Goal: Task Accomplishment & Management: Complete application form

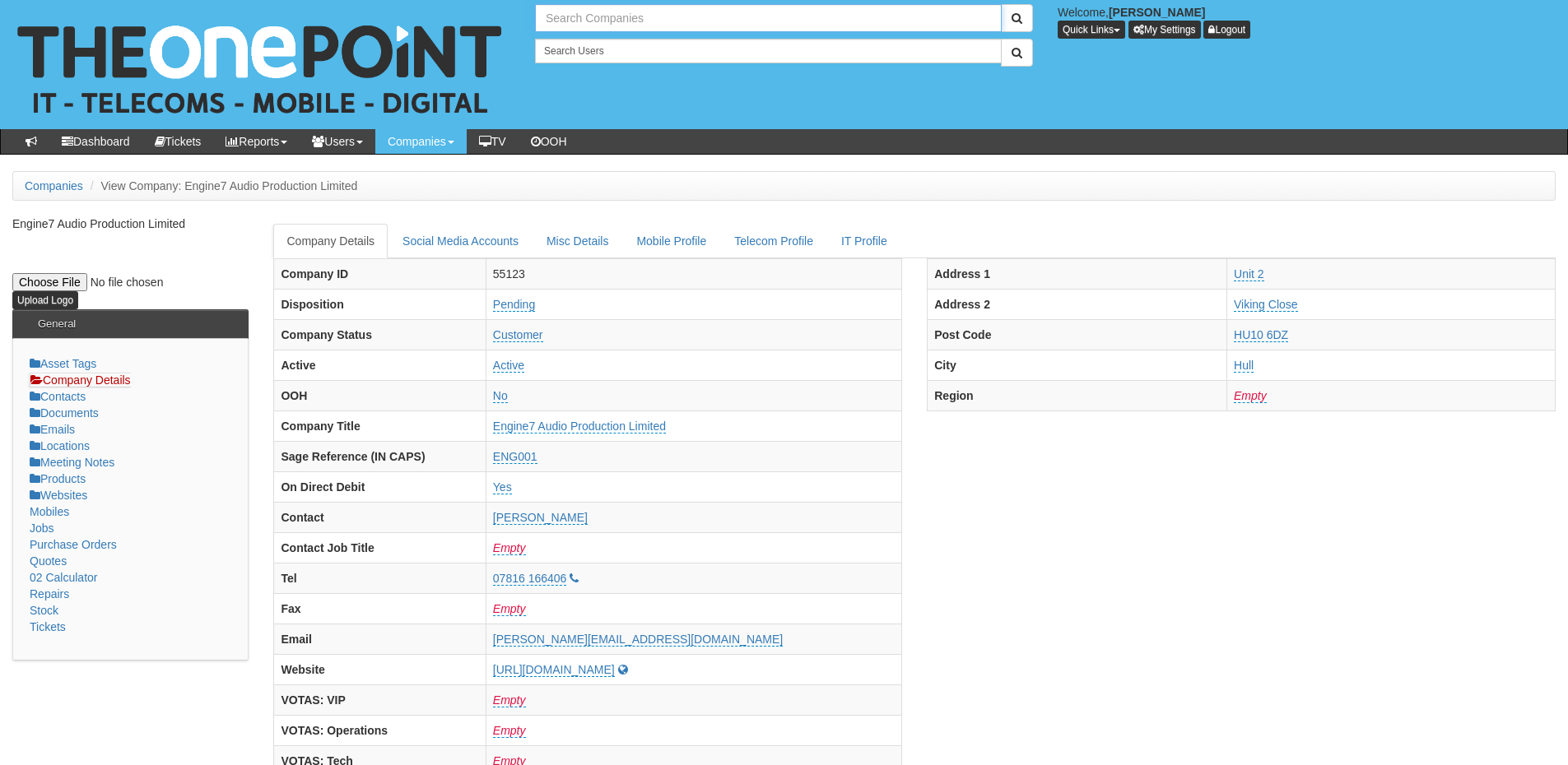
click at [582, 23] on input "text" at bounding box center [767, 18] width 467 height 28
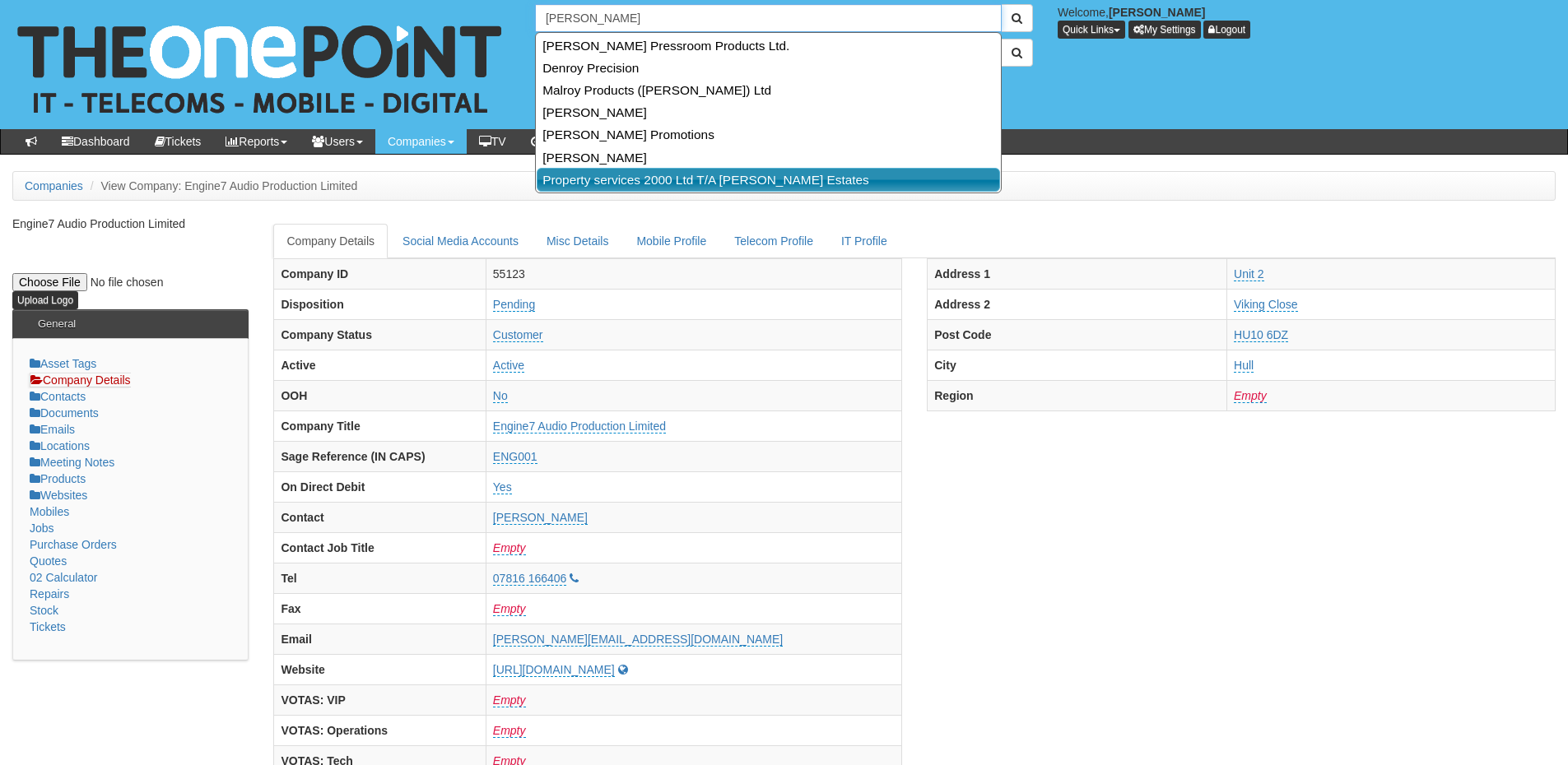
click at [628, 182] on link "Property services 2000 Ltd T/A [PERSON_NAME] Estates" at bounding box center [767, 179] width 463 height 23
type input "Property services 2000 Ltd T/A [PERSON_NAME] Estates"
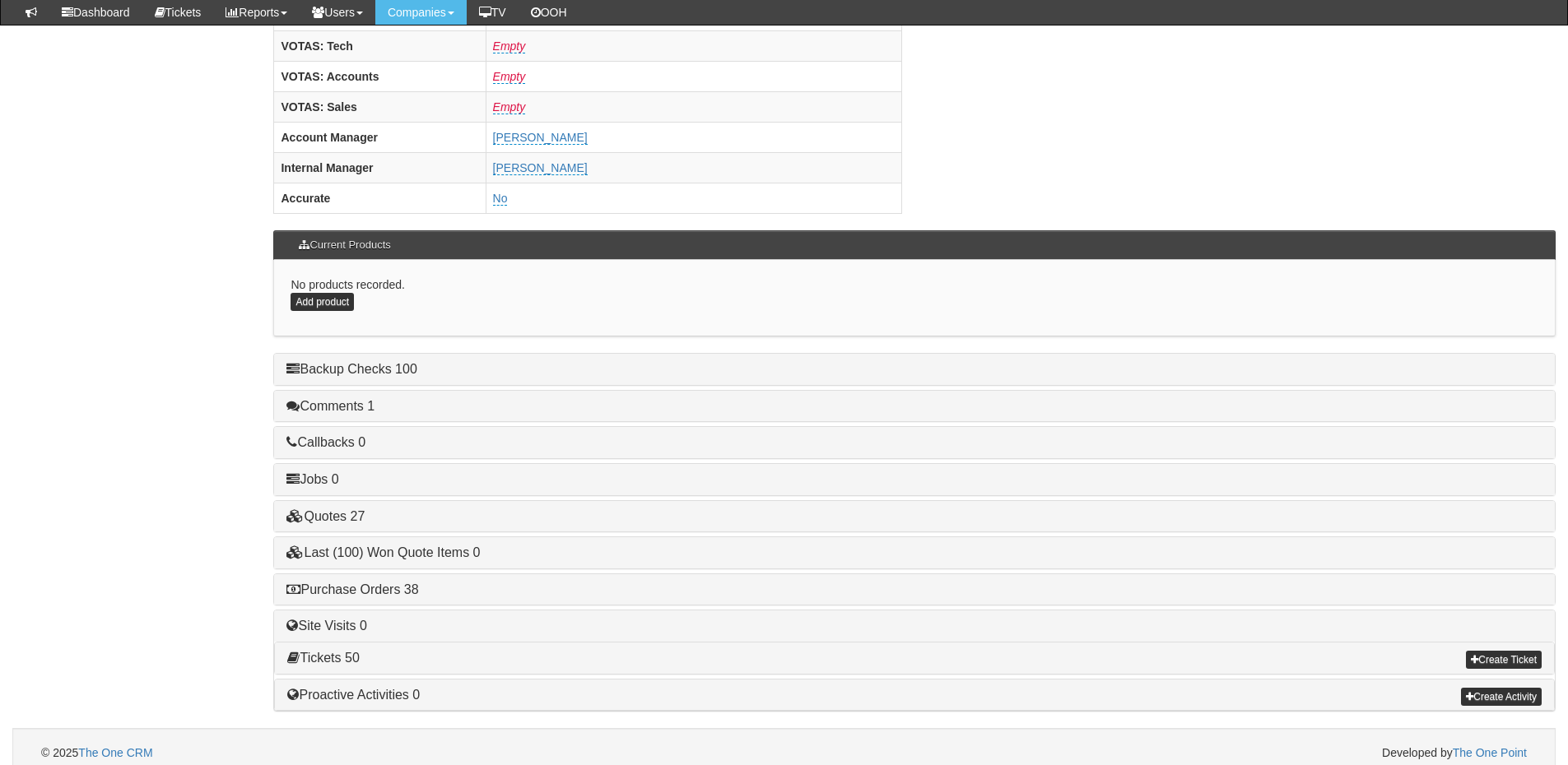
scroll to position [686, 0]
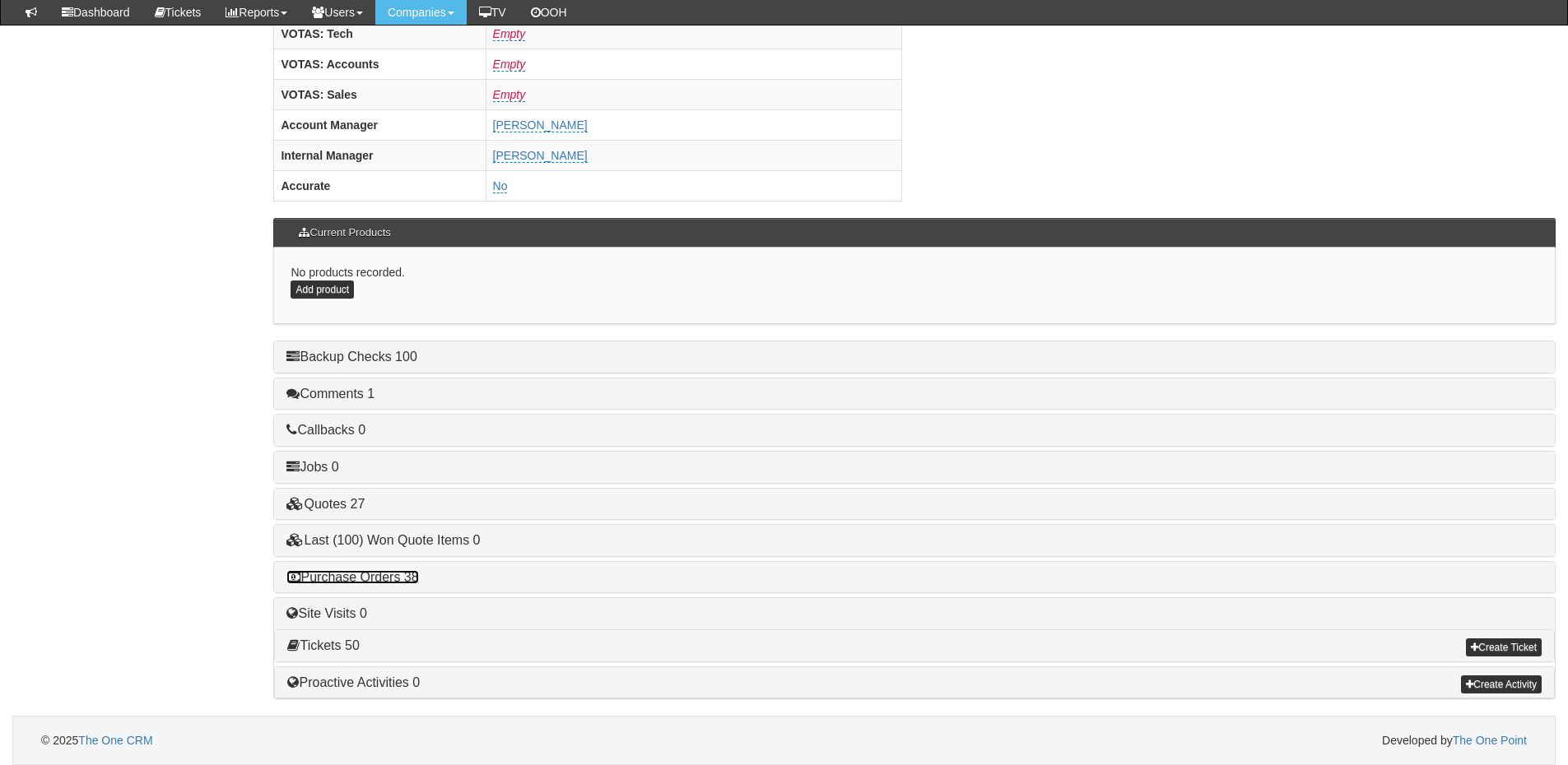
click at [392, 571] on link "Purchase Orders 38" at bounding box center [351, 577] width 131 height 14
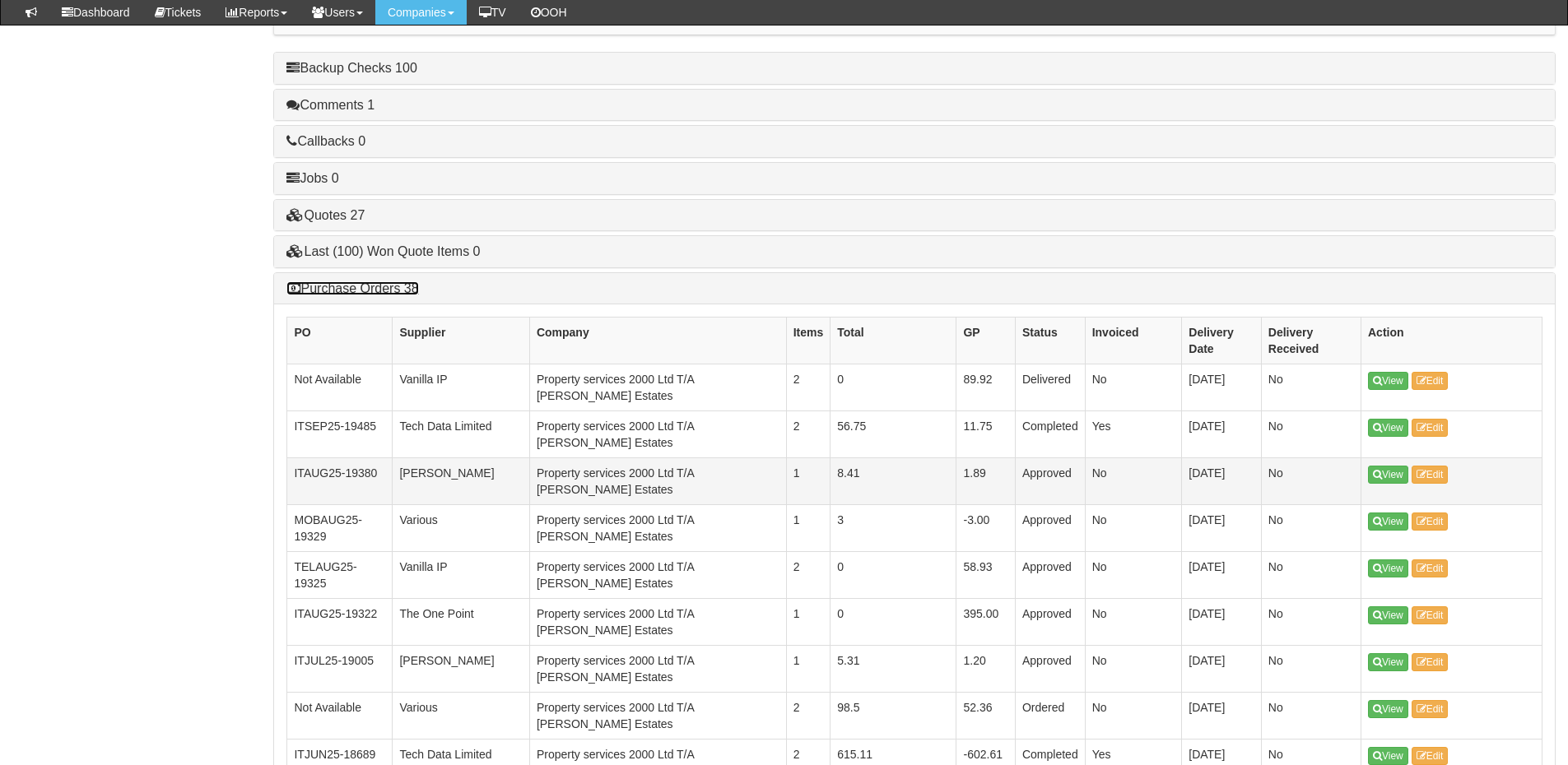
scroll to position [1014, 0]
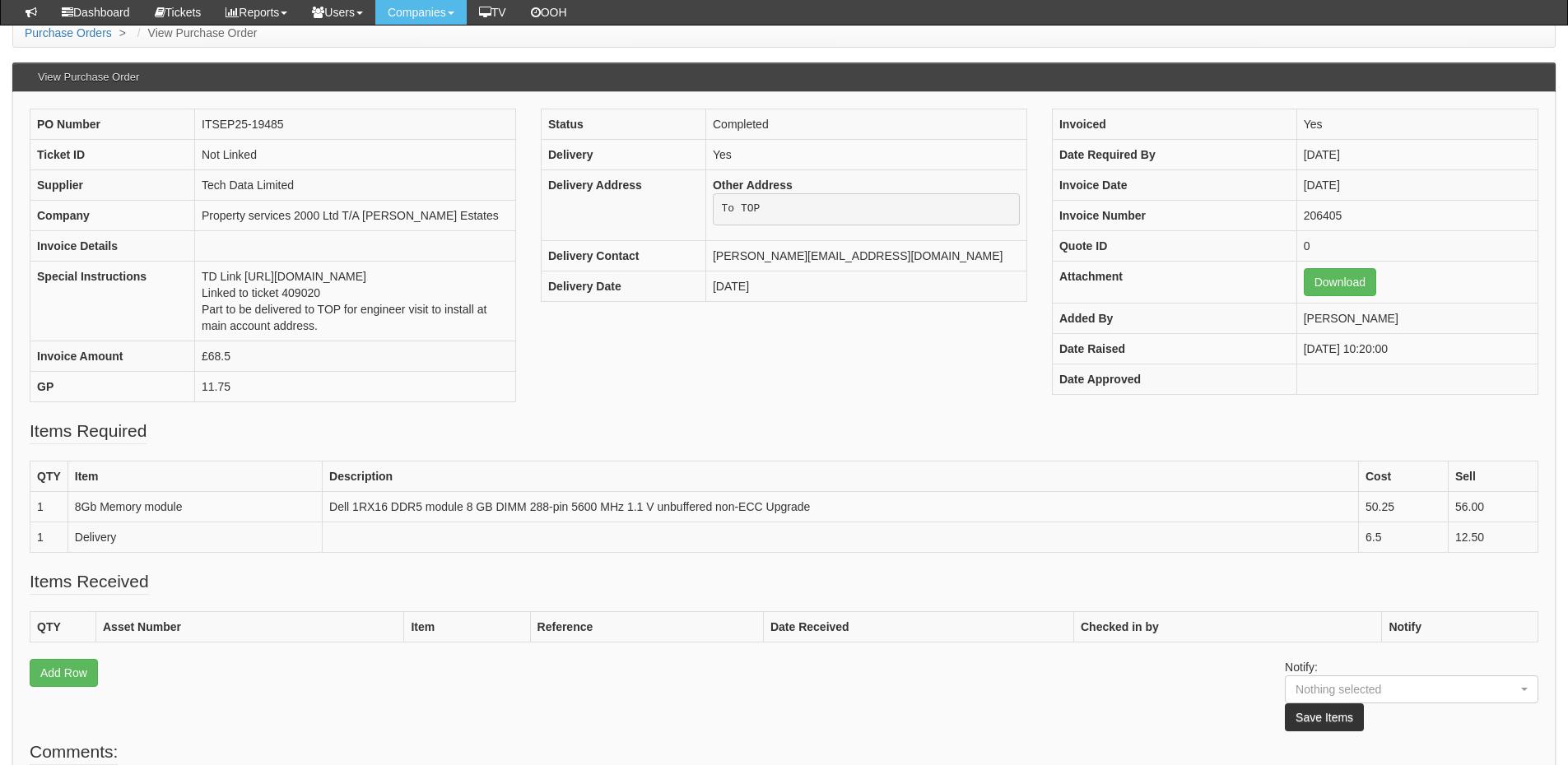
scroll to position [83, 0]
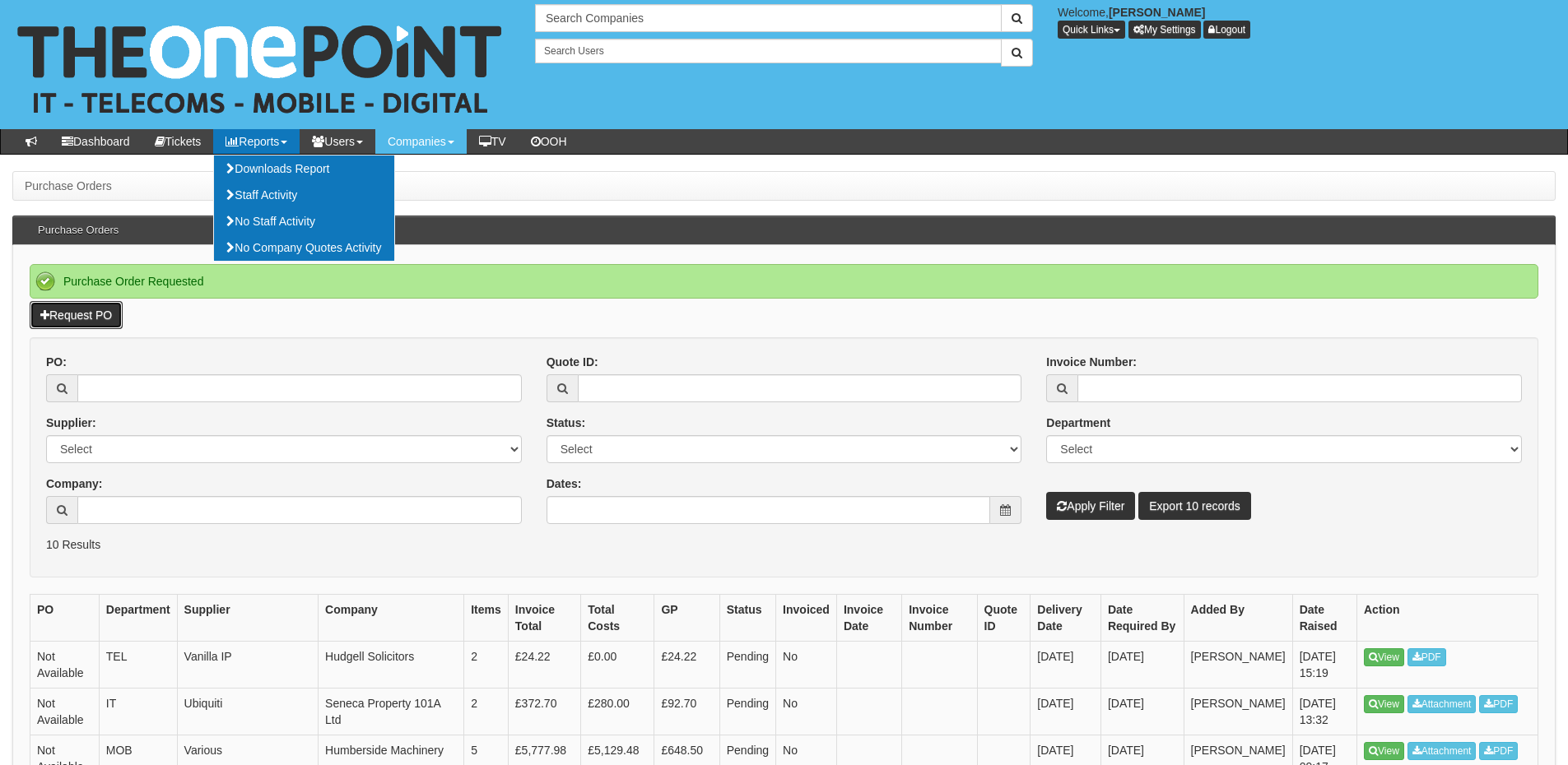
click at [83, 322] on link "Request PO" at bounding box center [76, 316] width 93 height 28
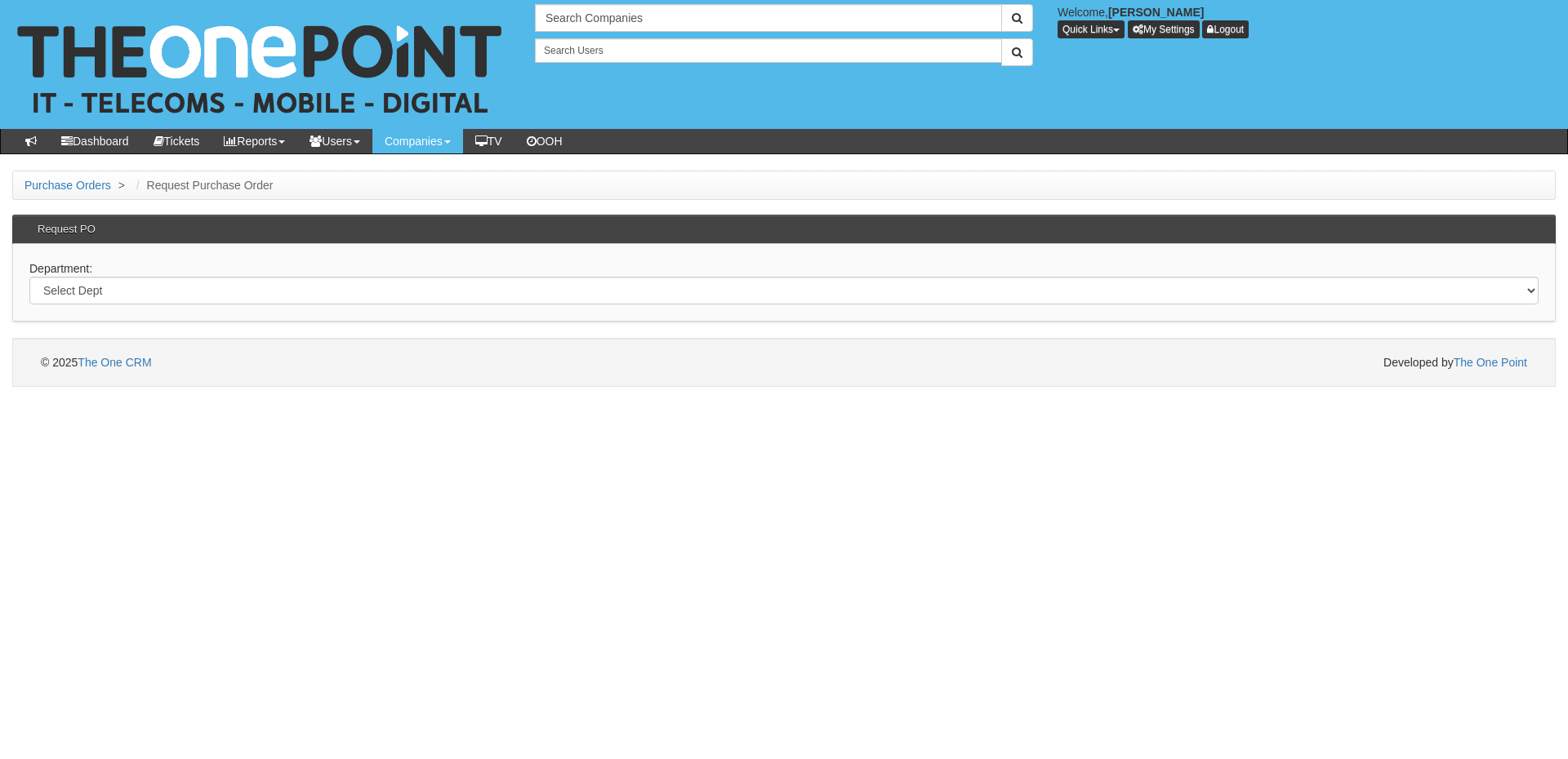
click at [346, 309] on div "Department: Select Dept Digital Internal IT Mobiles Marketing Telecoms" at bounding box center [783, 283] width 1543 height 78
click at [342, 296] on select "Select Dept Digital Internal IT Mobiles Marketing Telecoms" at bounding box center [784, 291] width 1509 height 28
select select "?pipeID=&dept=IT"
click at [29, 277] on select "Select Dept Digital Internal IT Mobiles Marketing Telecoms" at bounding box center [784, 291] width 1509 height 28
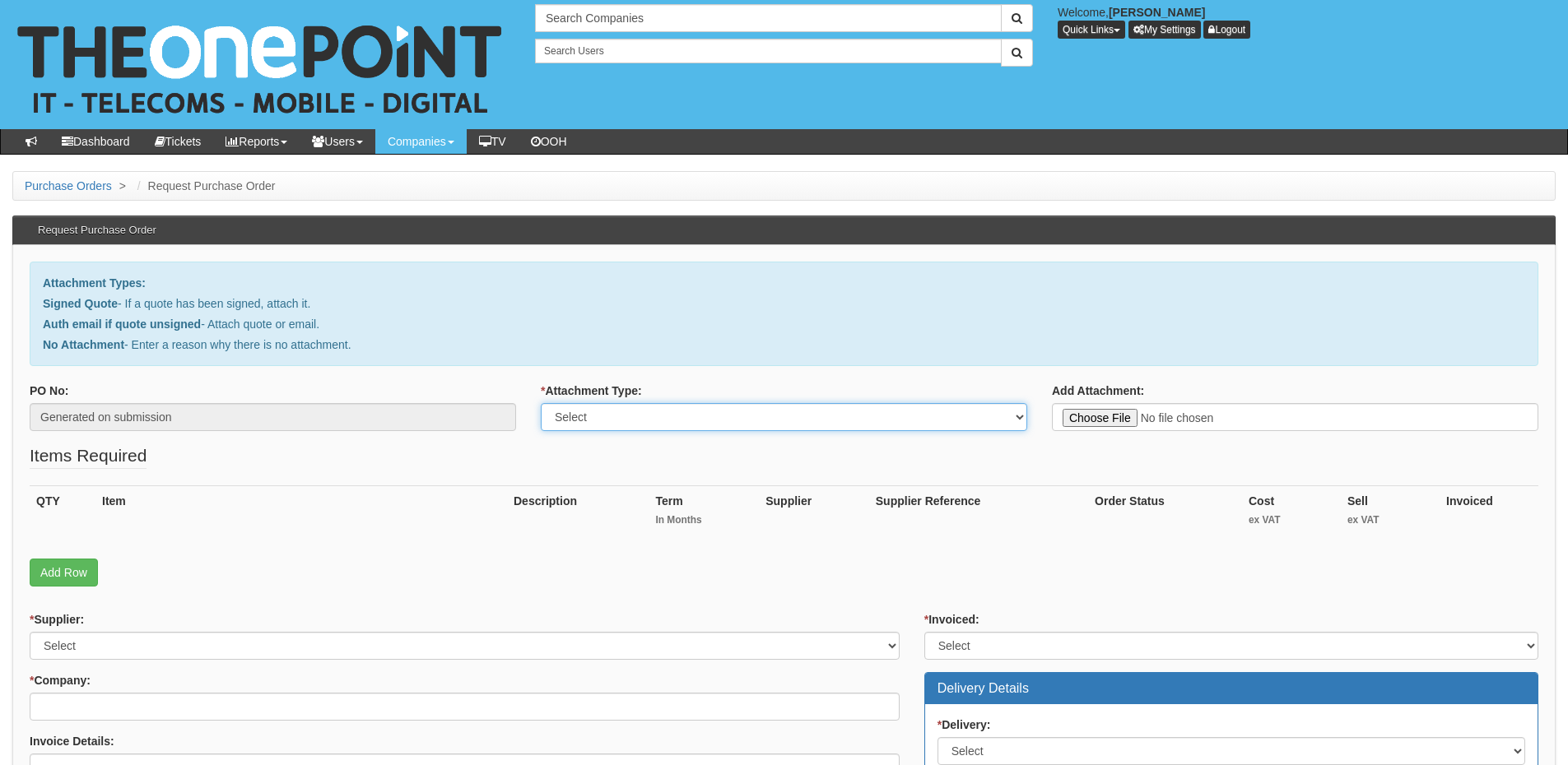
click at [595, 419] on select "Select Signed Quote Auth email with quote if unsigned No Attachment" at bounding box center [784, 417] width 487 height 28
select select "No Attachment"
click at [541, 403] on select "Select Signed Quote Auth email with quote if unsigned No Attachment" at bounding box center [784, 417] width 487 height 28
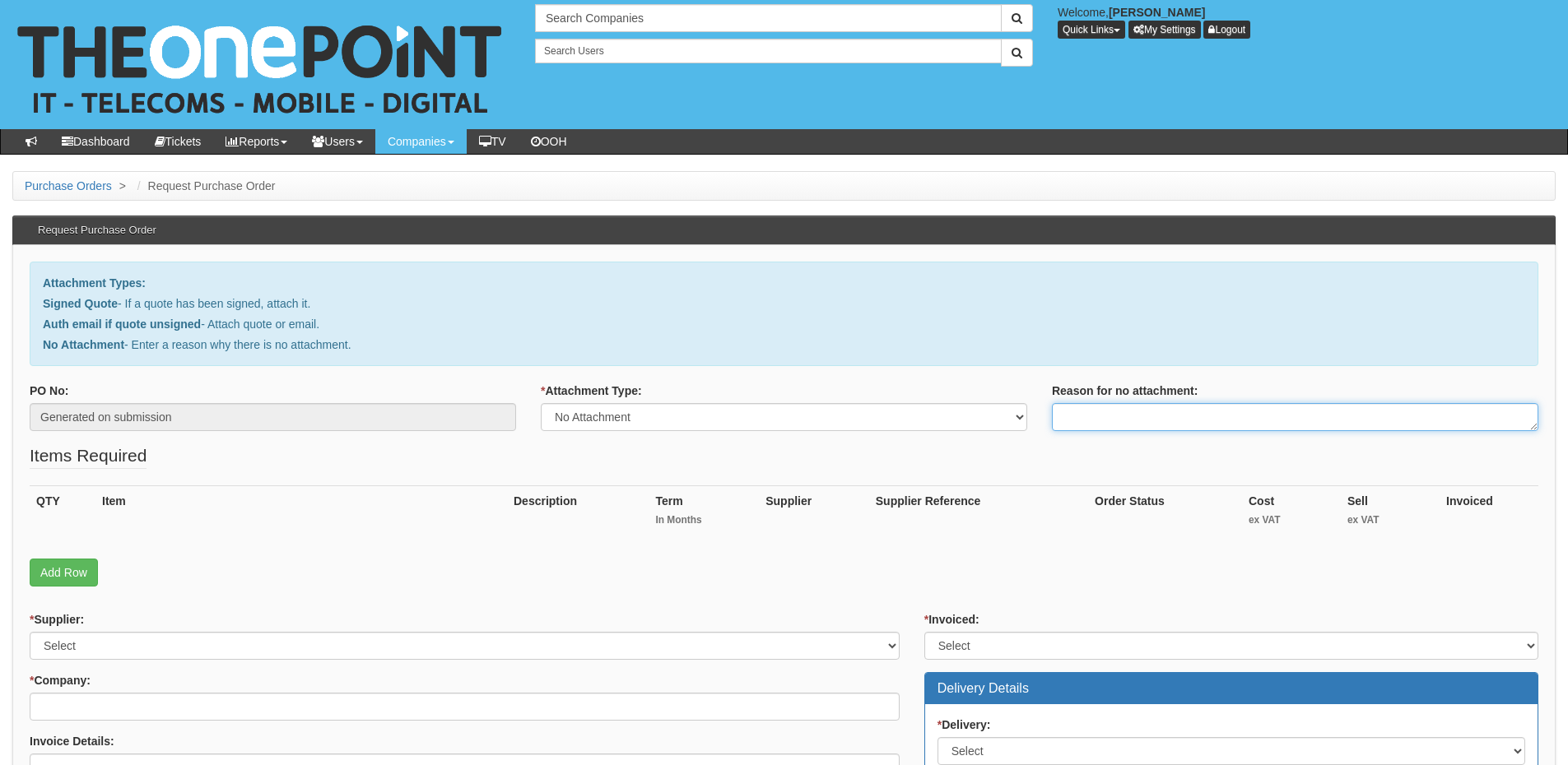
click at [1070, 419] on textarea "Reason for no attachment:" at bounding box center [1295, 417] width 487 height 28
click at [1213, 418] on textarea "Linked to ticket 428786" at bounding box center [1295, 417] width 487 height 28
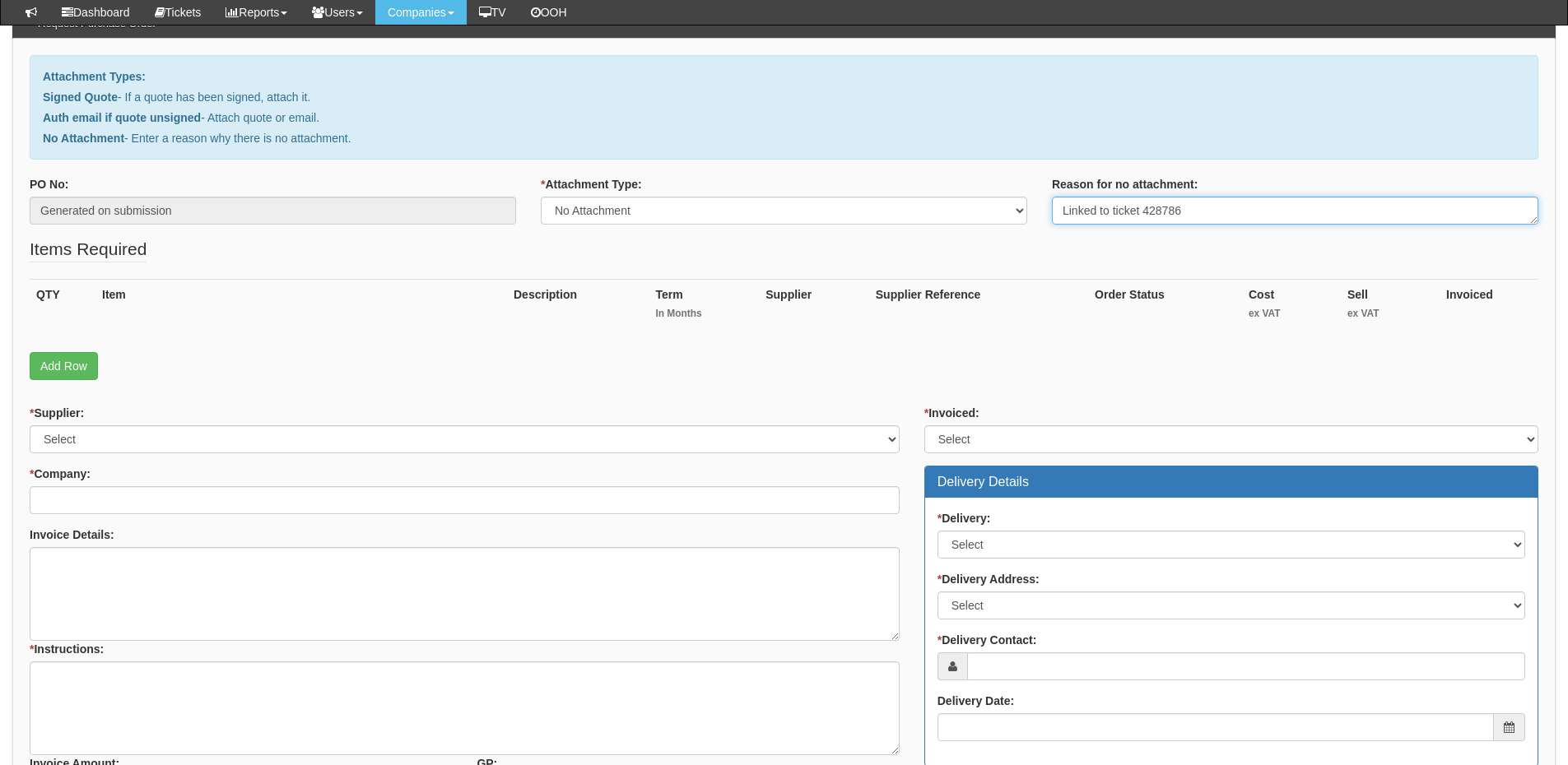
type textarea "Linked to ticket 428786"
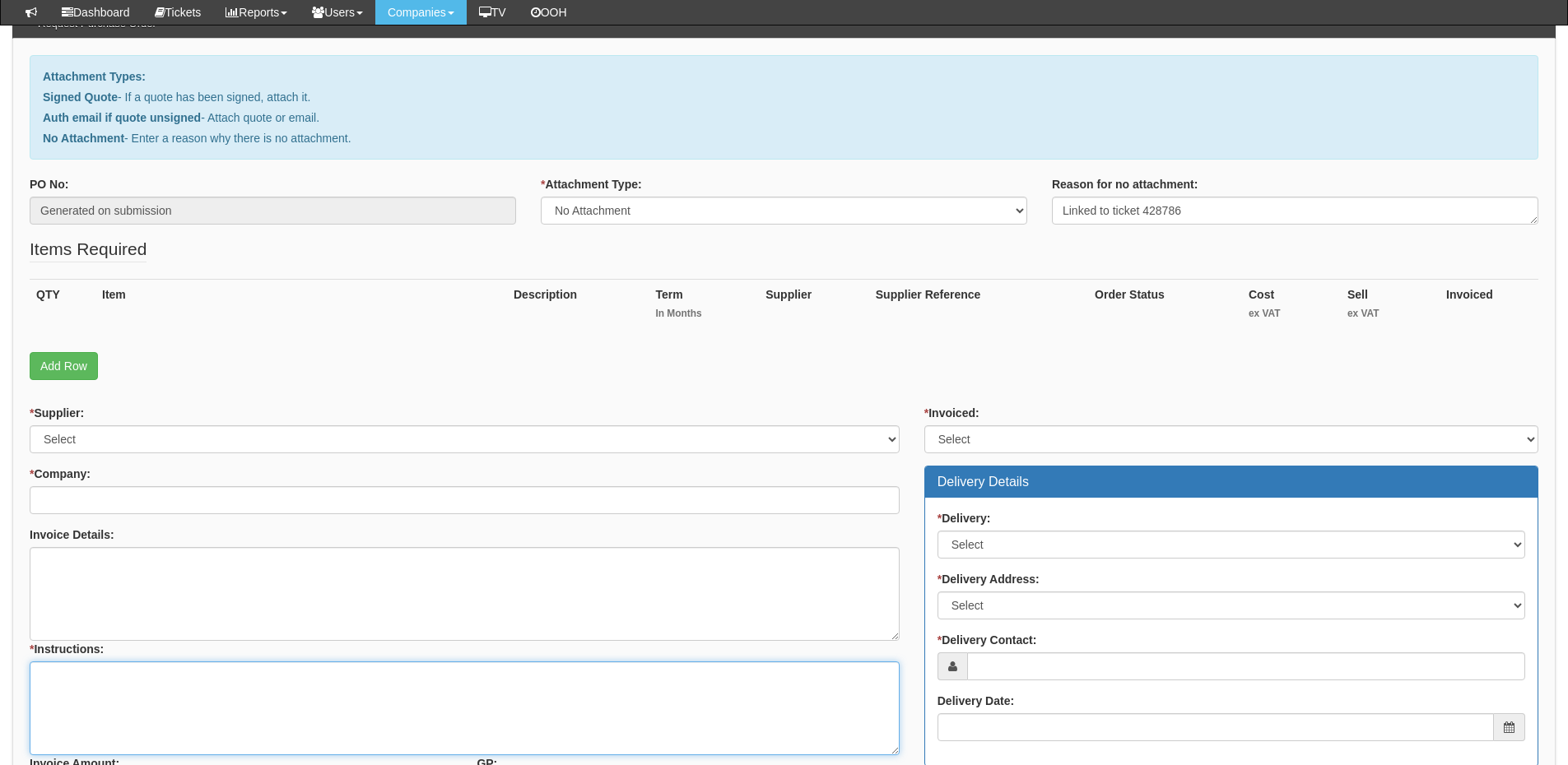
click at [182, 674] on textarea "* Instructions:" at bounding box center [464, 708] width 870 height 94
paste textarea "Linked to ticket 428786"
type textarea "Linked to ticket 428786"
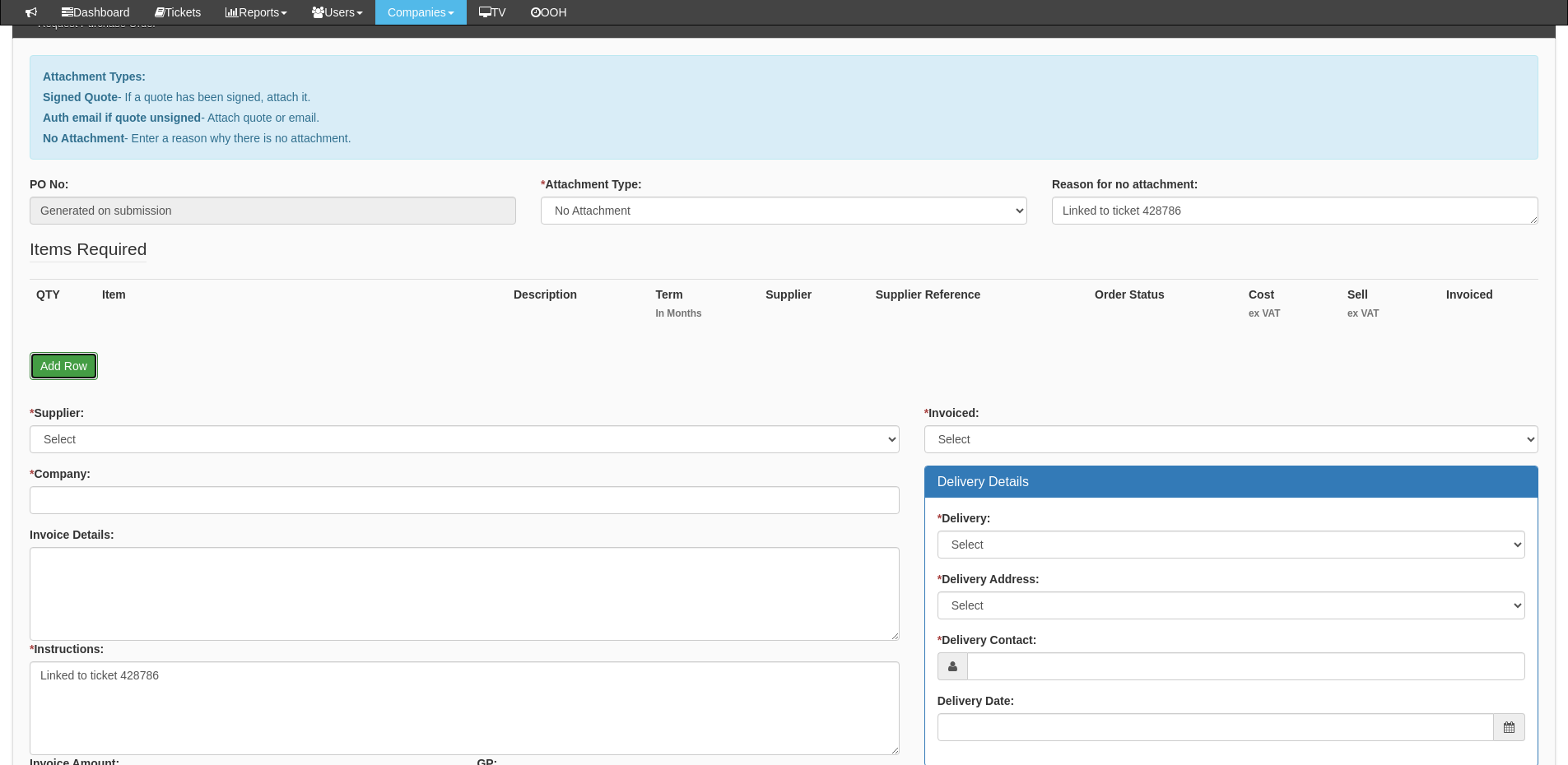
click at [76, 363] on link "Add Row" at bounding box center [63, 366] width 69 height 28
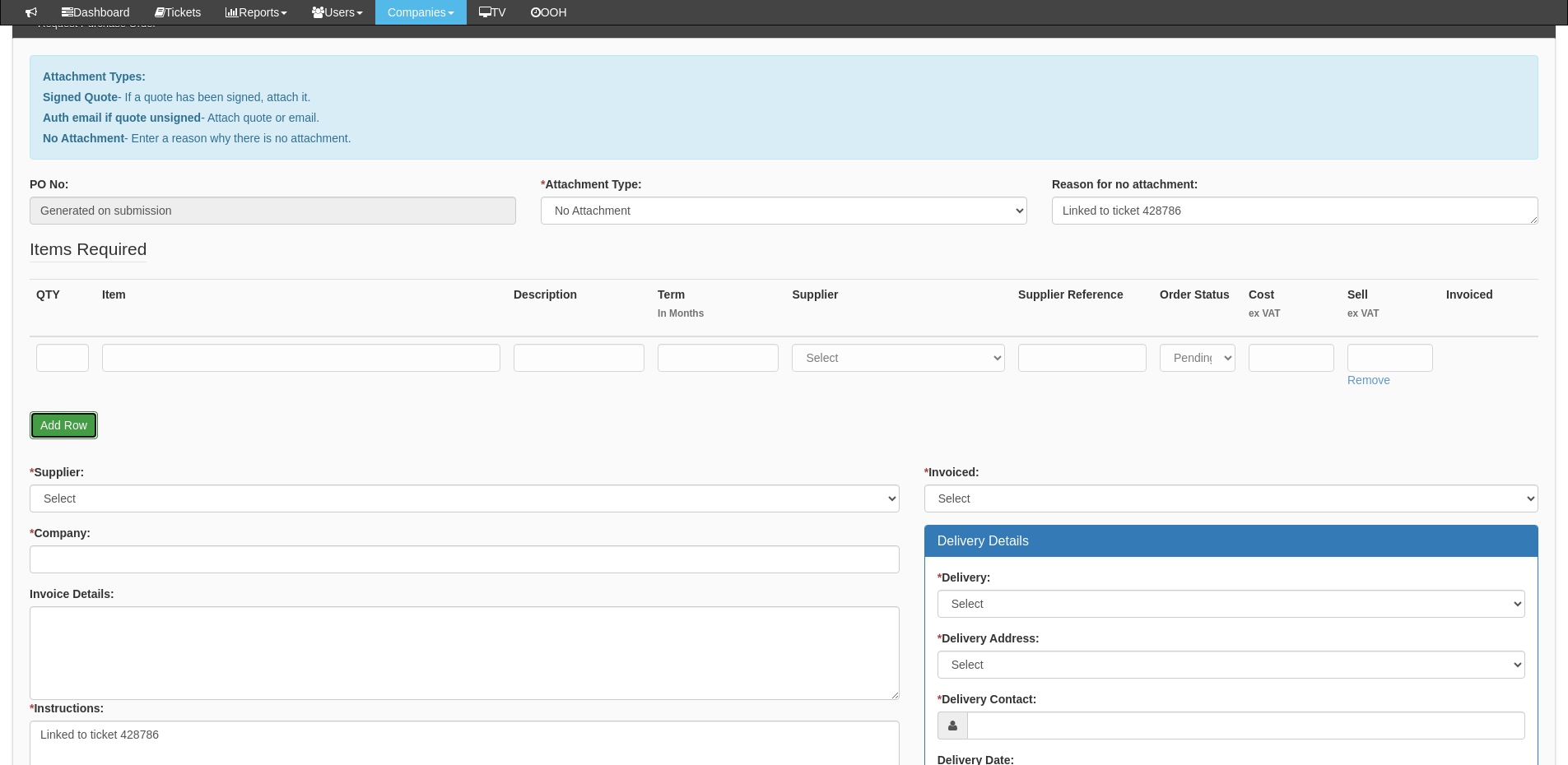
click at [81, 425] on link "Add Row" at bounding box center [63, 425] width 69 height 28
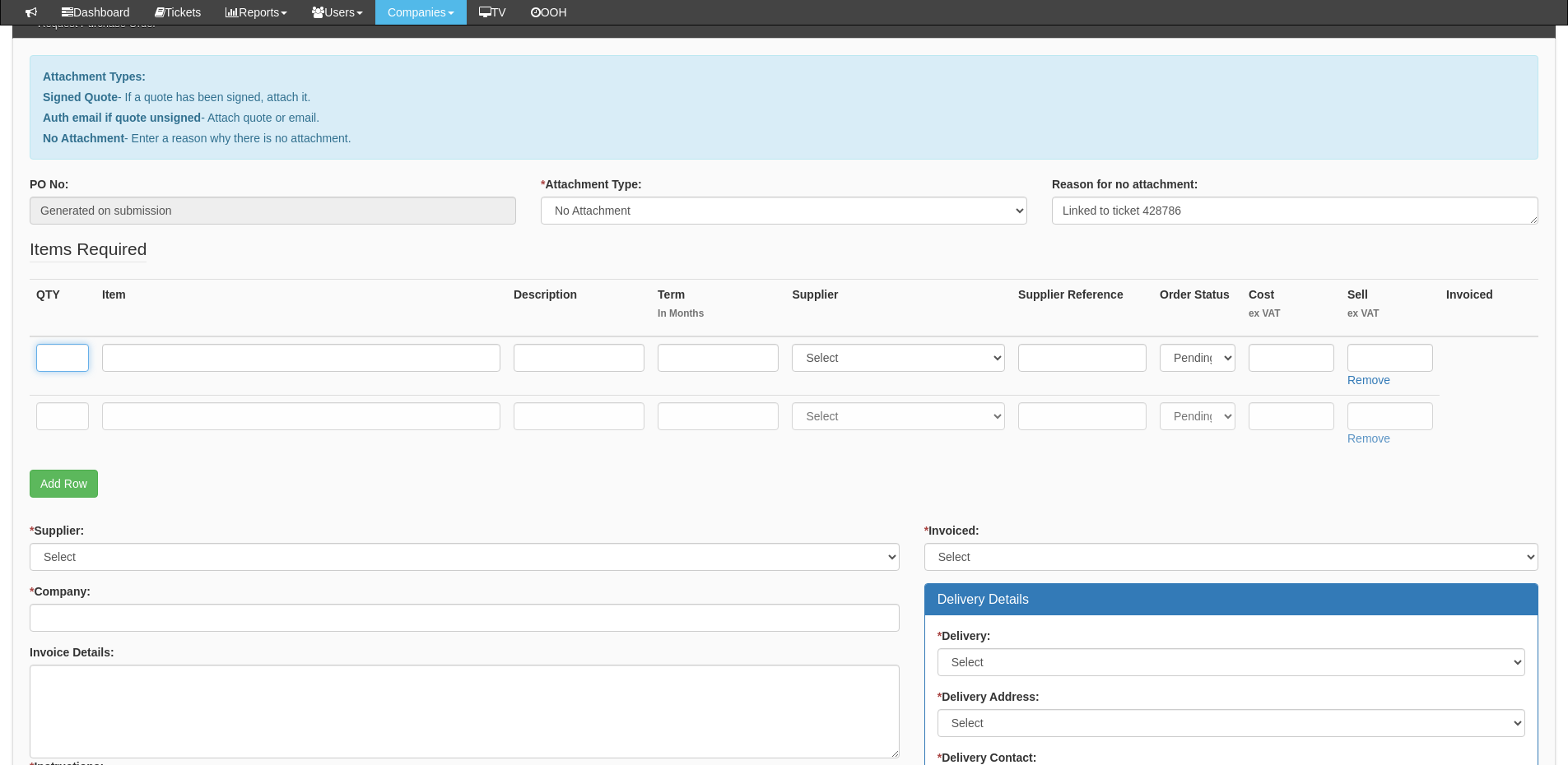
click at [70, 359] on input "text" at bounding box center [63, 358] width 53 height 28
type input "1"
click at [54, 396] on td at bounding box center [63, 423] width 66 height 58
click at [58, 421] on input "text" at bounding box center [63, 416] width 53 height 28
type input "1"
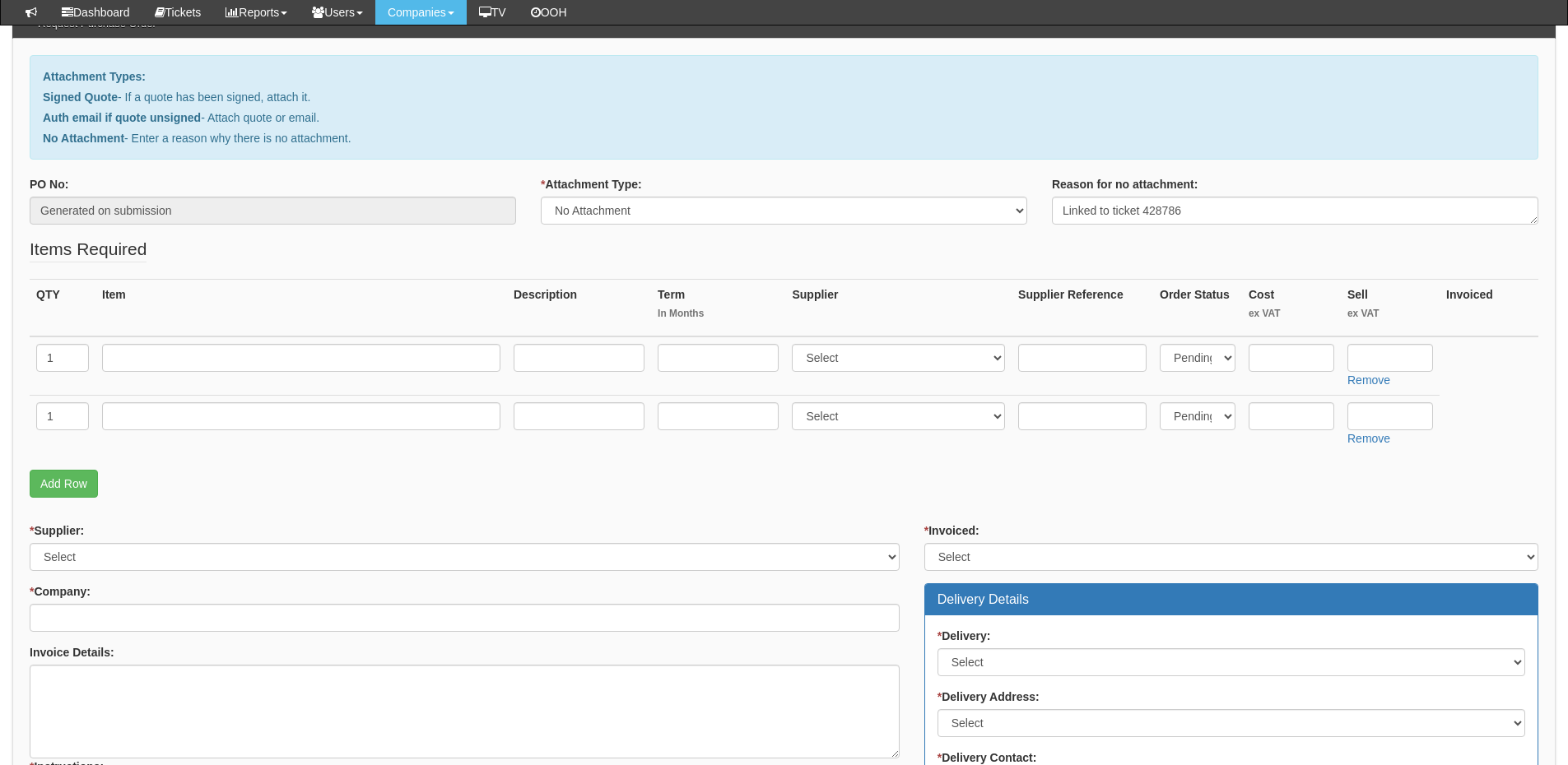
click at [98, 412] on td at bounding box center [301, 423] width 411 height 58
click at [107, 412] on input "text" at bounding box center [301, 416] width 398 height 28
type input "Delivery"
click at [1405, 418] on input "text" at bounding box center [1390, 416] width 85 height 28
type input "12.50"
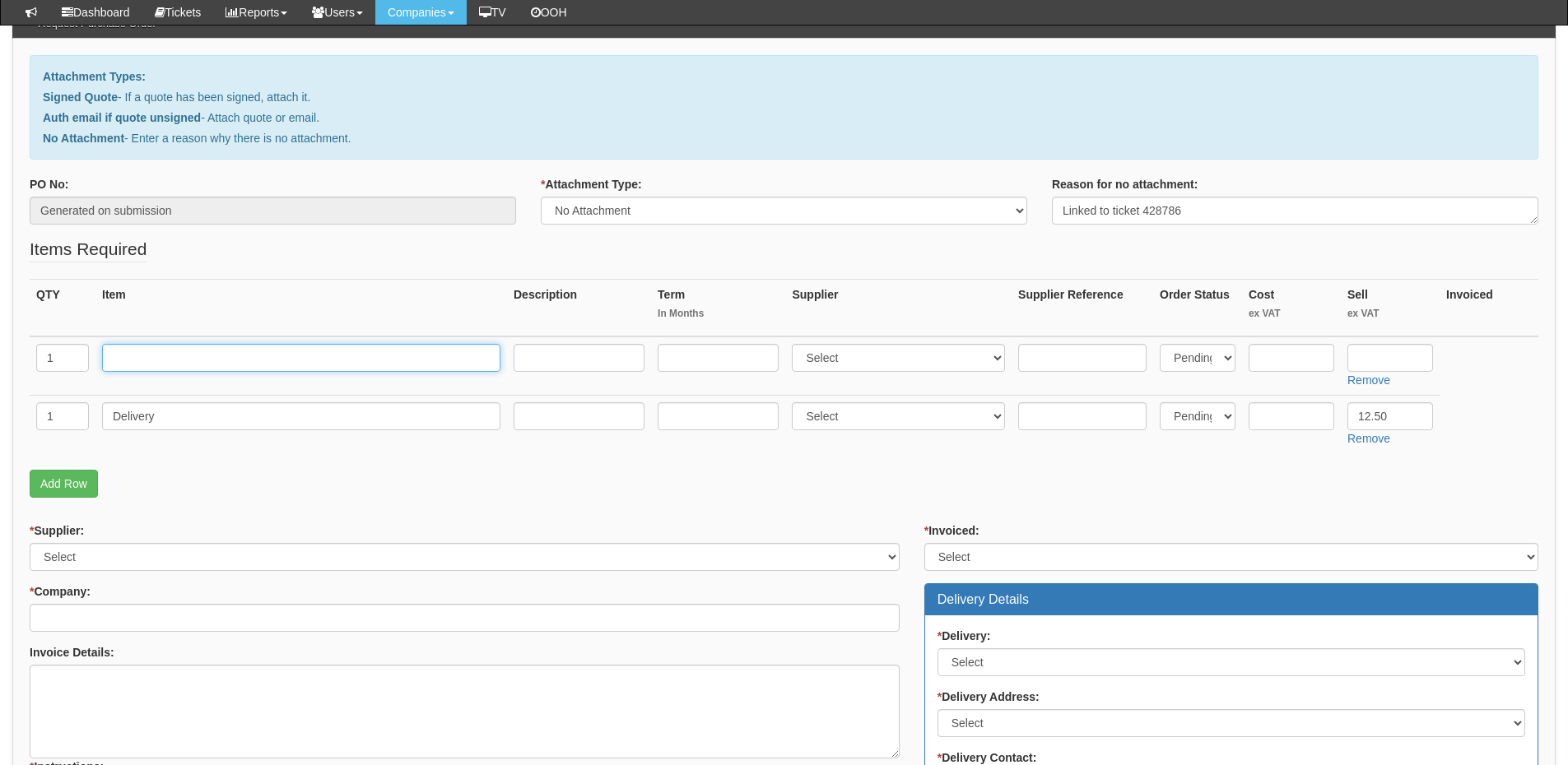
click at [300, 351] on input "text" at bounding box center [301, 358] width 398 height 28
paste input "Dell Vostro 15 3510 3520 3525 LCD Rear Top Lid Back Cover"
drag, startPoint x: 190, startPoint y: 356, endPoint x: 294, endPoint y: 356, distance: 104.0
click at [294, 356] on input "Dell Vostro 15 3510 3520 3525 LCD Rear Top Lid Back Cover" at bounding box center [301, 358] width 398 height 28
type input "Dell Vostro 15 Rear Top Lid Back Cover"
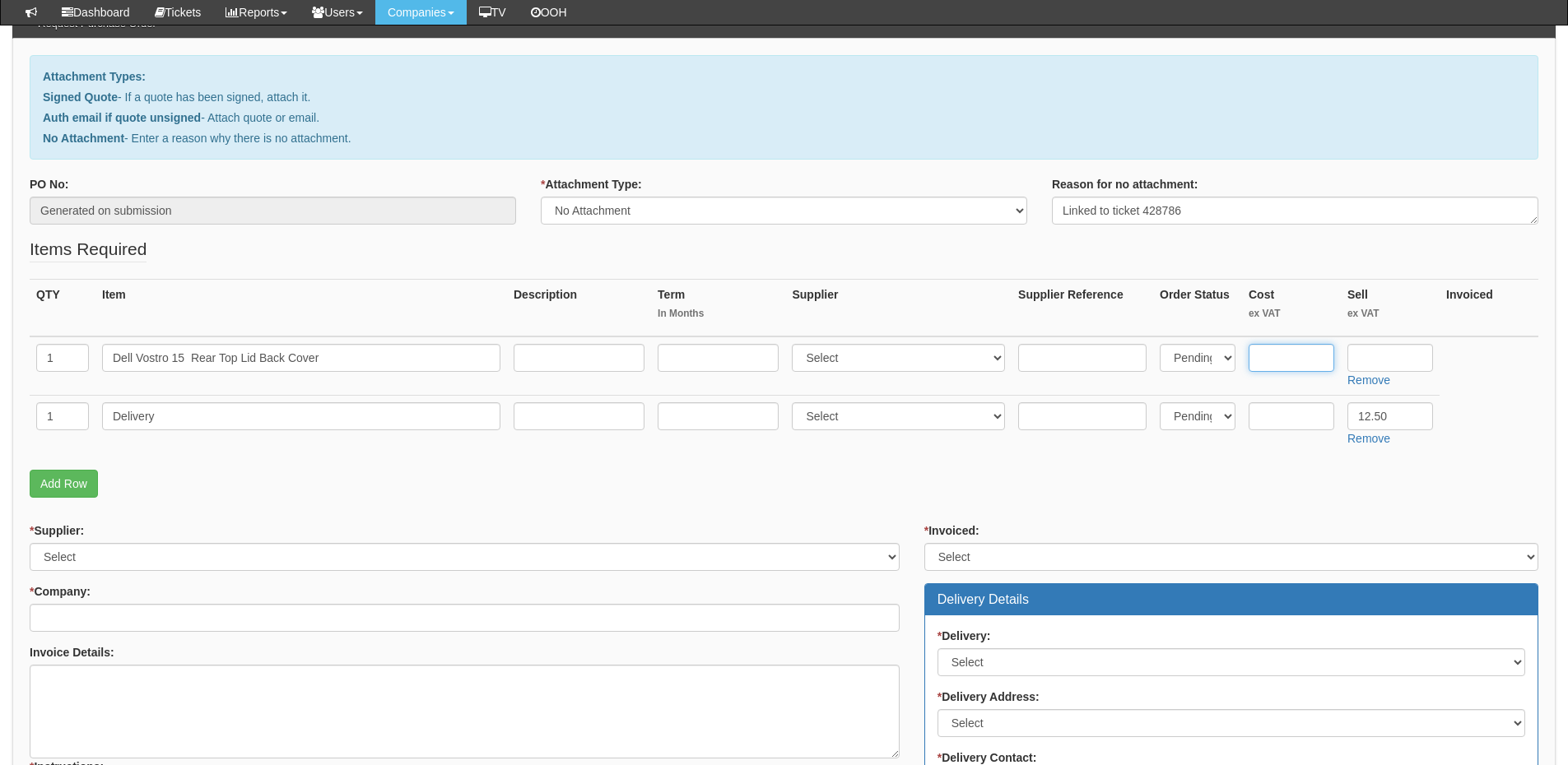
click at [1290, 366] on input "text" at bounding box center [1291, 358] width 85 height 28
type input "38.38"
click at [1407, 363] on input "text" at bounding box center [1390, 358] width 85 height 28
type input "48.38"
click at [548, 368] on input "text" at bounding box center [579, 358] width 131 height 28
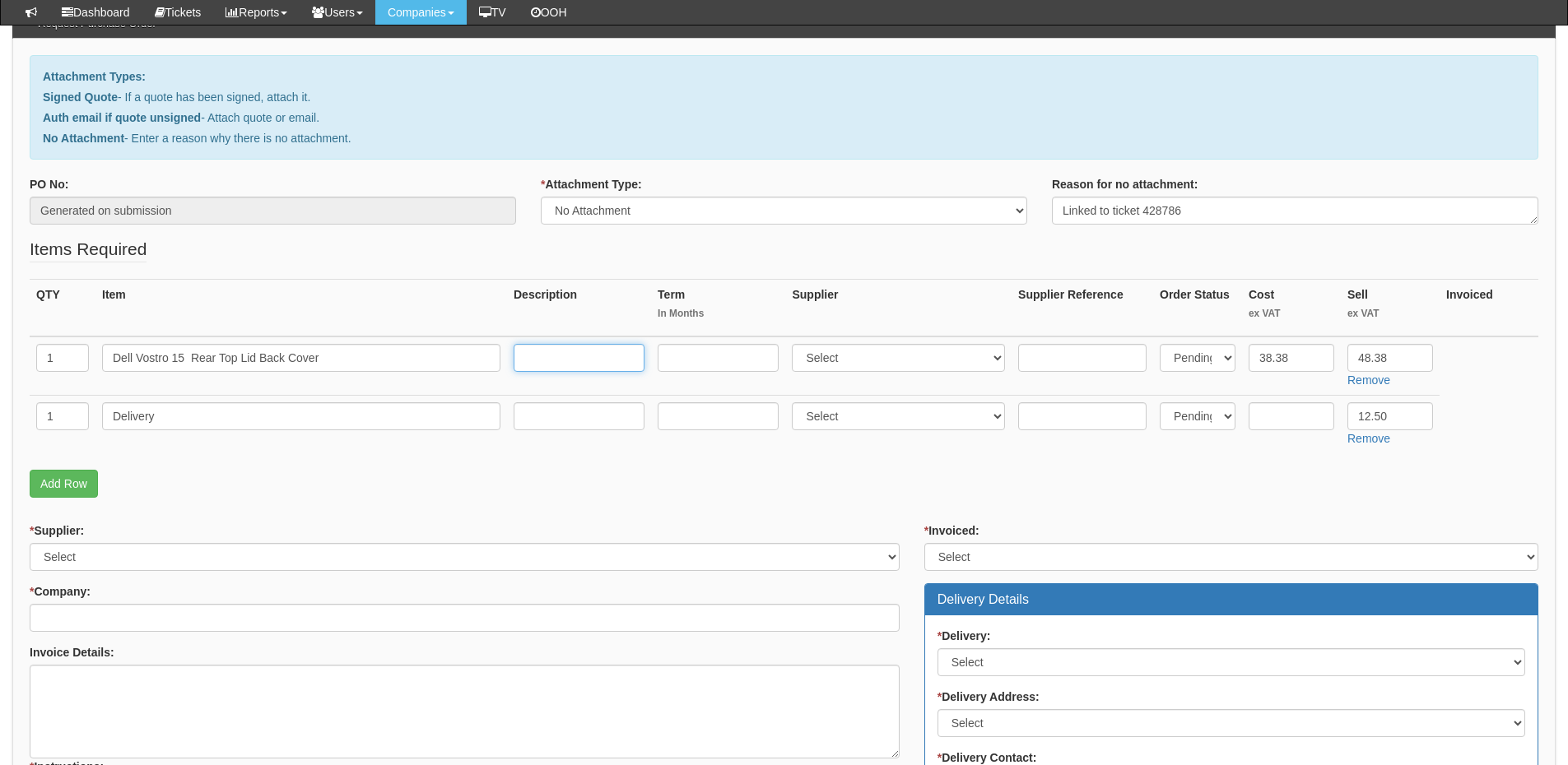
paste input "https://www.ebay.co.uk/itm/314106020138"
type input "https://www.ebay.co.uk/itm/314106020138"
click at [841, 359] on select "Select 123 [DOMAIN_NAME] 1Password 3 4Gon [PERSON_NAME] Electric Ltd Abzorb Acc…" at bounding box center [898, 358] width 213 height 28
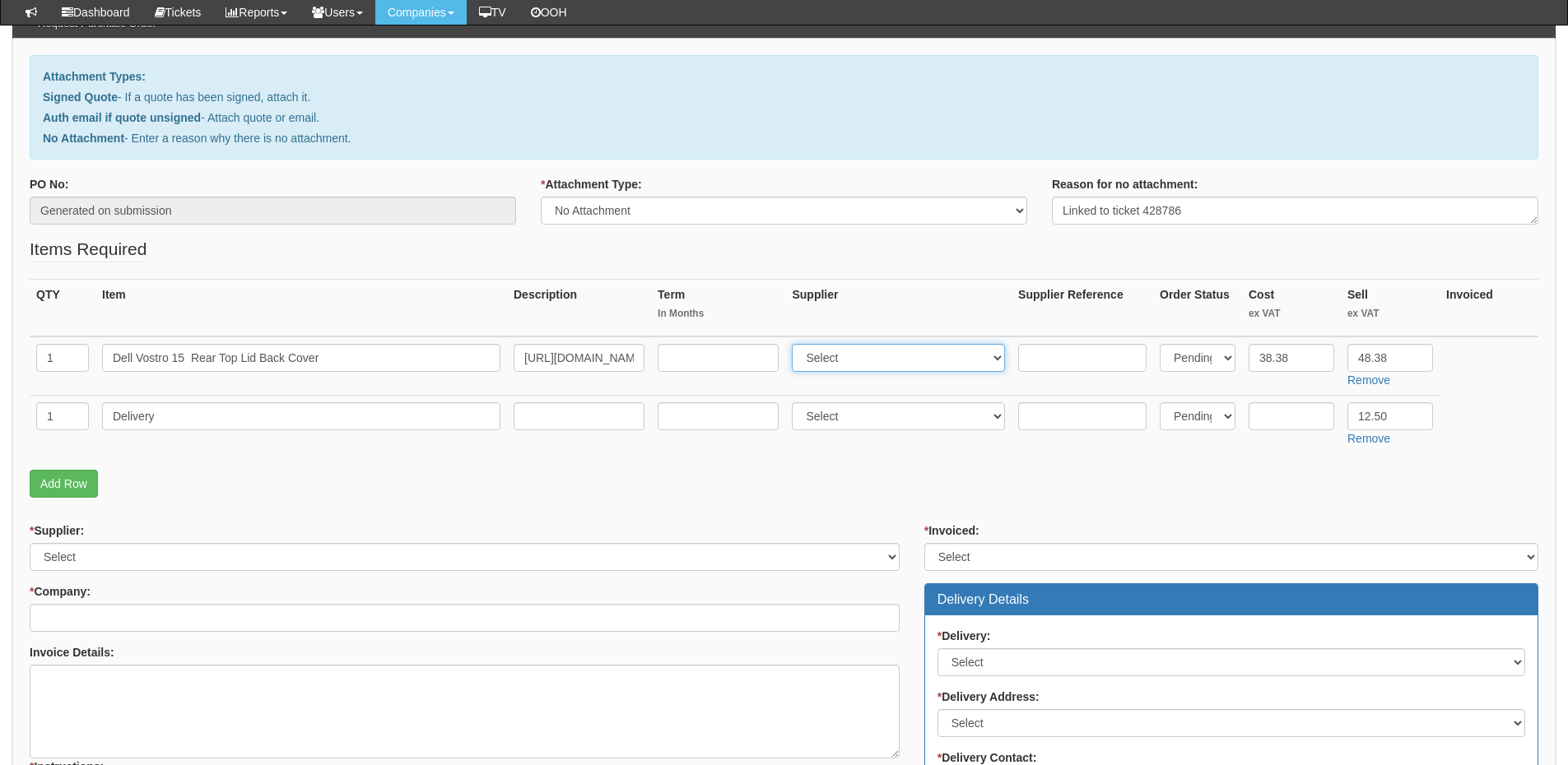
select select "4"
click at [796, 344] on select "Select 123 [DOMAIN_NAME] 1Password 3 4Gon [PERSON_NAME] Electric Ltd Abzorb Acc…" at bounding box center [898, 358] width 213 height 28
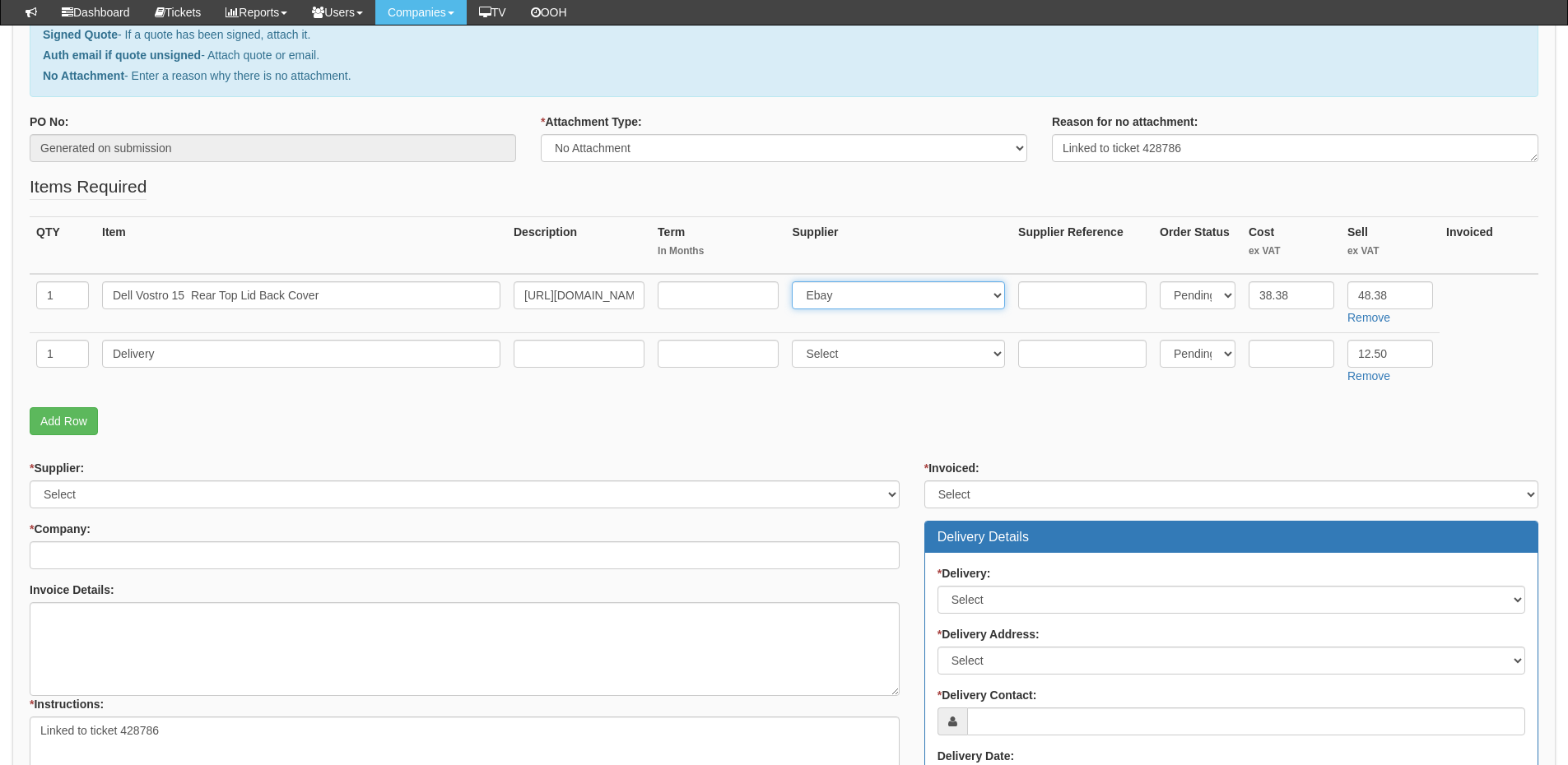
scroll to position [329, 0]
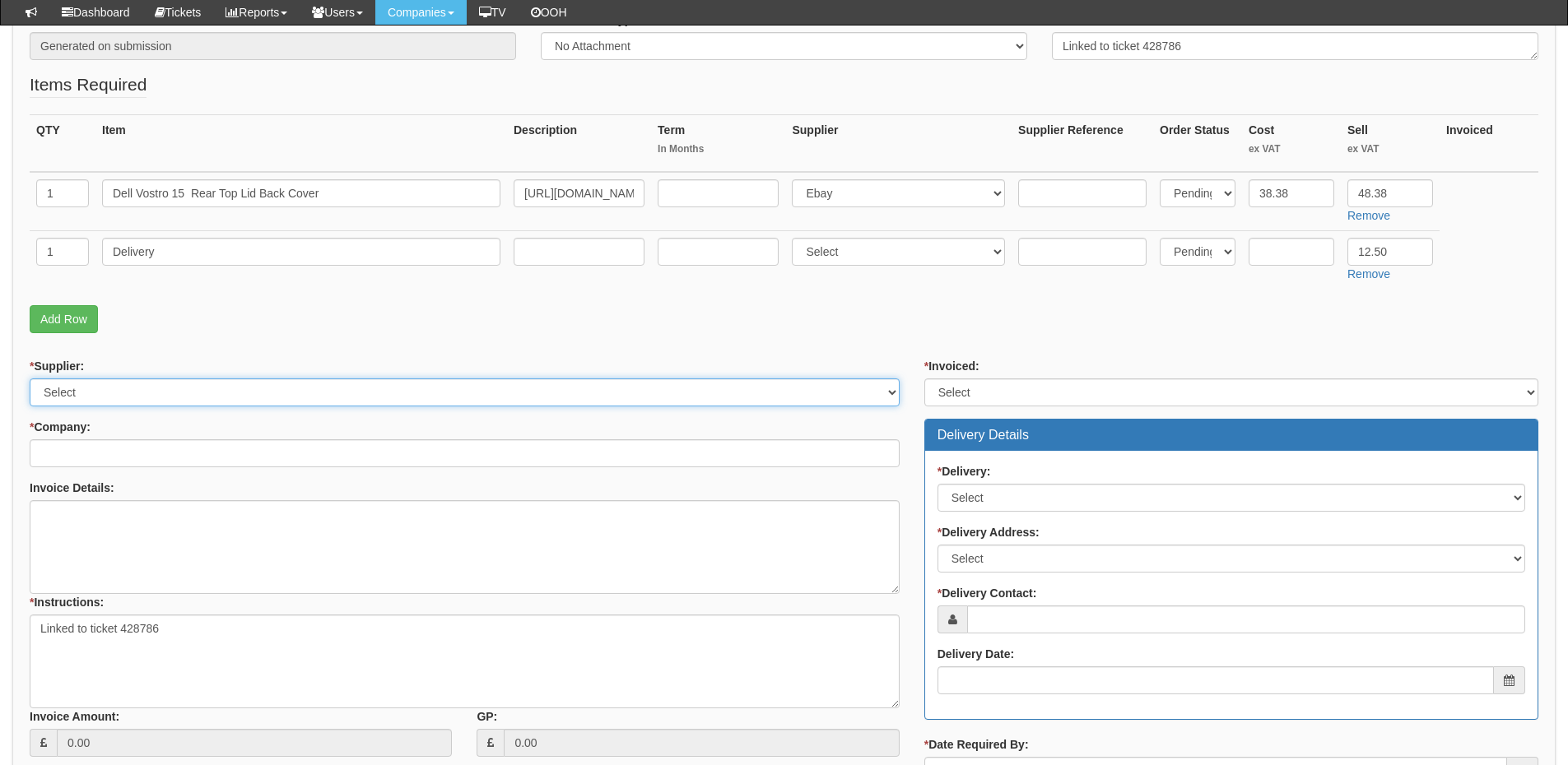
click at [232, 390] on select "Select 123 [DOMAIN_NAME] 1Password 3 4Gon [PERSON_NAME] Electric Ltd Abzorb Acc…" at bounding box center [464, 393] width 870 height 28
select select "4"
click at [30, 379] on select "Select 123 [DOMAIN_NAME] 1Password 3 4Gon [PERSON_NAME] Electric Ltd Abzorb Acc…" at bounding box center [464, 393] width 870 height 28
click at [129, 454] on input "* Company:" at bounding box center [464, 454] width 870 height 28
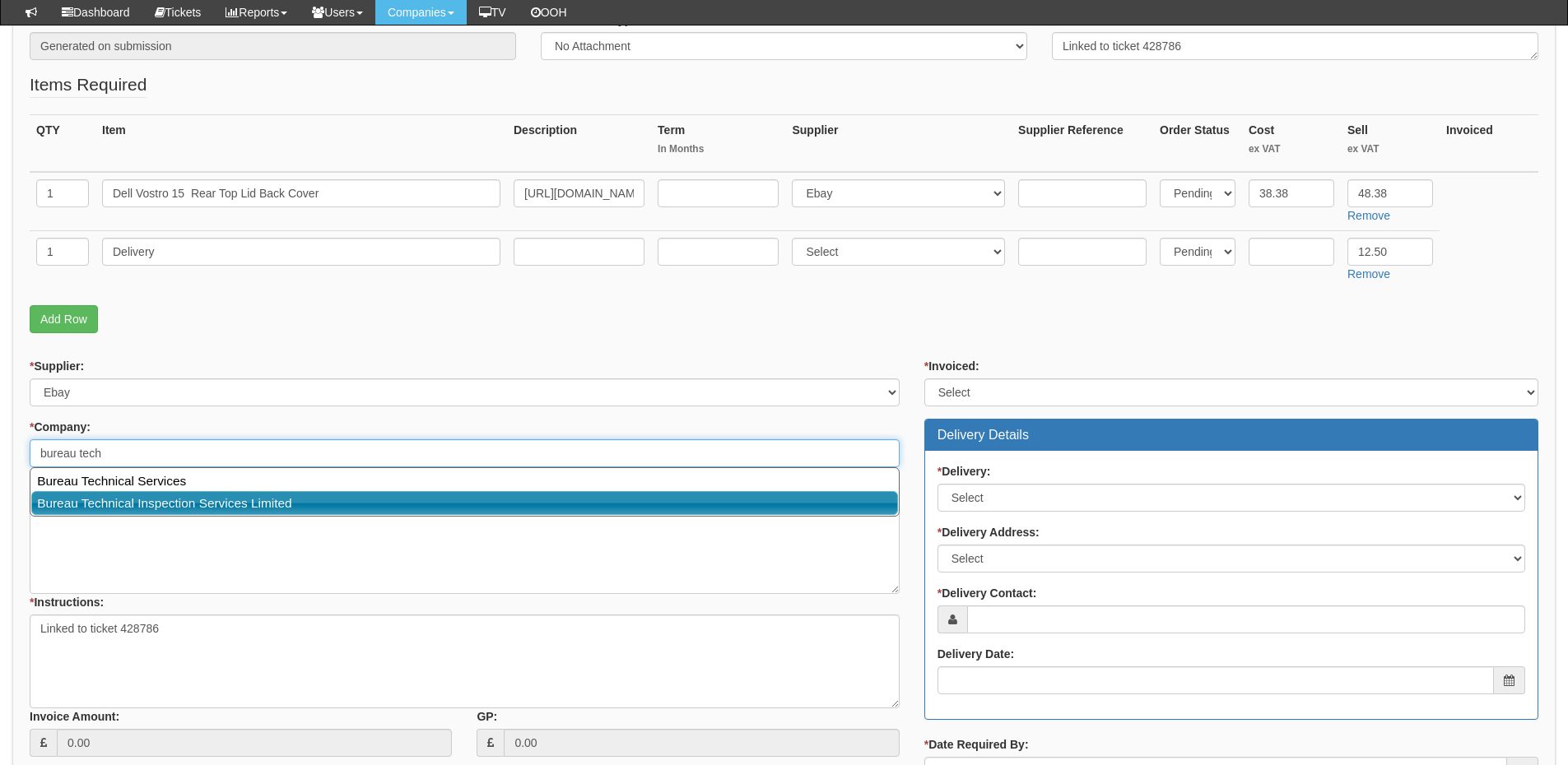
click at [147, 502] on link "Bureau Technical Inspection Services Limited" at bounding box center [464, 502] width 867 height 23
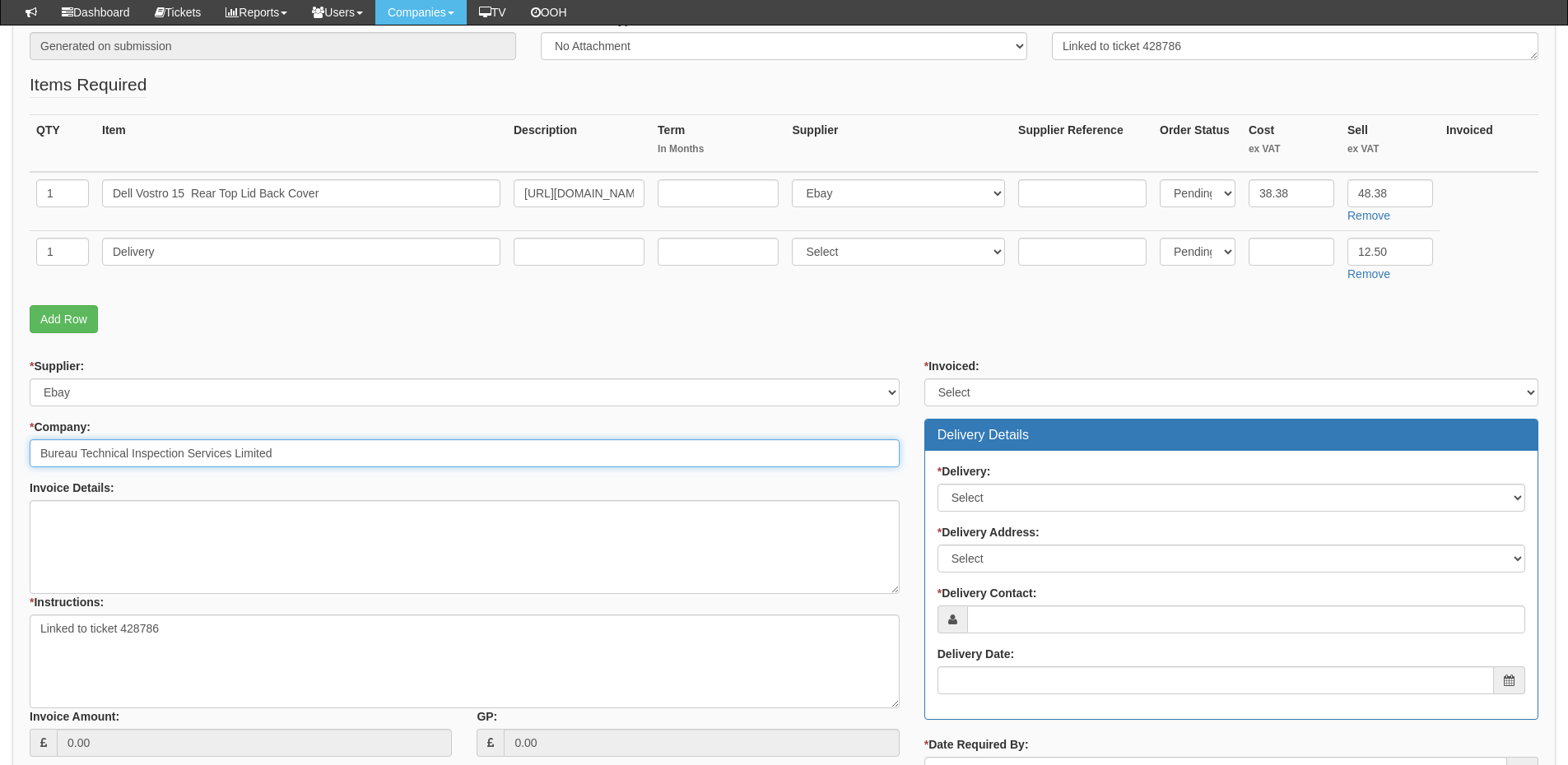
type input "Bureau Technical Inspection Services Limited"
click at [974, 397] on select "Select Yes No N/A STB (part of order)" at bounding box center [1231, 393] width 614 height 28
click at [924, 379] on select "Select Yes No N/A STB (part of order)" at bounding box center [1231, 393] width 614 height 28
click at [969, 393] on select "Select Yes No N/A STB (part of order)" at bounding box center [1231, 393] width 614 height 28
select select "2"
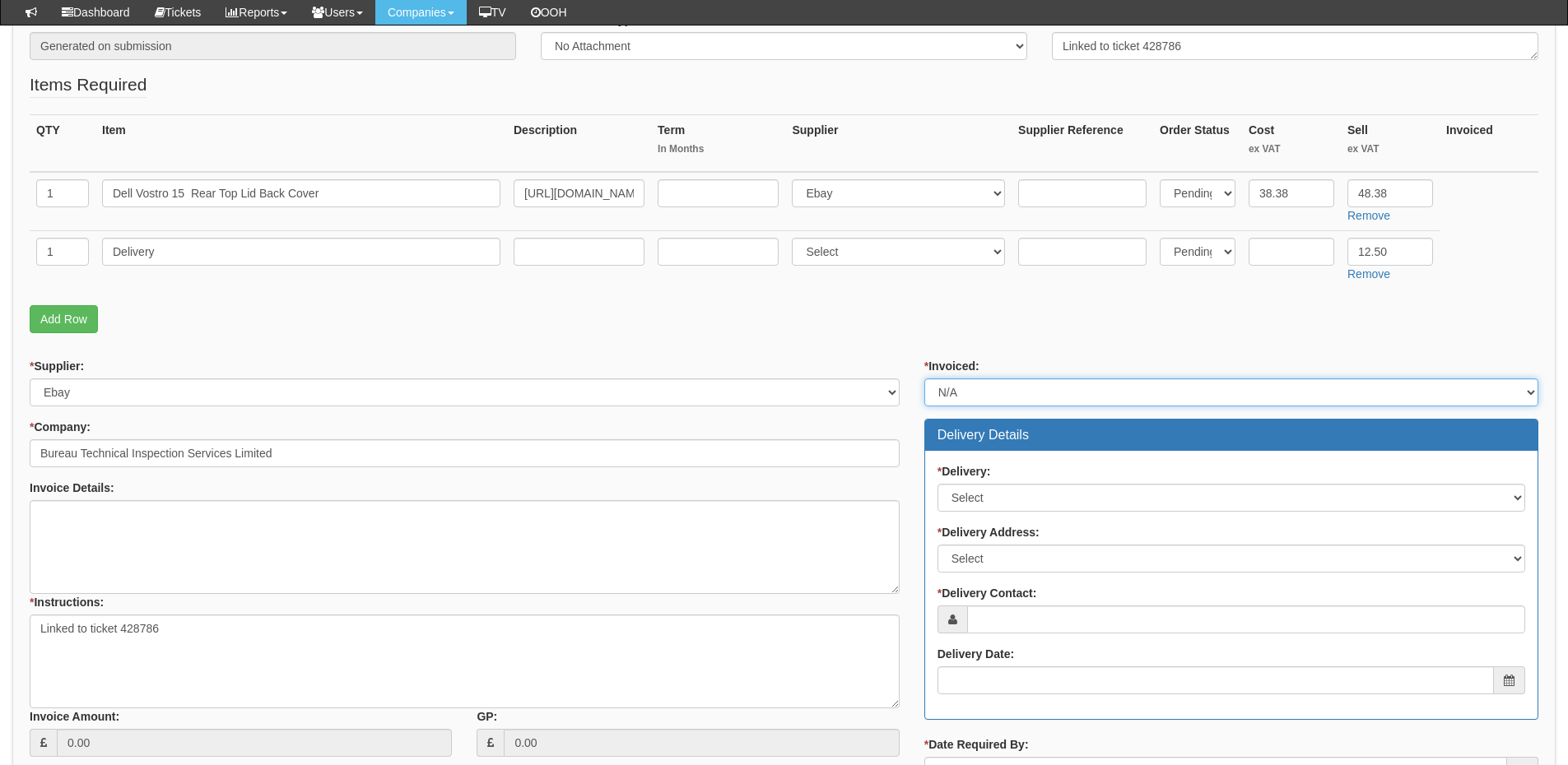
click at [924, 379] on select "Select Yes No N/A STB (part of order)" at bounding box center [1231, 393] width 614 height 28
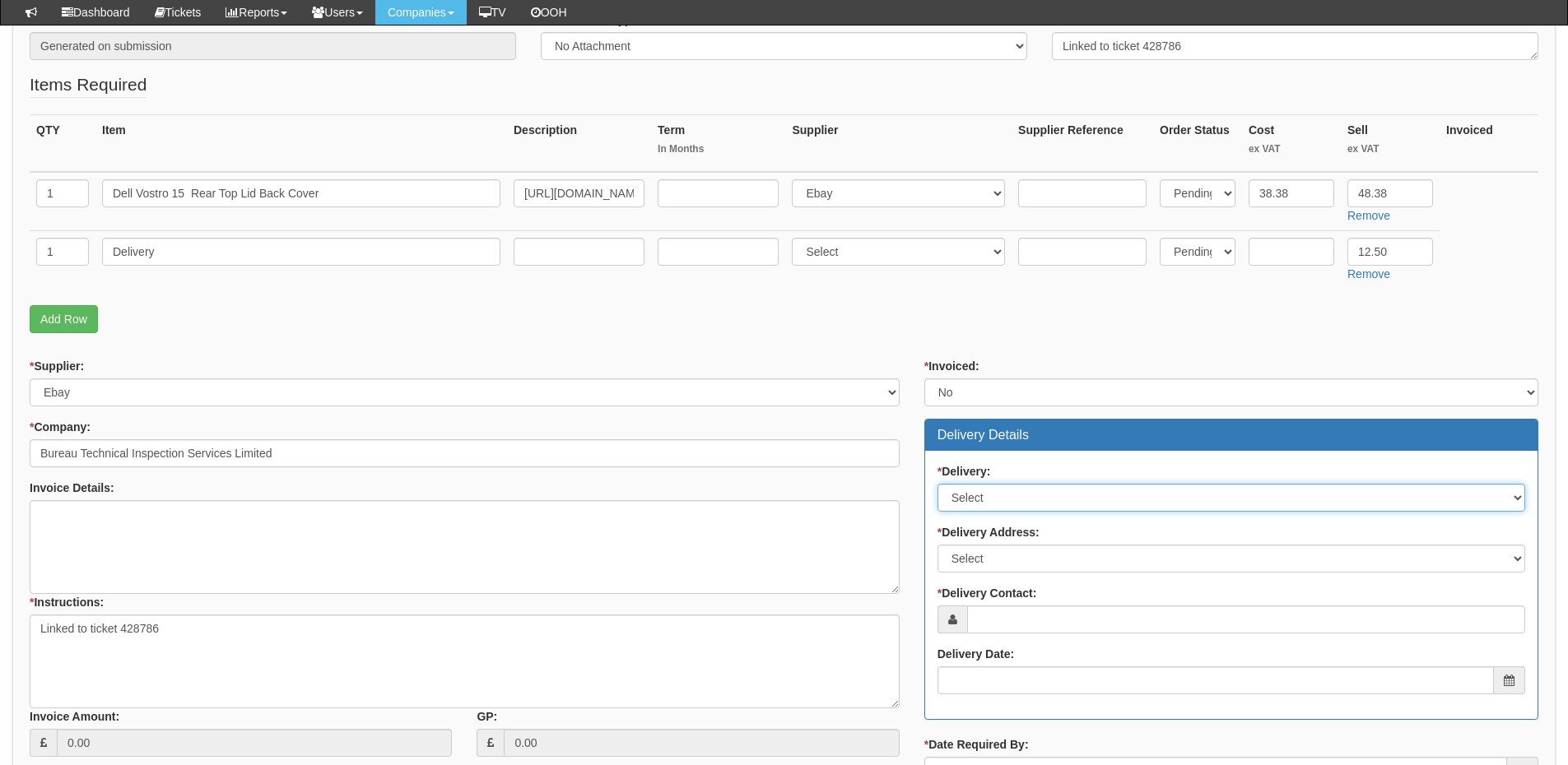
drag, startPoint x: 970, startPoint y: 502, endPoint x: 969, endPoint y: 511, distance: 9.1
click at [970, 502] on select "Select No Not Applicable Yes" at bounding box center [1231, 498] width 588 height 28
select select "1"
click at [937, 484] on select "Select No Not Applicable Yes" at bounding box center [1231, 498] width 588 height 28
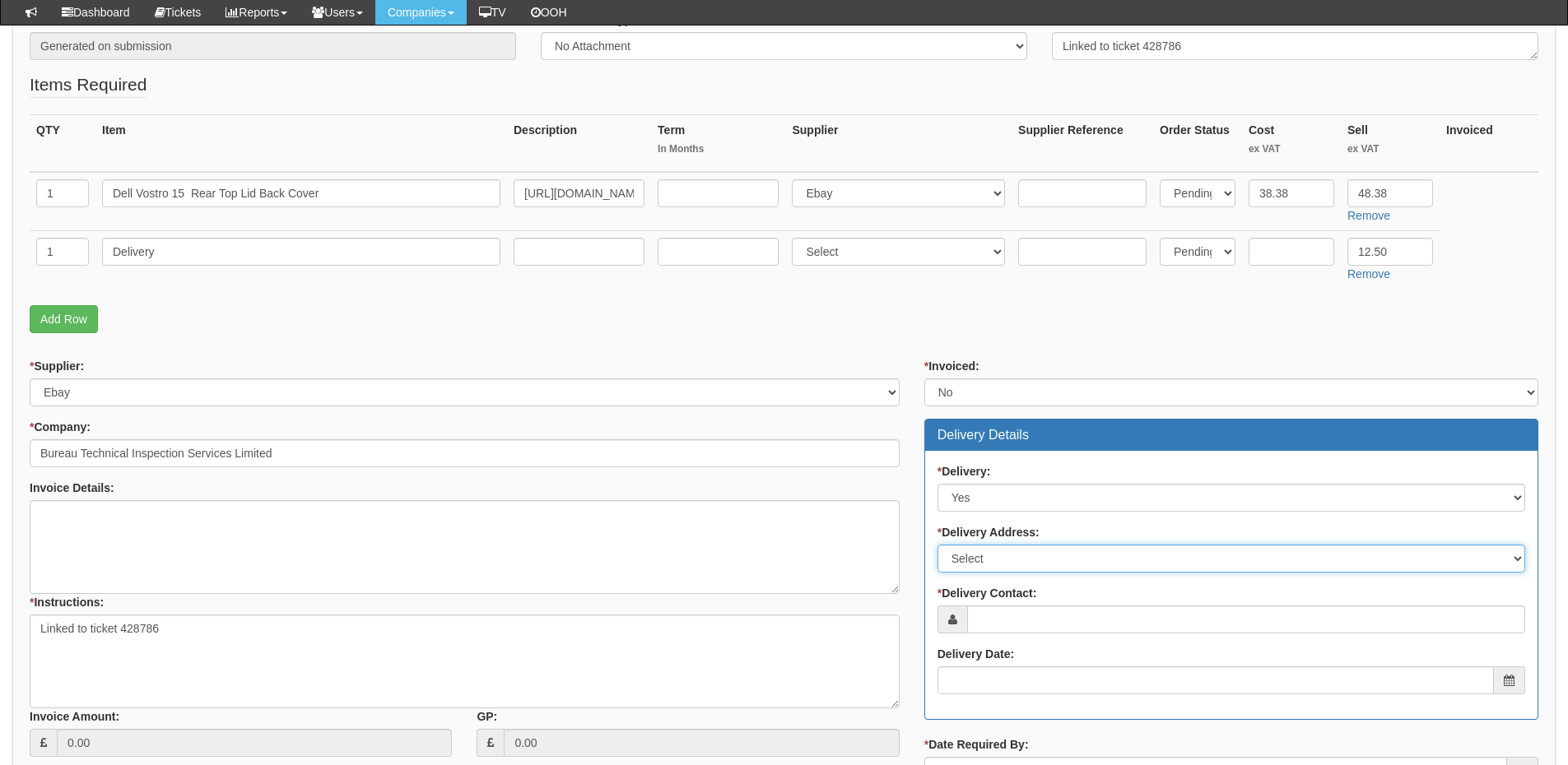
click at [977, 564] on select "Select Not Applicable Main Address - HU13 9PB Other" at bounding box center [1231, 559] width 588 height 28
select select "other"
click at [937, 545] on select "Select Not Applicable Main Address - HU13 9PB Other" at bounding box center [1231, 559] width 588 height 28
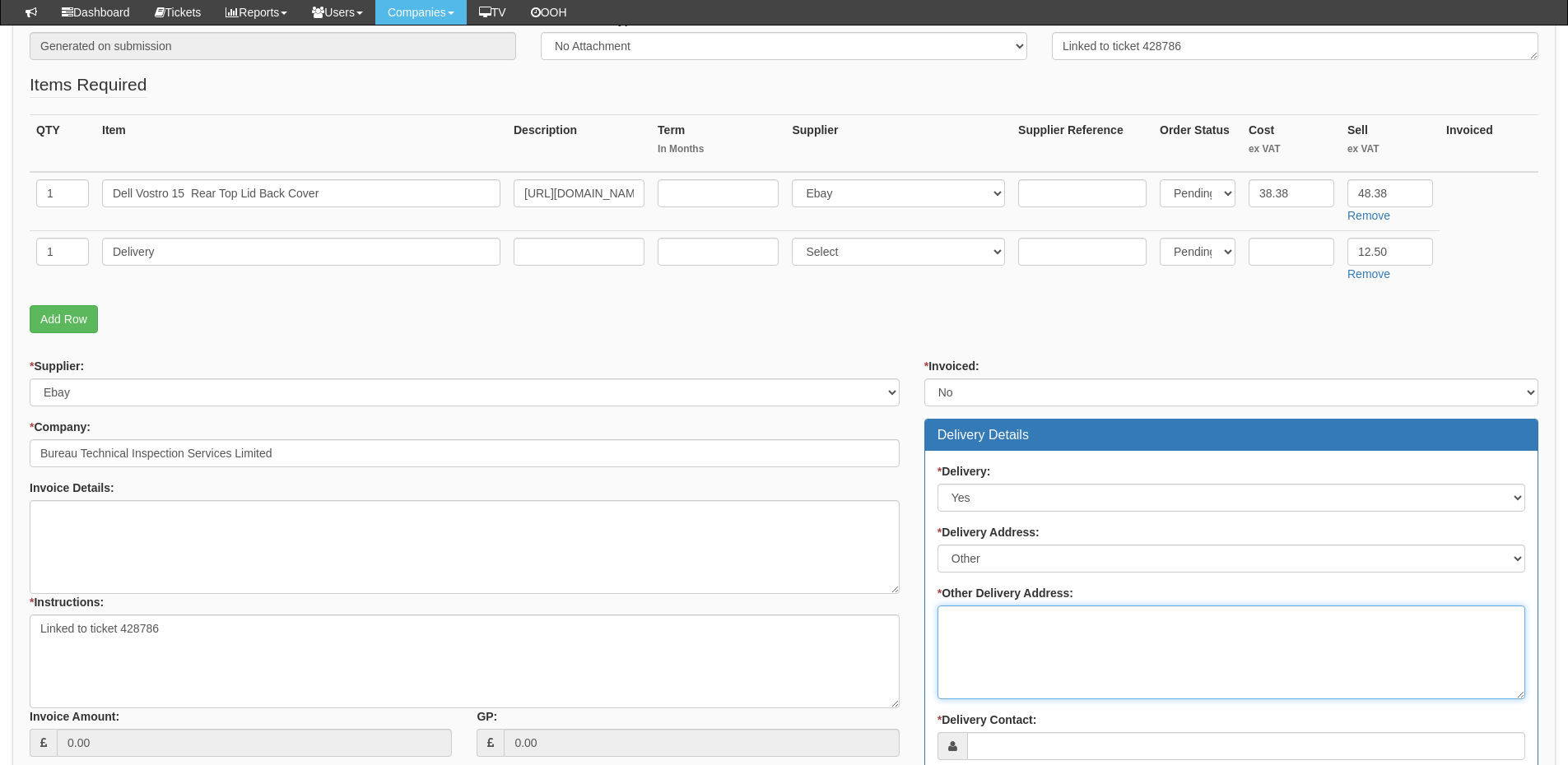
click at [974, 631] on textarea "* Other Delivery Address:" at bounding box center [1231, 653] width 588 height 94
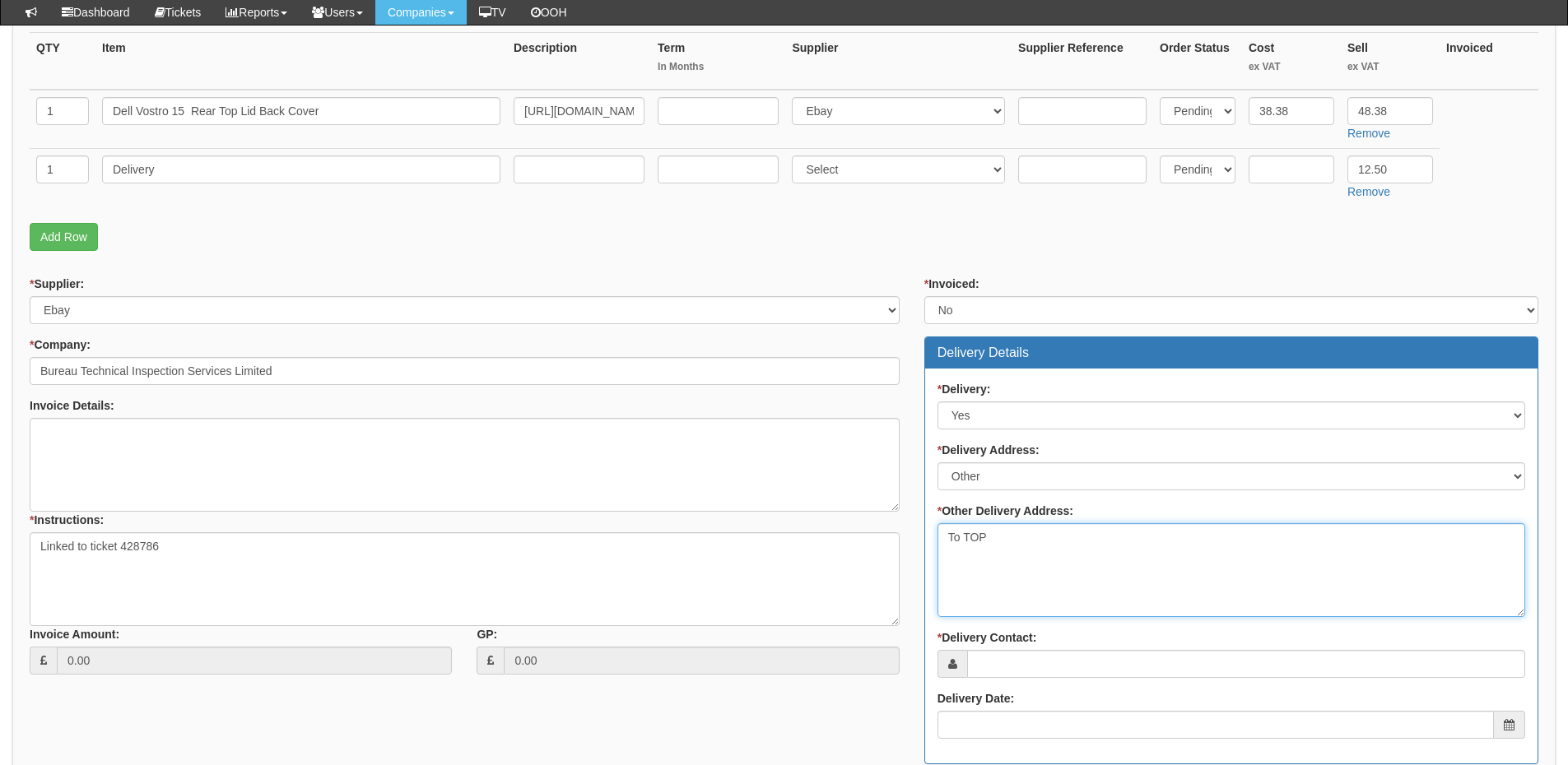
scroll to position [576, 0]
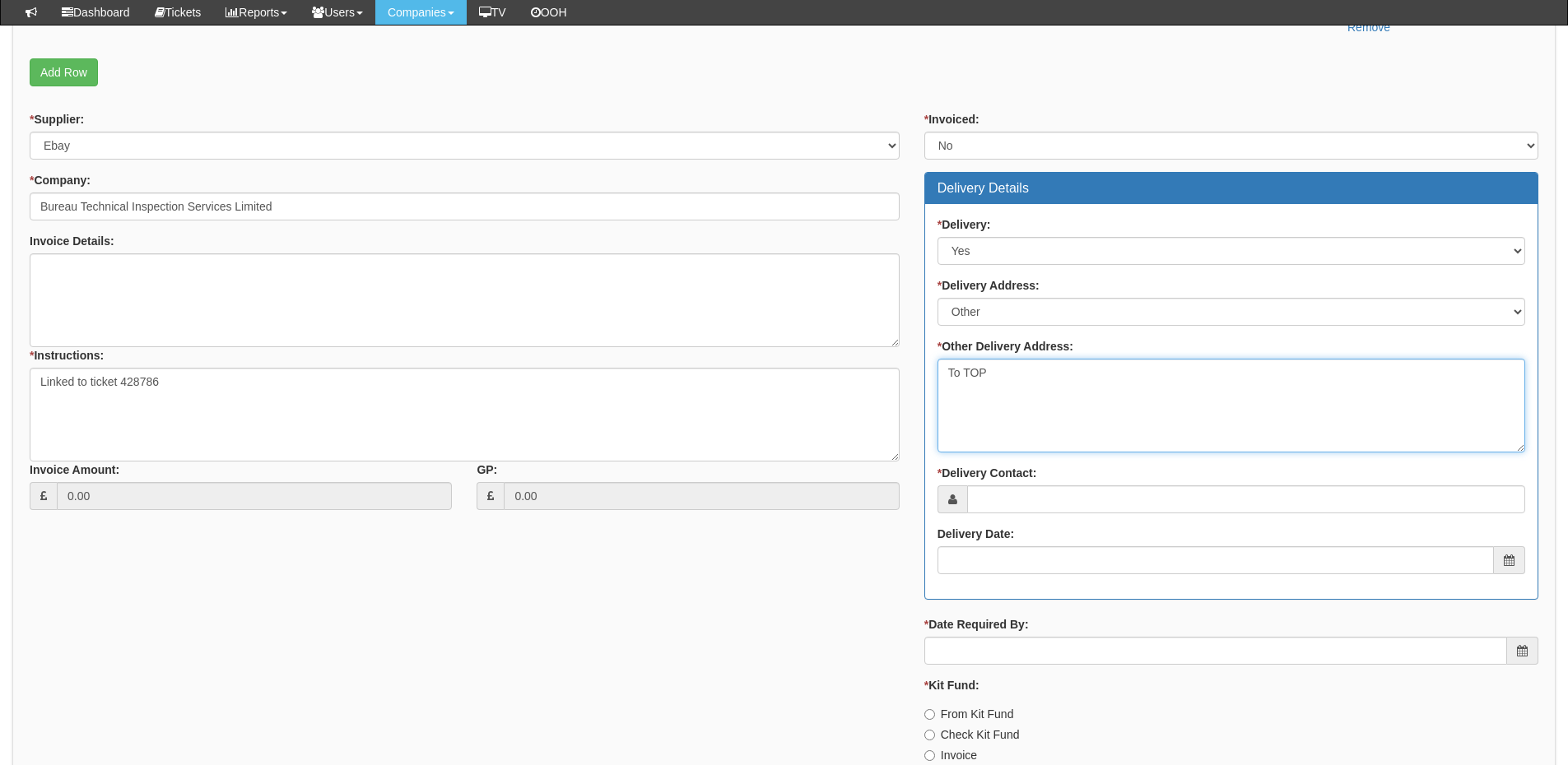
type textarea "To TOP"
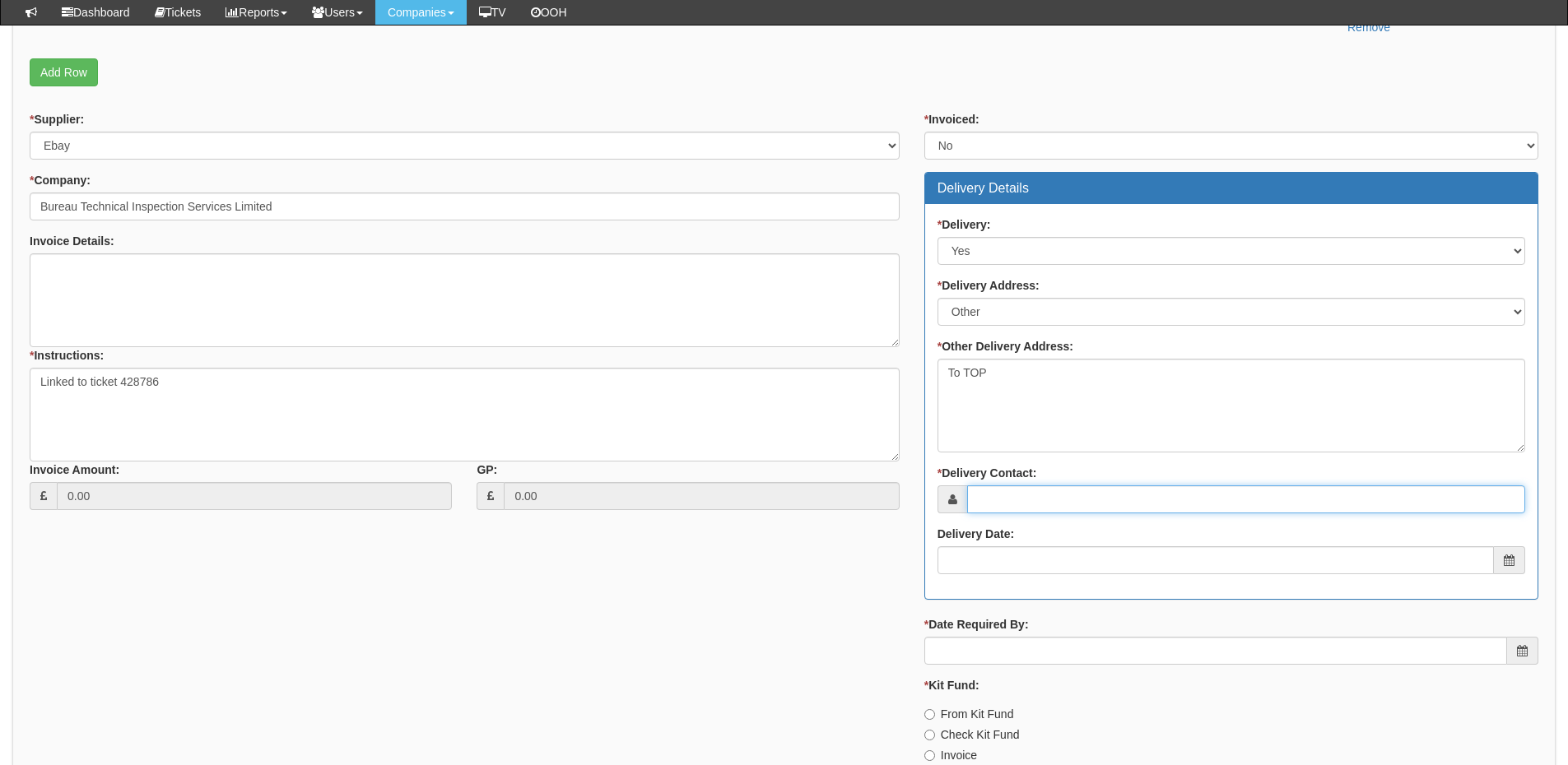
click at [1010, 495] on input "* Delivery Contact:" at bounding box center [1246, 500] width 558 height 28
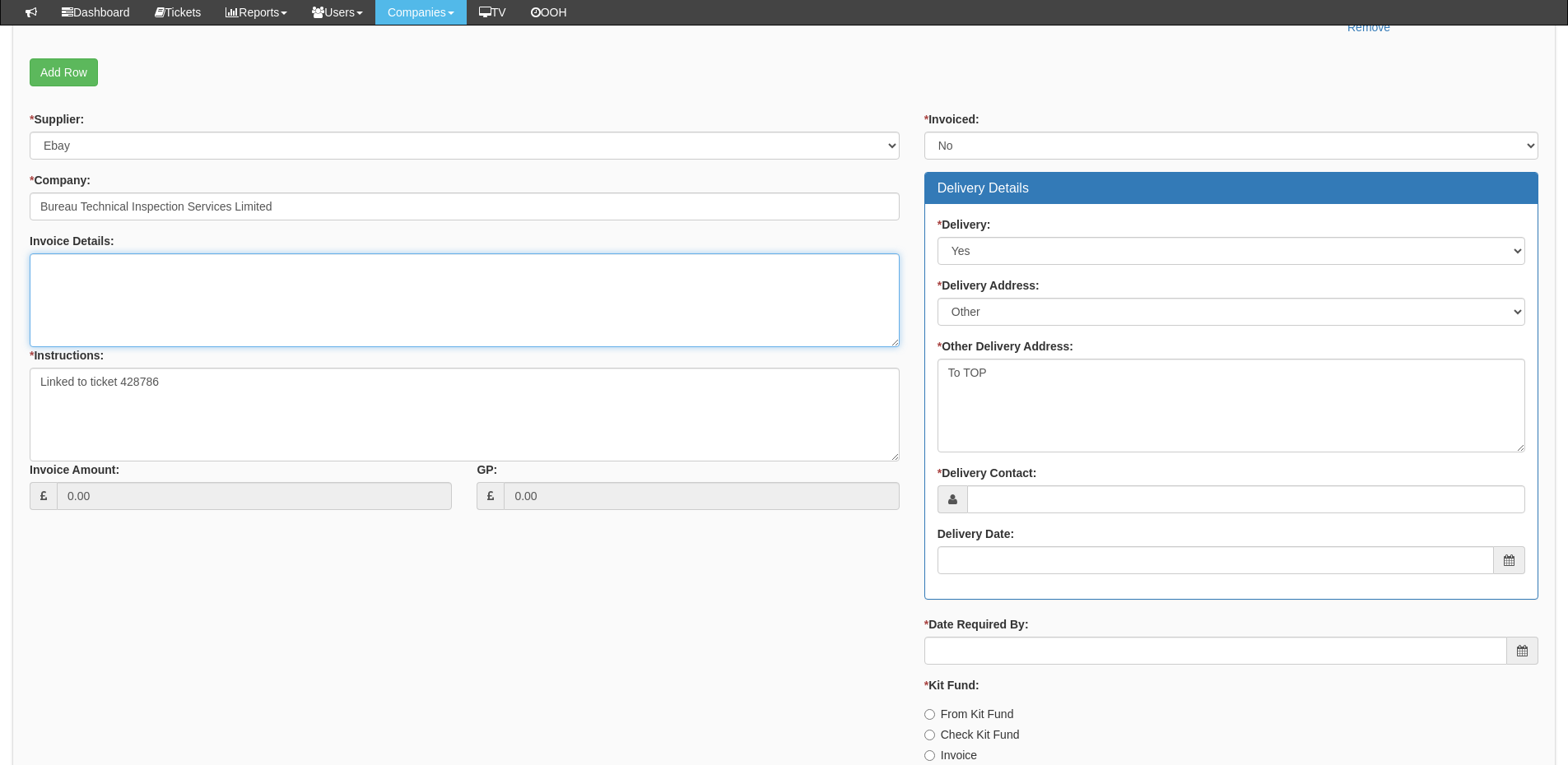
click at [170, 288] on textarea "Invoice Details:" at bounding box center [464, 301] width 870 height 94
type textarea "Approved by Richie Wood"
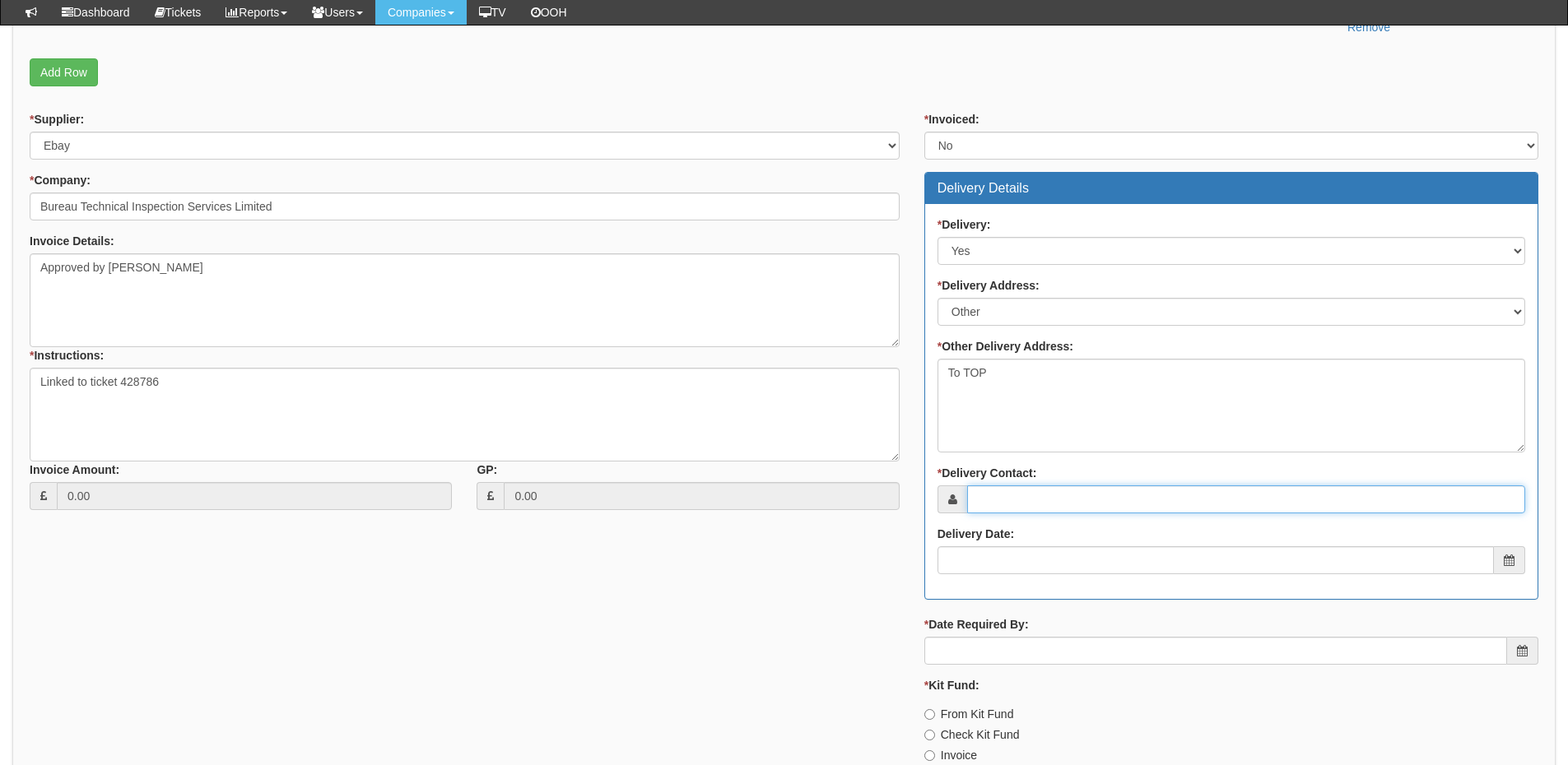
click at [1013, 502] on input "* Delivery Contact:" at bounding box center [1246, 500] width 558 height 28
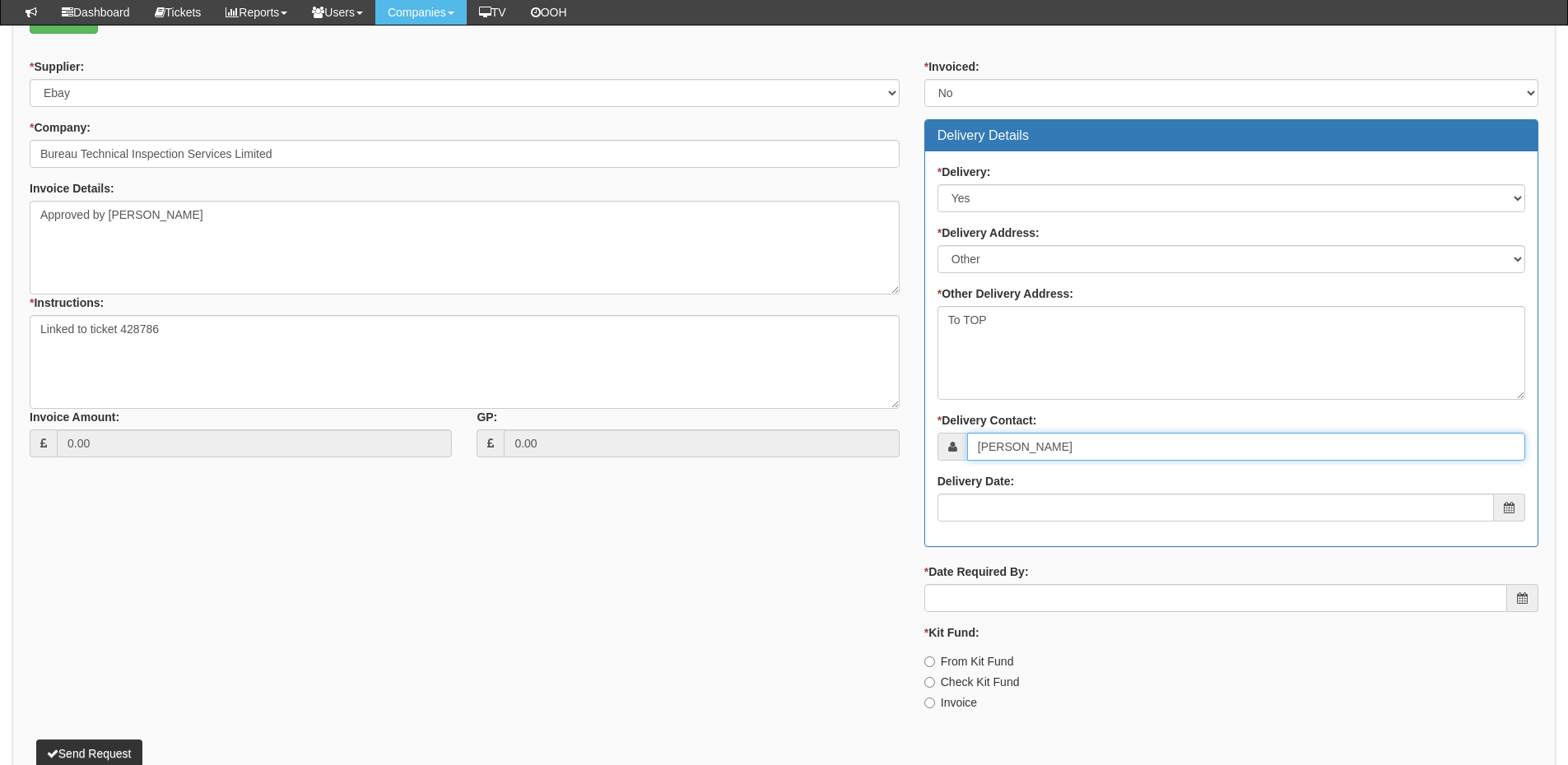
scroll to position [658, 0]
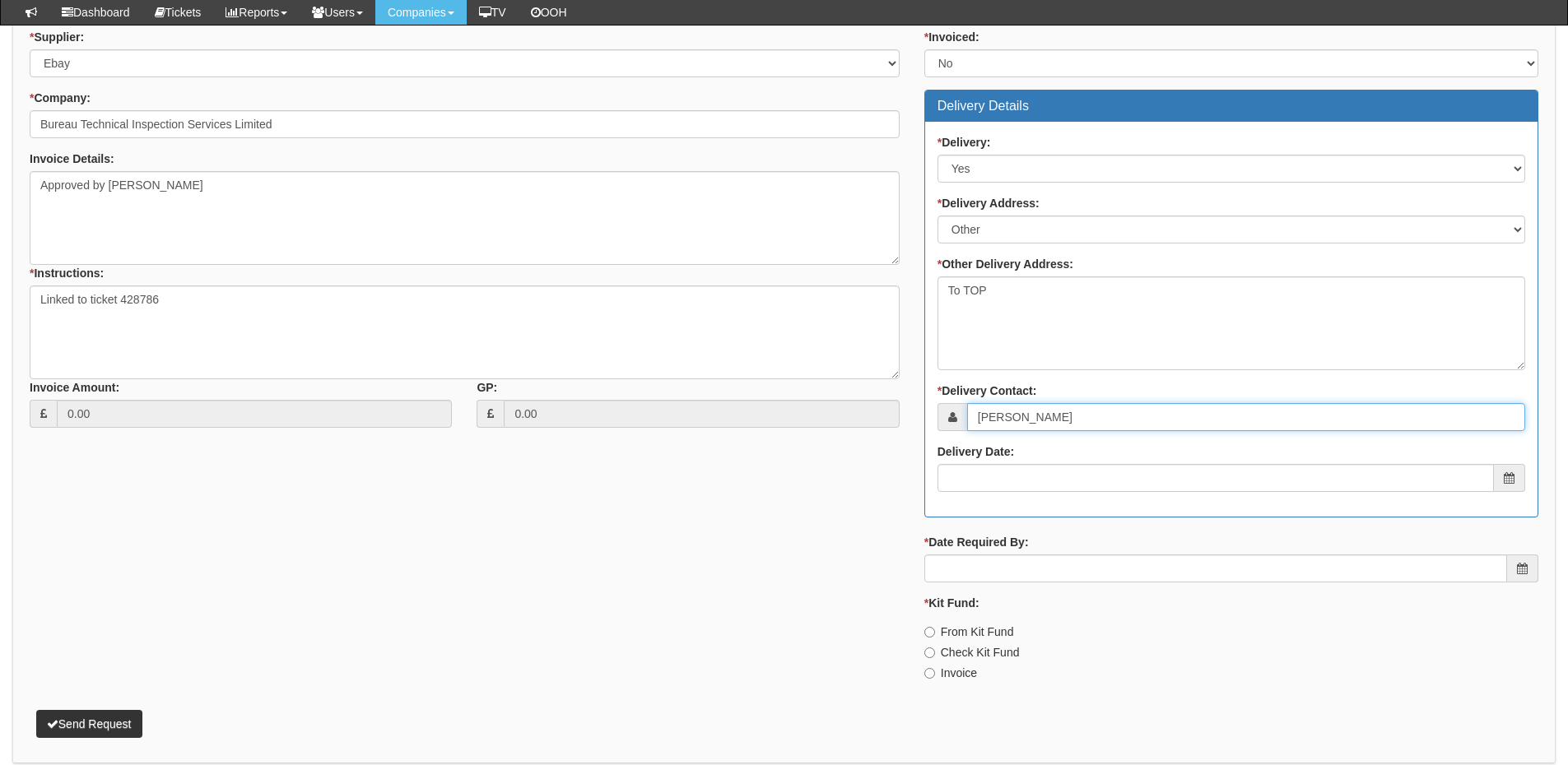
type input "Glenn Munro"
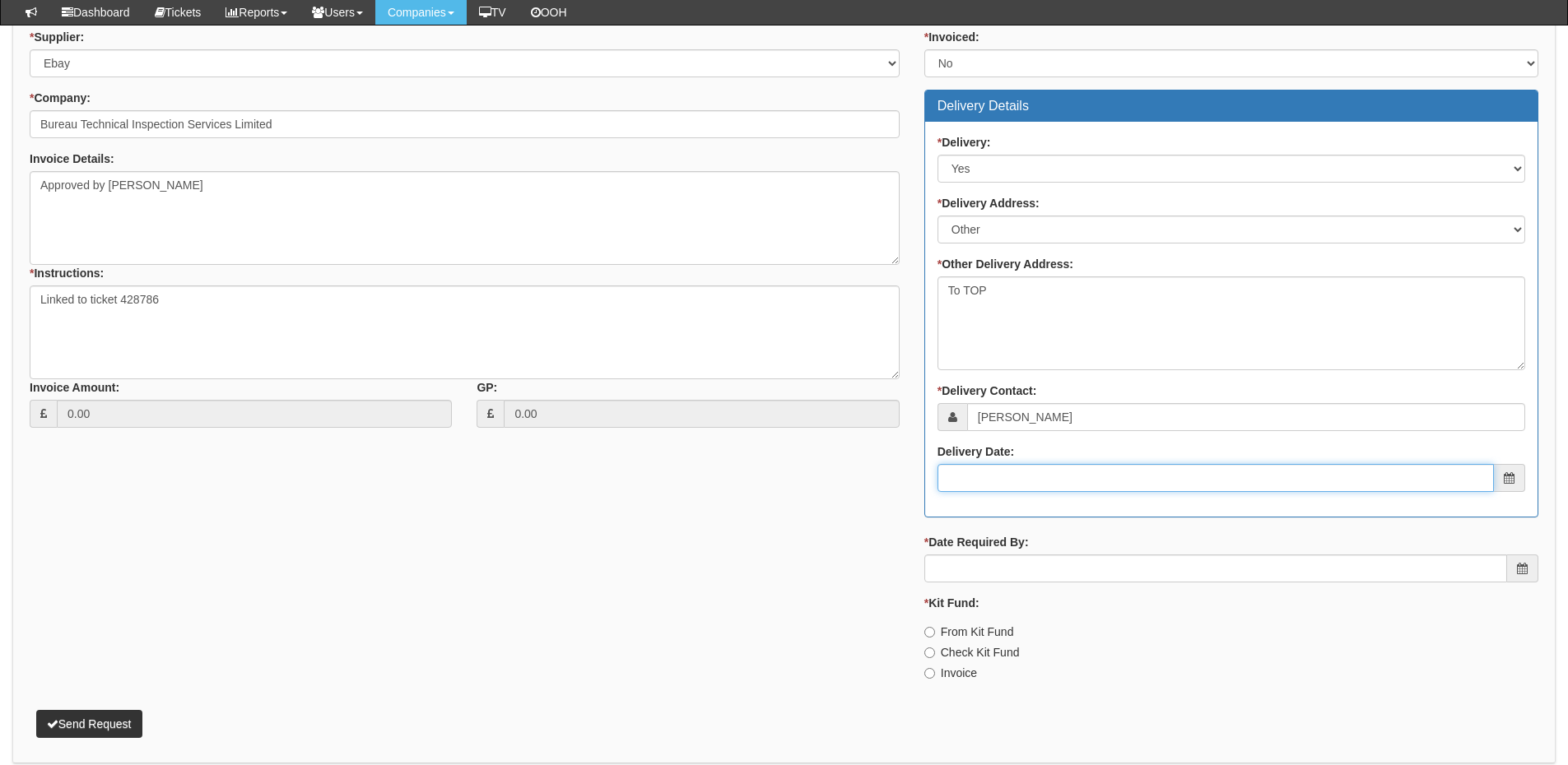
click at [1027, 472] on input "Delivery Date:" at bounding box center [1215, 478] width 556 height 28
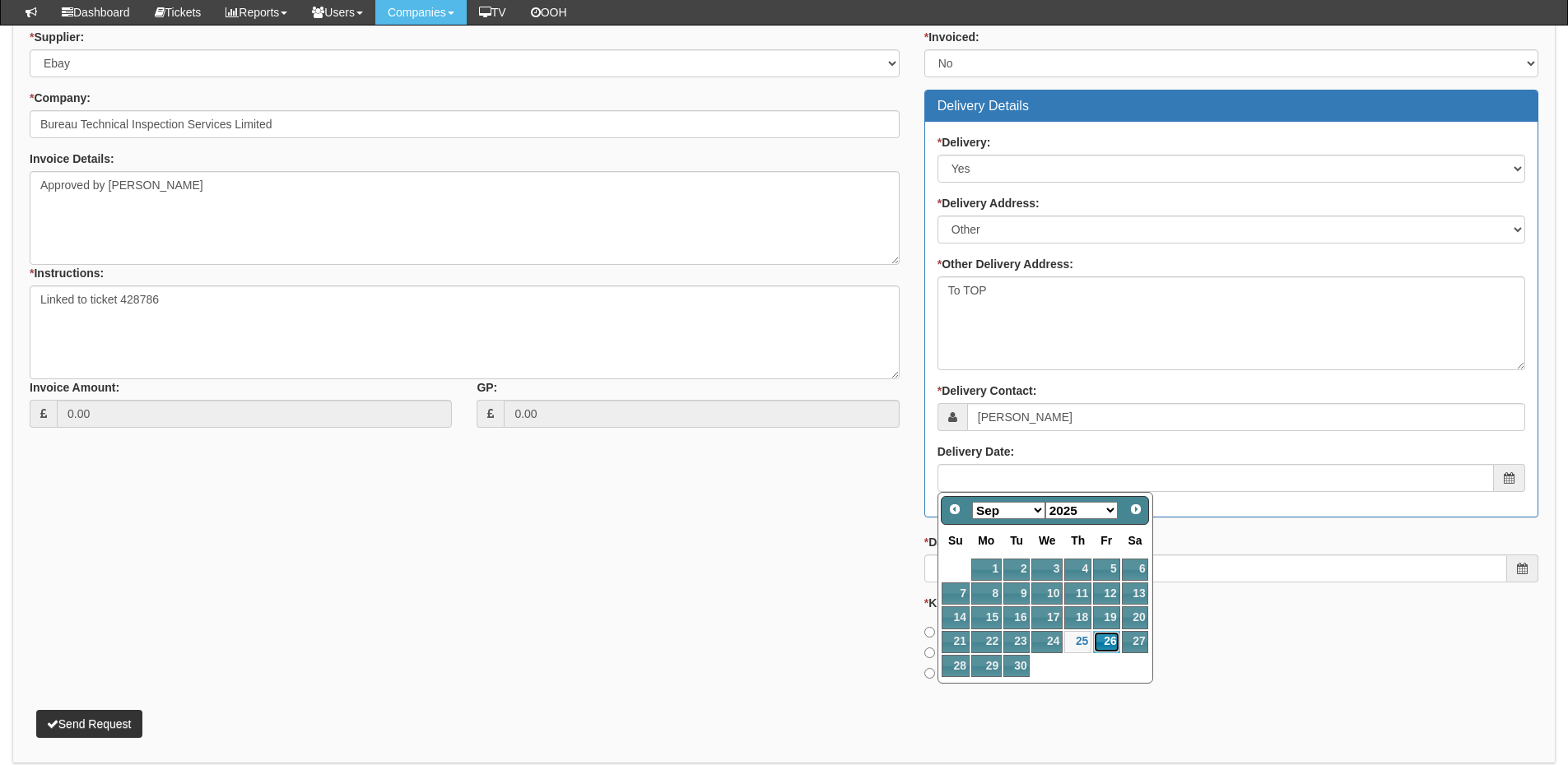
click at [1102, 642] on link "26" at bounding box center [1106, 642] width 26 height 23
type input "[DATE]"
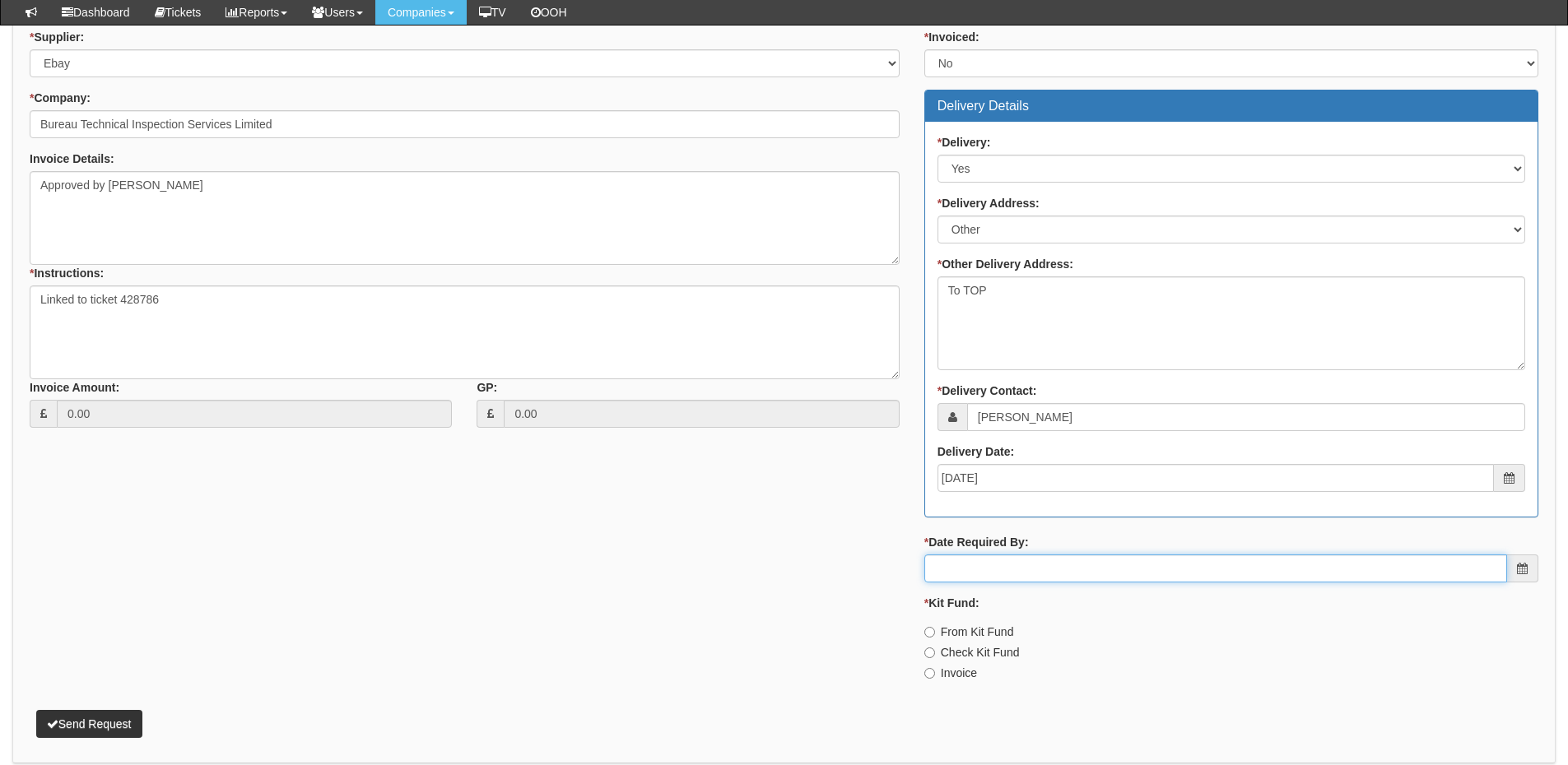
drag, startPoint x: 1088, startPoint y: 580, endPoint x: 1090, endPoint y: 601, distance: 21.1
click at [1088, 580] on input "* Date Required By:" at bounding box center [1215, 569] width 582 height 28
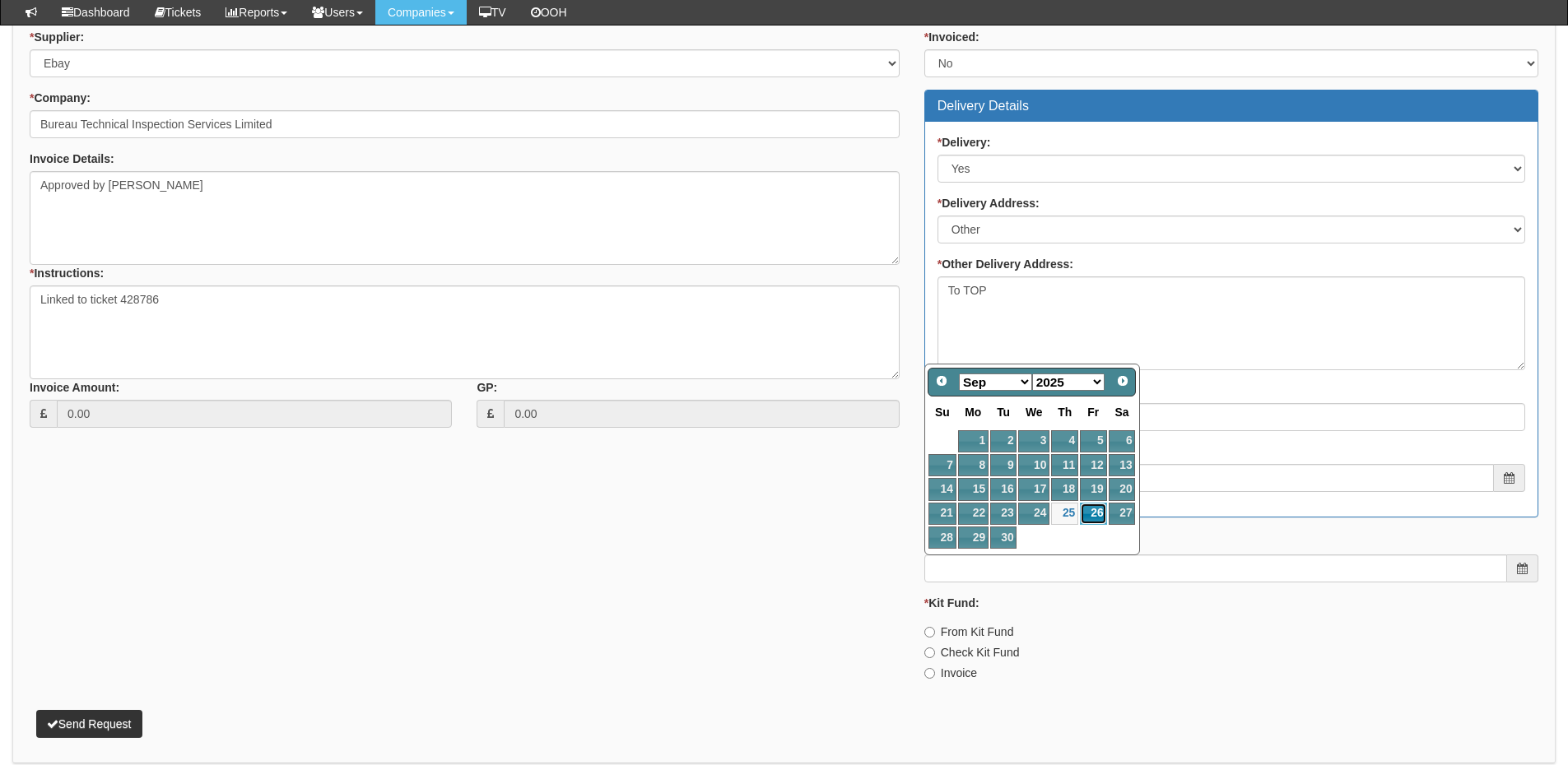
click at [1100, 502] on link "26" at bounding box center [1093, 514] width 26 height 23
type input "[DATE]"
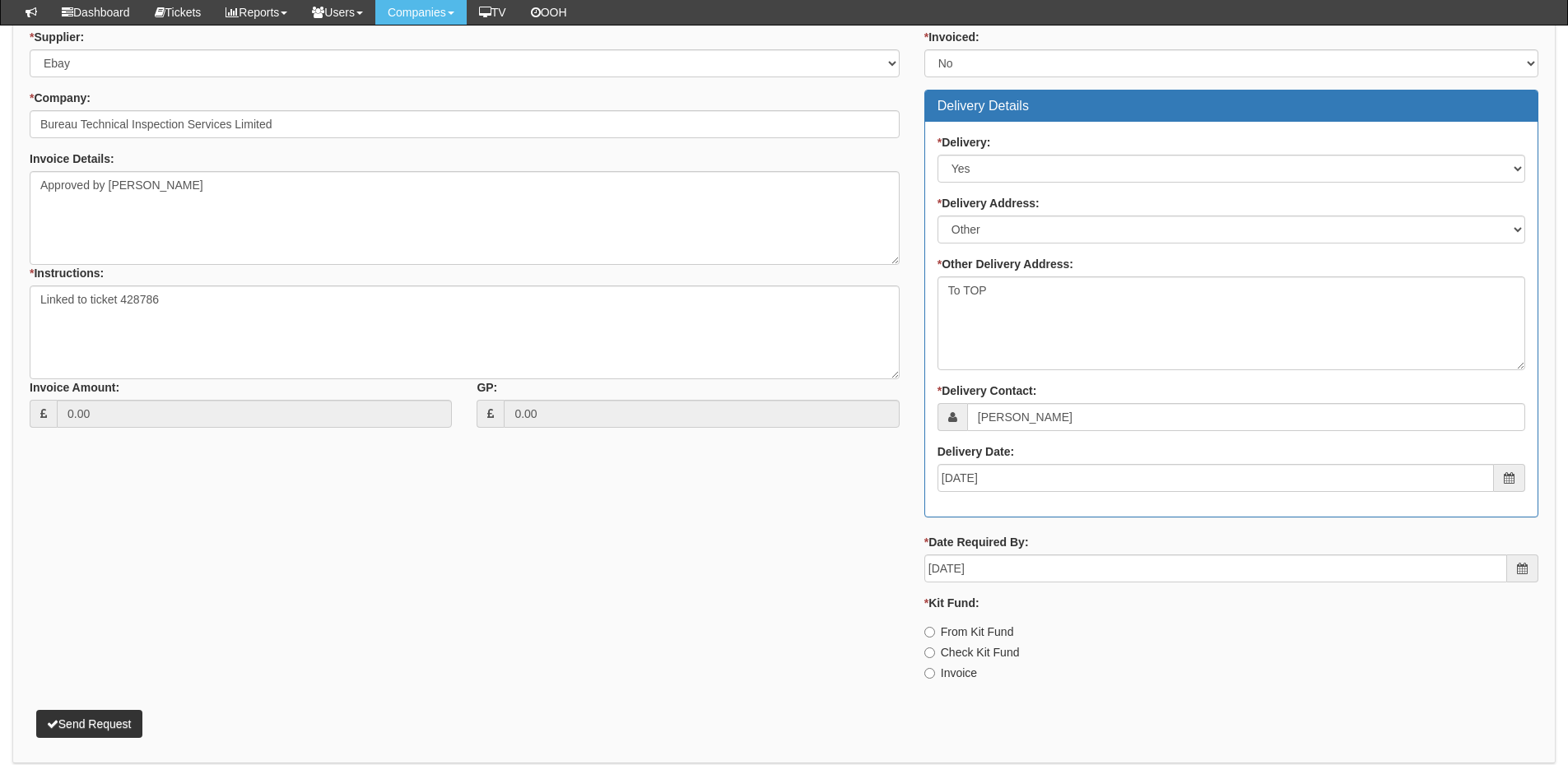
click at [957, 681] on label "Invoice" at bounding box center [950, 673] width 53 height 17
click at [935, 679] on input "Invoice" at bounding box center [929, 674] width 10 height 10
radio input "true"
click at [131, 727] on button "Send Request" at bounding box center [90, 724] width 106 height 28
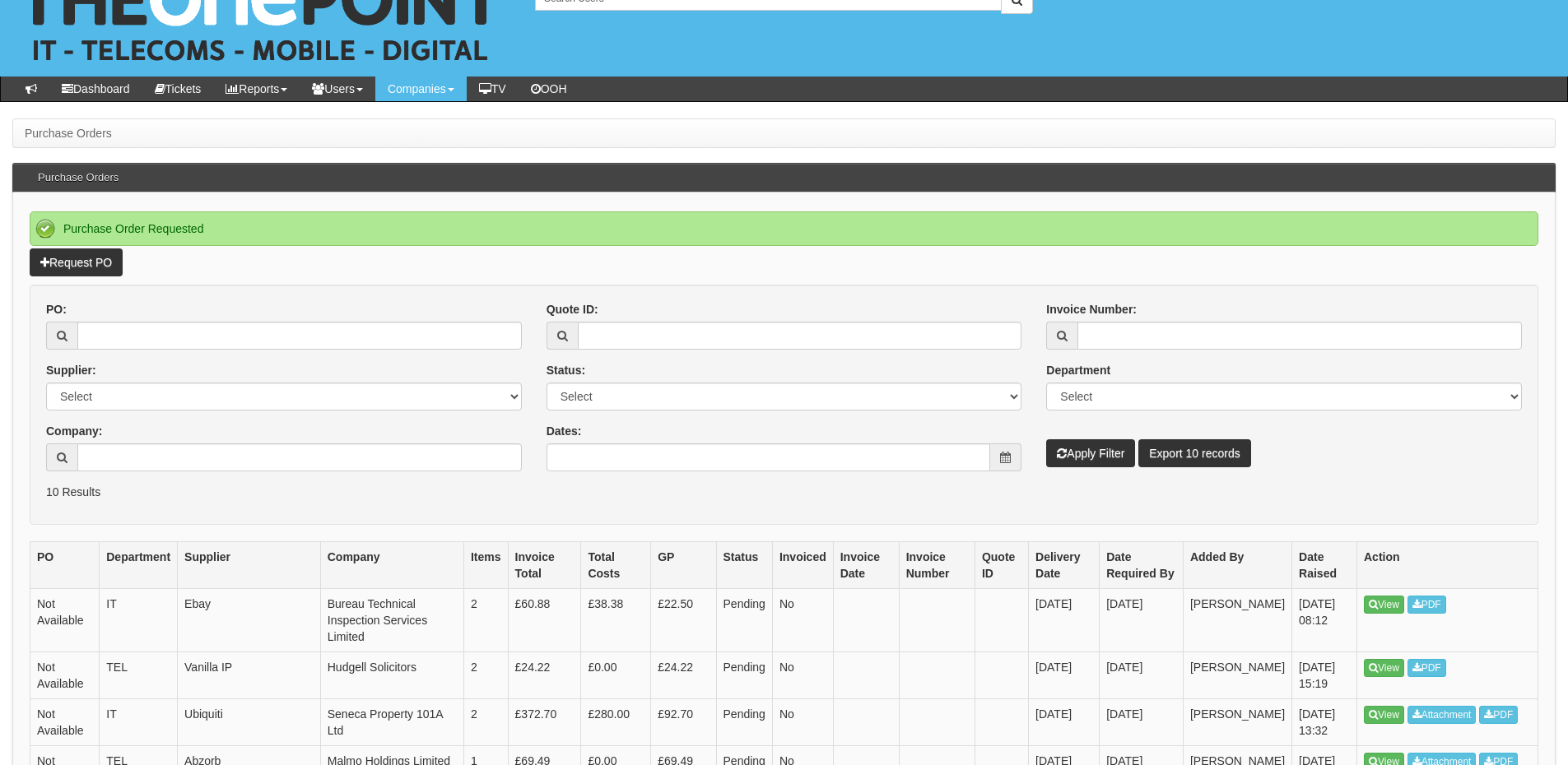
scroll to position [83, 0]
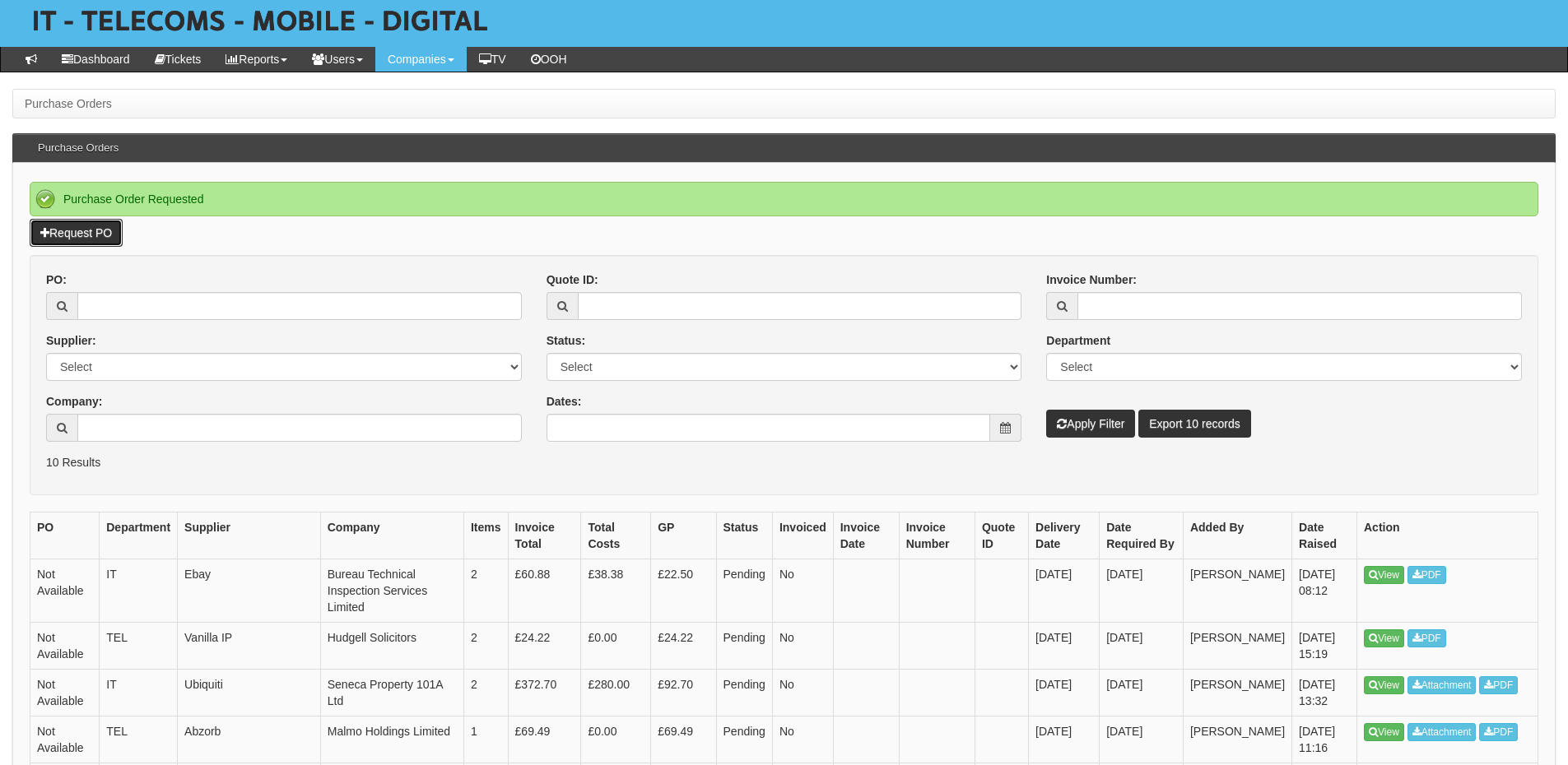
click at [100, 227] on link "Request PO" at bounding box center [76, 233] width 93 height 28
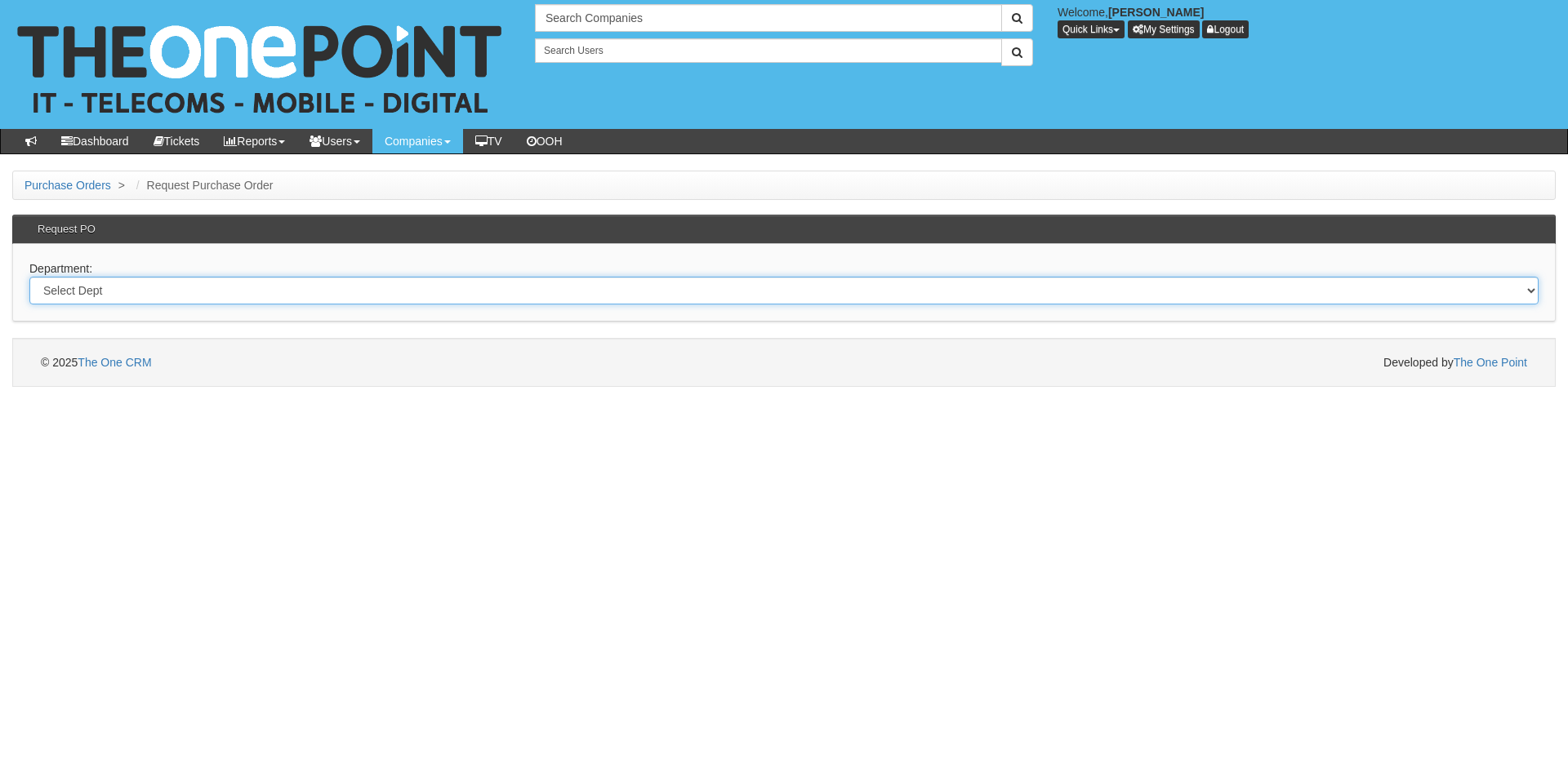
click at [430, 291] on select "Select Dept Digital Internal IT Mobiles Marketing Telecoms" at bounding box center [784, 291] width 1509 height 28
select select "?pipeID=&dept=MOB"
click at [29, 277] on select "Select Dept Digital Internal IT Mobiles Marketing Telecoms" at bounding box center [784, 291] width 1509 height 28
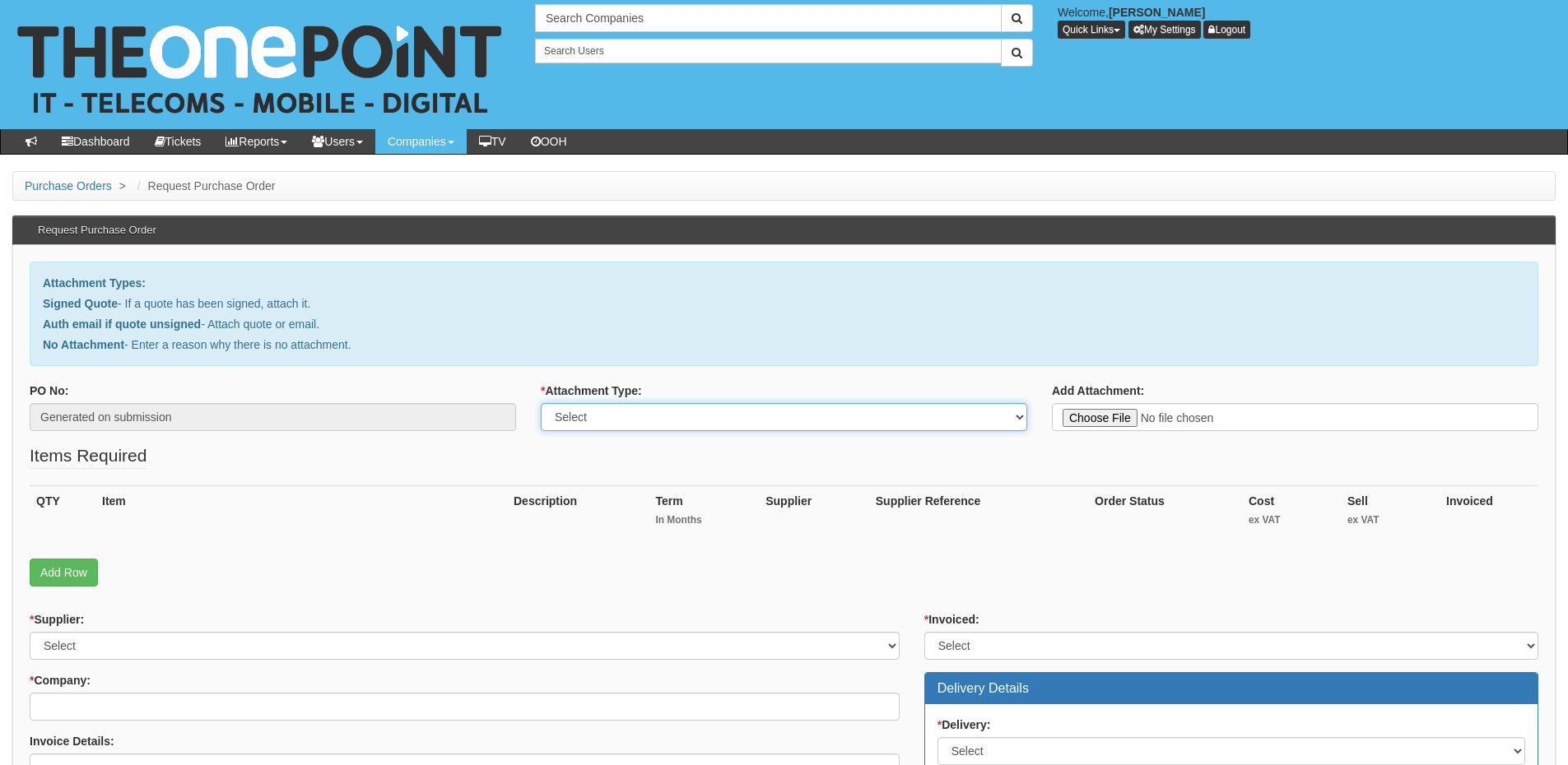
click at [584, 414] on select "Select Signed Quote Auth email with quote if unsigned No Attachment" at bounding box center [784, 417] width 487 height 28
select select "Auth email if quote unsigned"
click at [541, 403] on select "Select Signed Quote Auth email with quote if unsigned No Attachment" at bounding box center [784, 417] width 487 height 28
type input "C:\fakepath\Re_ iPhone 17 Pro - Silver (1).msg"
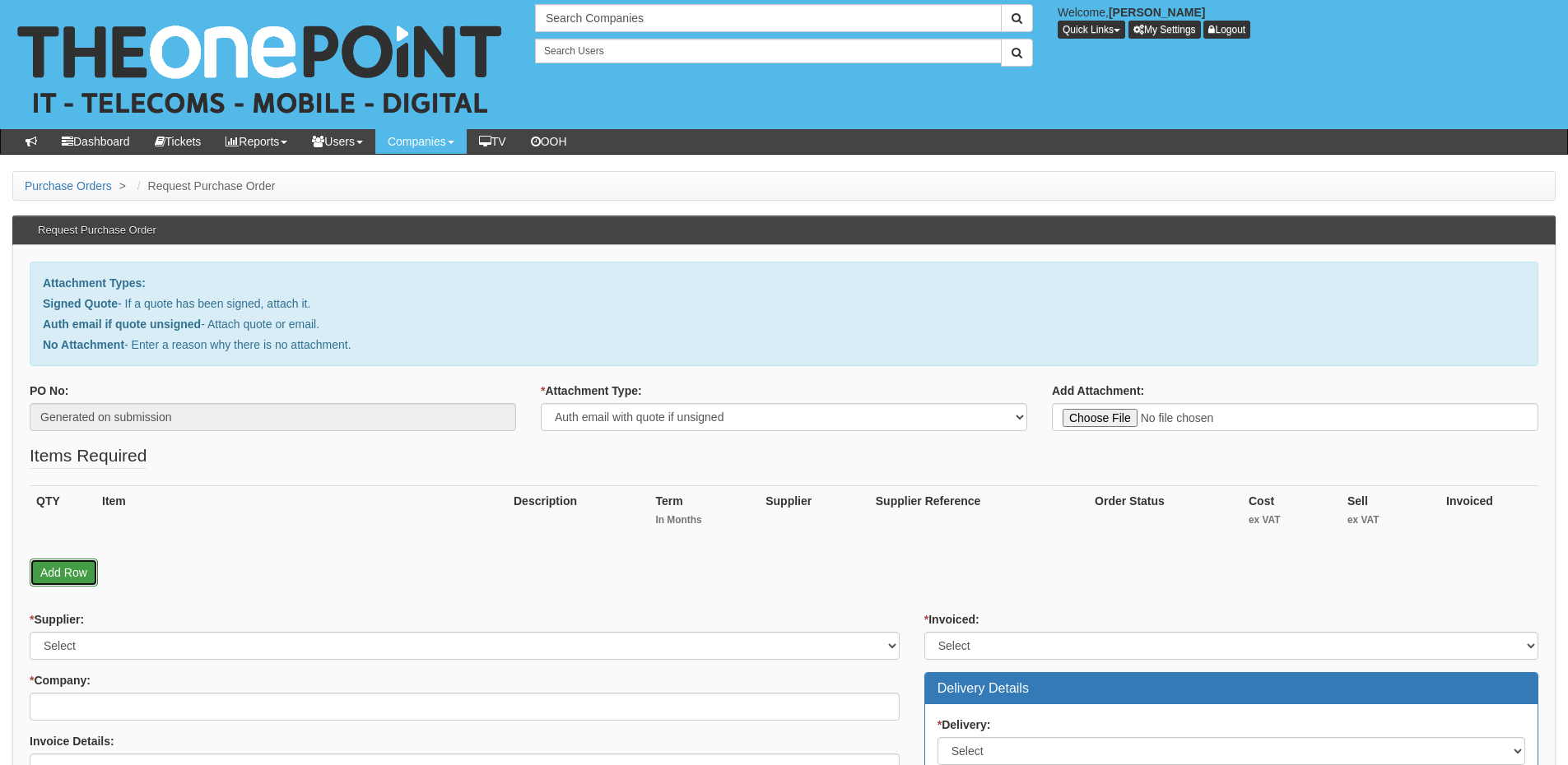
click at [73, 569] on link "Add Row" at bounding box center [63, 573] width 69 height 28
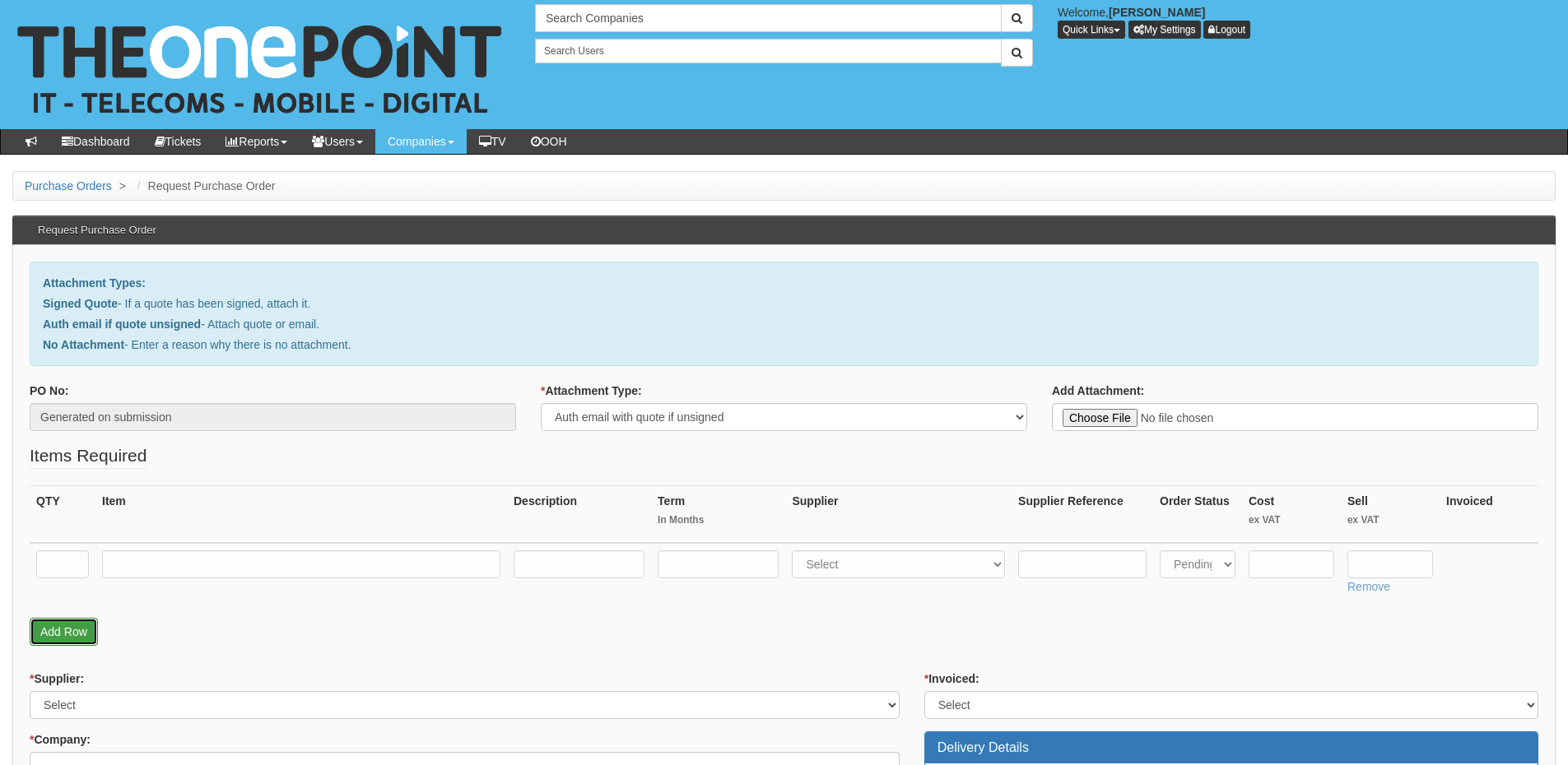
click at [70, 629] on link "Add Row" at bounding box center [63, 632] width 69 height 28
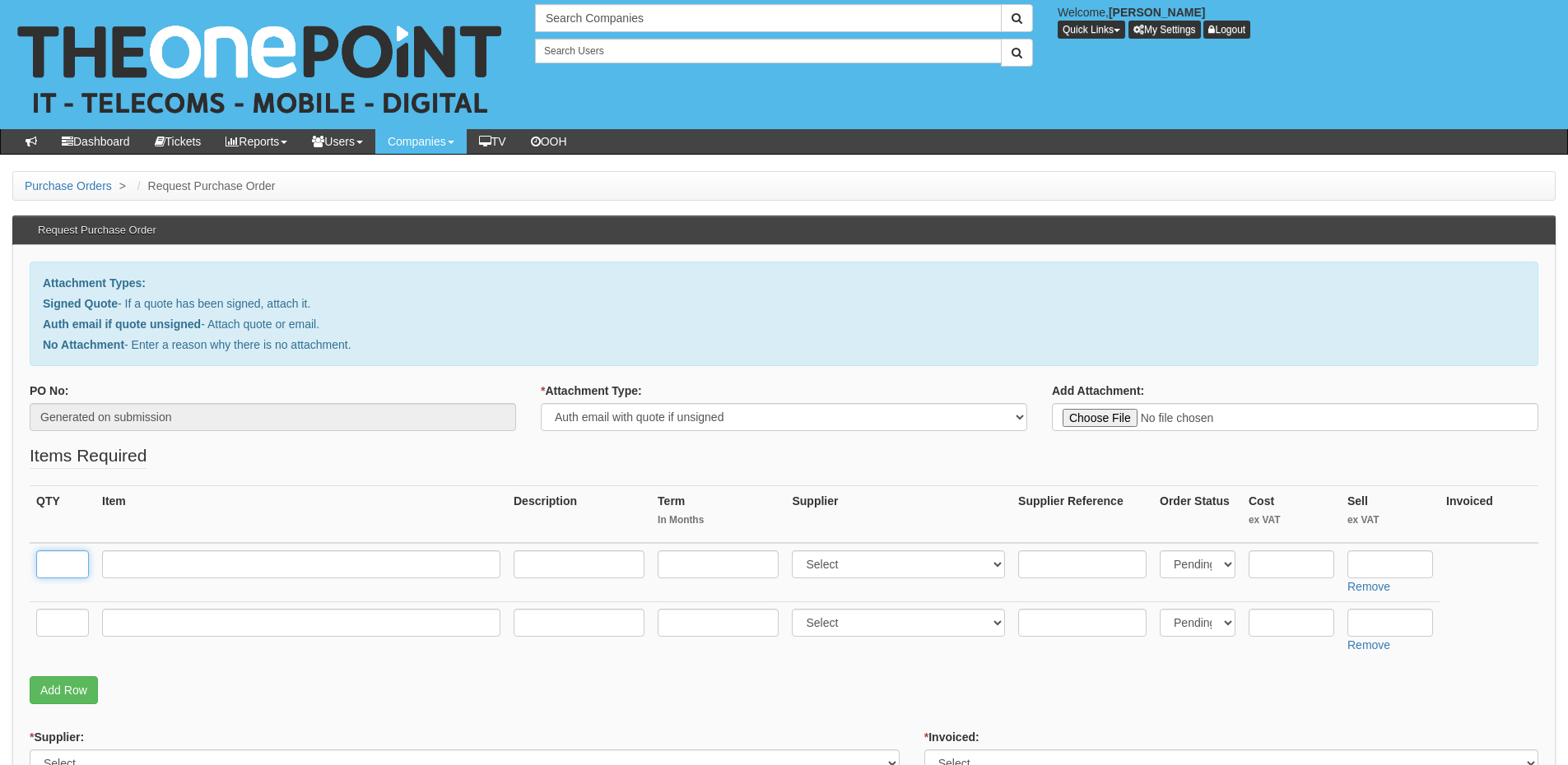
click at [70, 562] on input "text" at bounding box center [63, 564] width 53 height 28
type input "1"
click at [63, 615] on input "text" at bounding box center [63, 623] width 53 height 28
type input "1"
click at [163, 629] on input "text" at bounding box center [301, 623] width 398 height 28
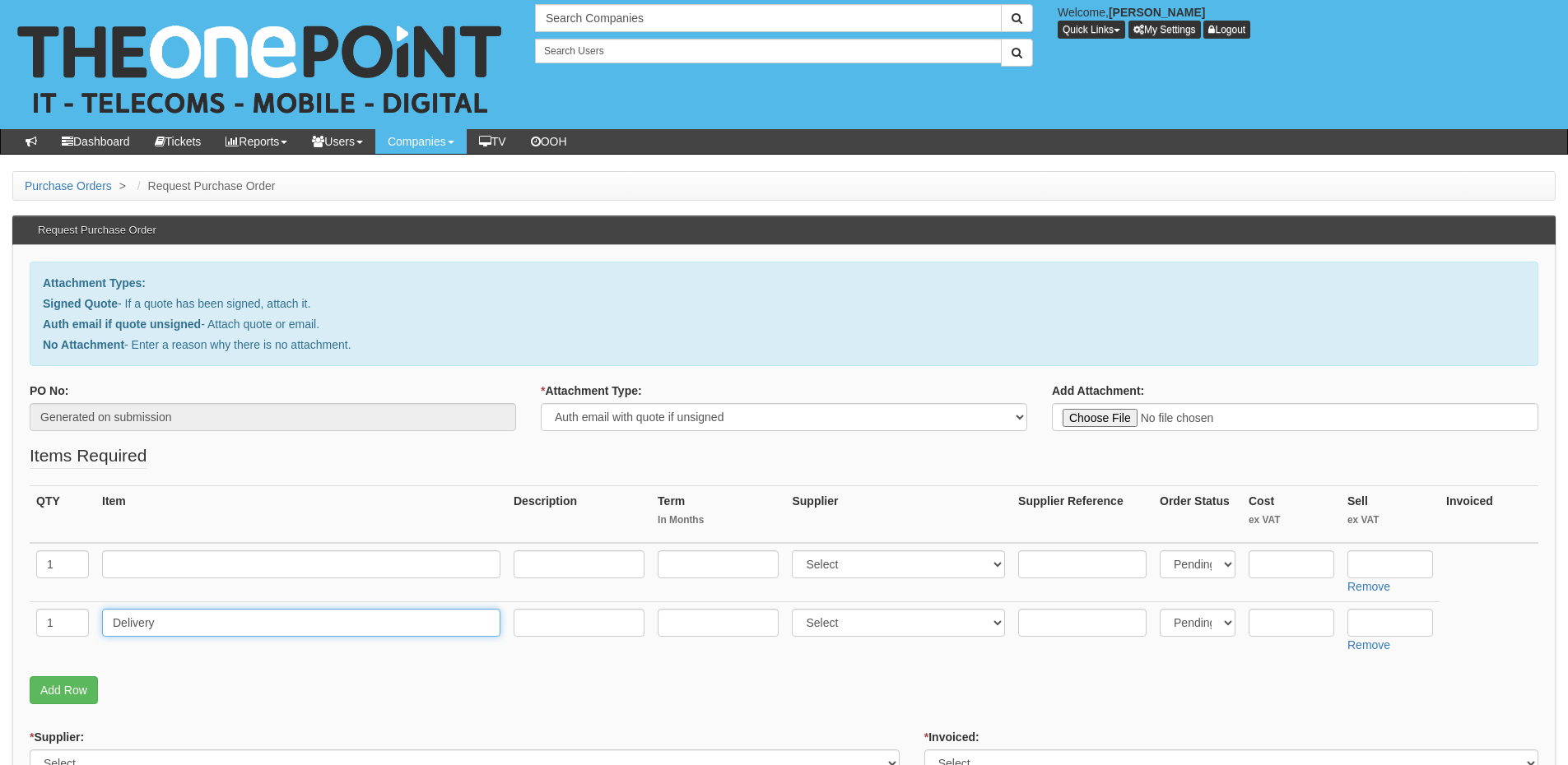
type input "Delivery"
click at [1376, 628] on input "text" at bounding box center [1390, 623] width 85 height 28
type input "12.50"
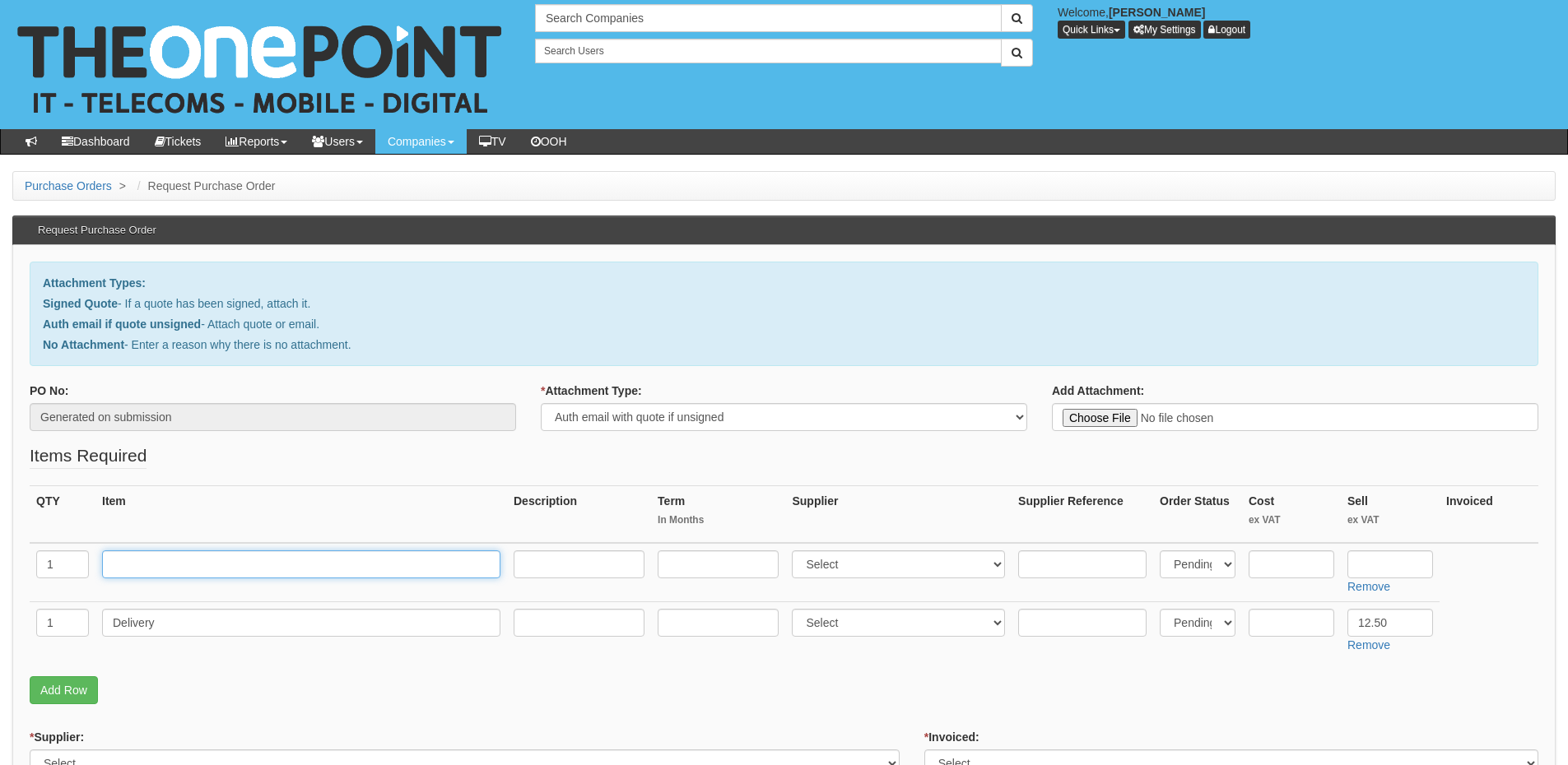
click at [385, 565] on input "text" at bounding box center [301, 564] width 398 height 28
type input "iPhone 17 Pro 256 GB silver"
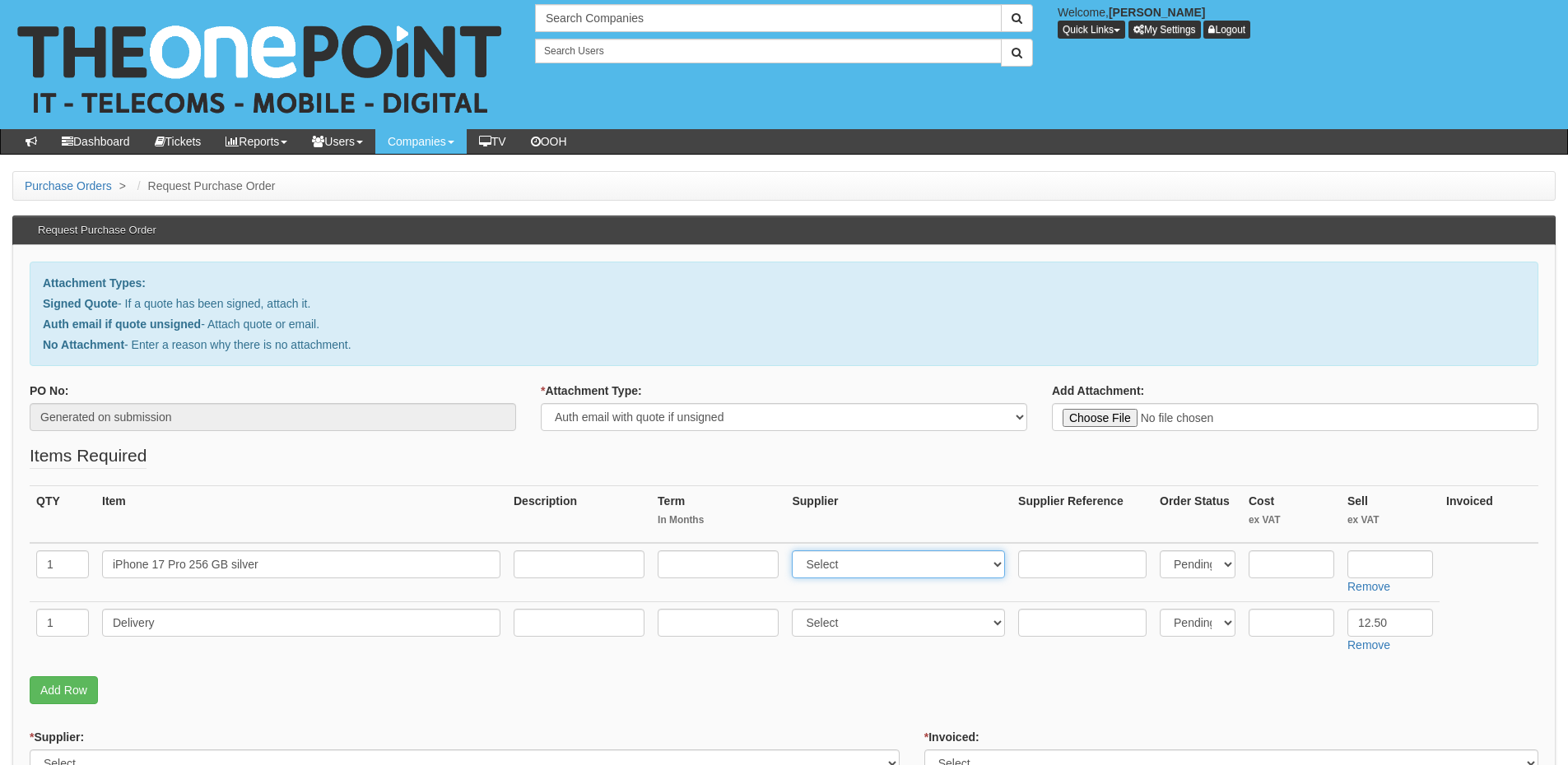
click at [871, 564] on select "Select 123 [DOMAIN_NAME] 1Password 3 4Gon [PERSON_NAME] Electric Ltd Abzorb Acc…" at bounding box center [898, 564] width 213 height 28
select select "54"
click at [796, 550] on select "Select 123 [DOMAIN_NAME] 1Password 3 4Gon [PERSON_NAME] Electric Ltd Abzorb Acc…" at bounding box center [898, 564] width 213 height 28
click at [1291, 560] on input "text" at bounding box center [1291, 564] width 85 height 28
type input "894.64"
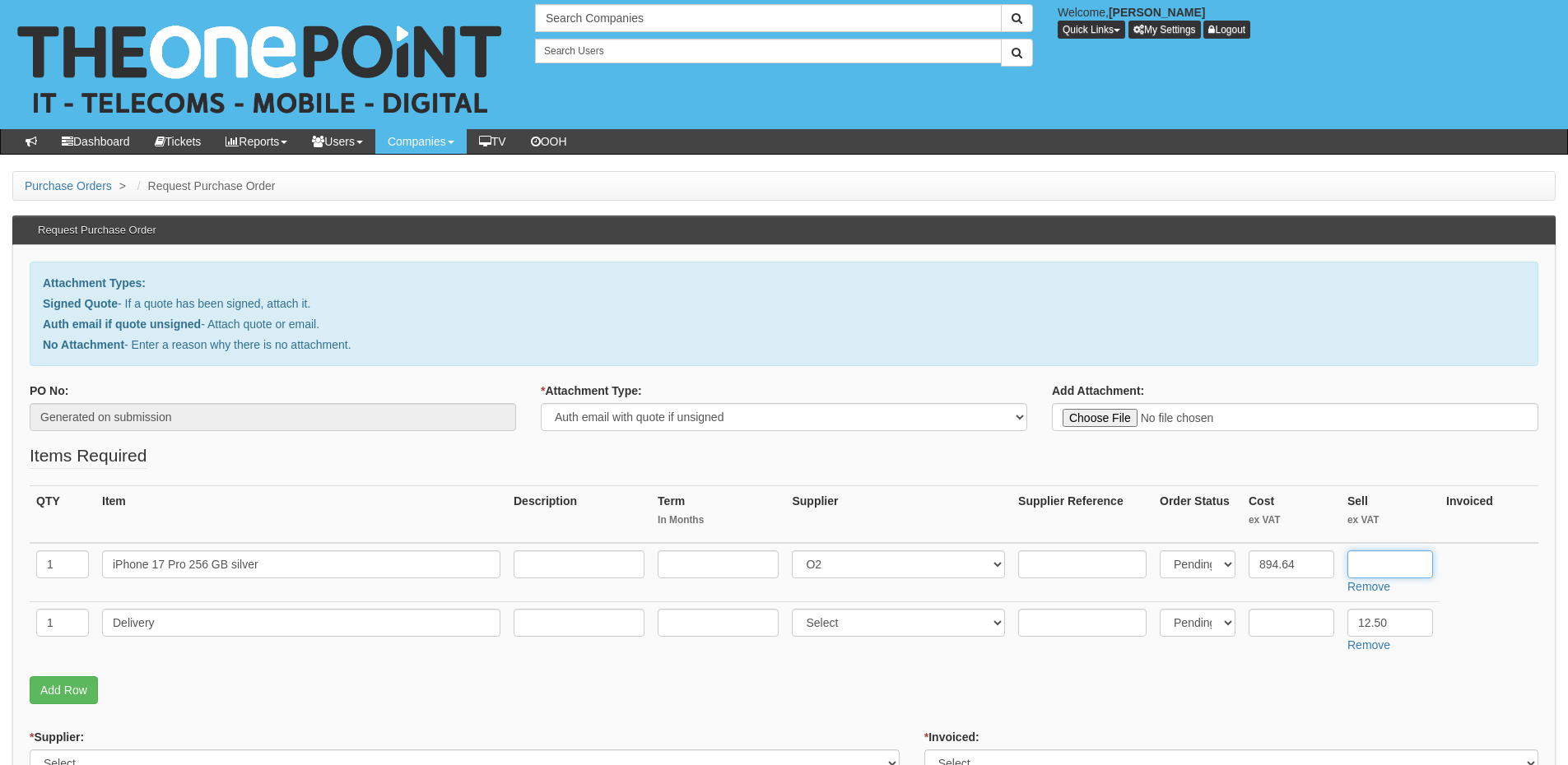
click at [1359, 569] on input "text" at bounding box center [1390, 564] width 85 height 28
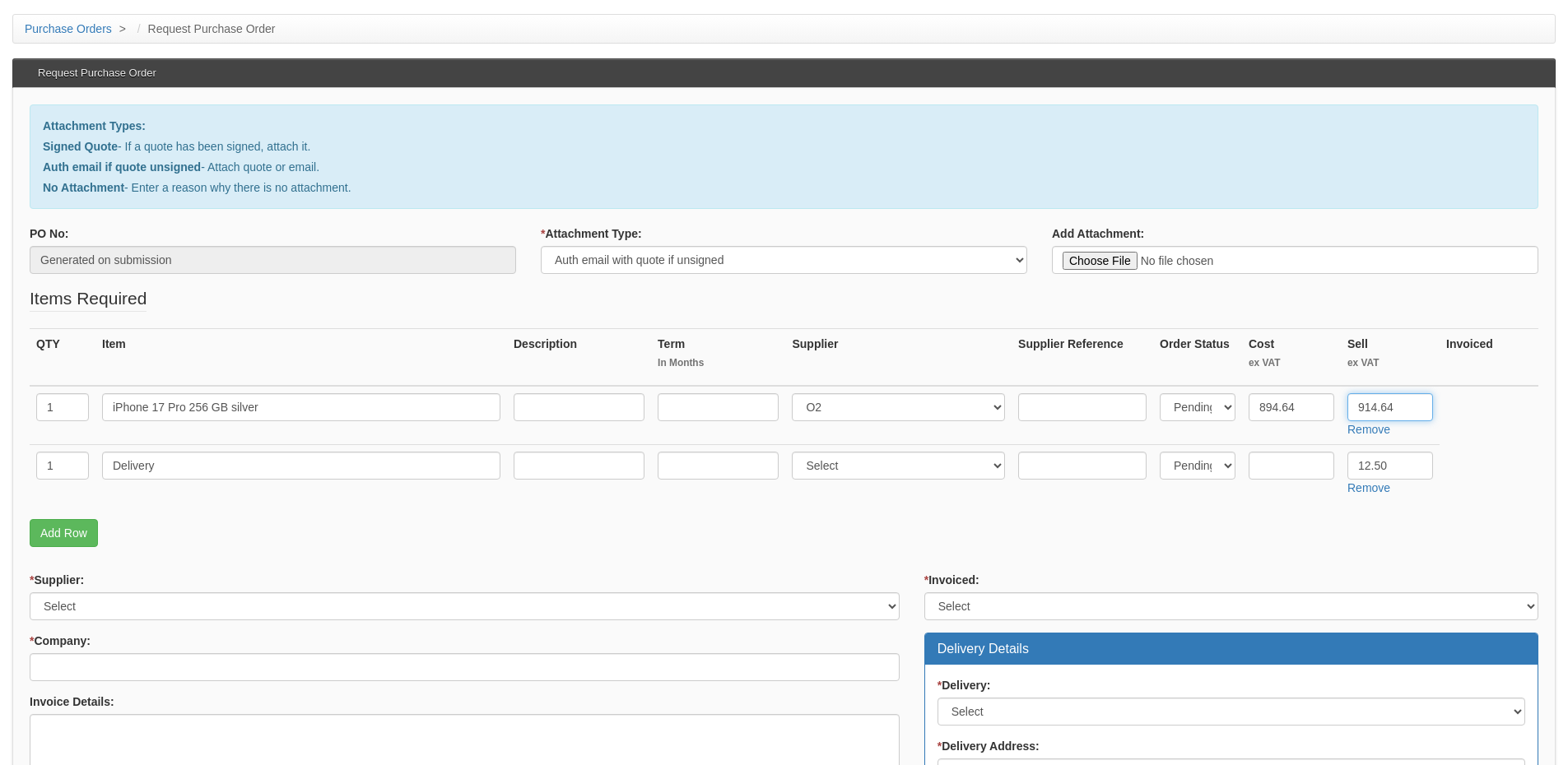
scroll to position [164, 0]
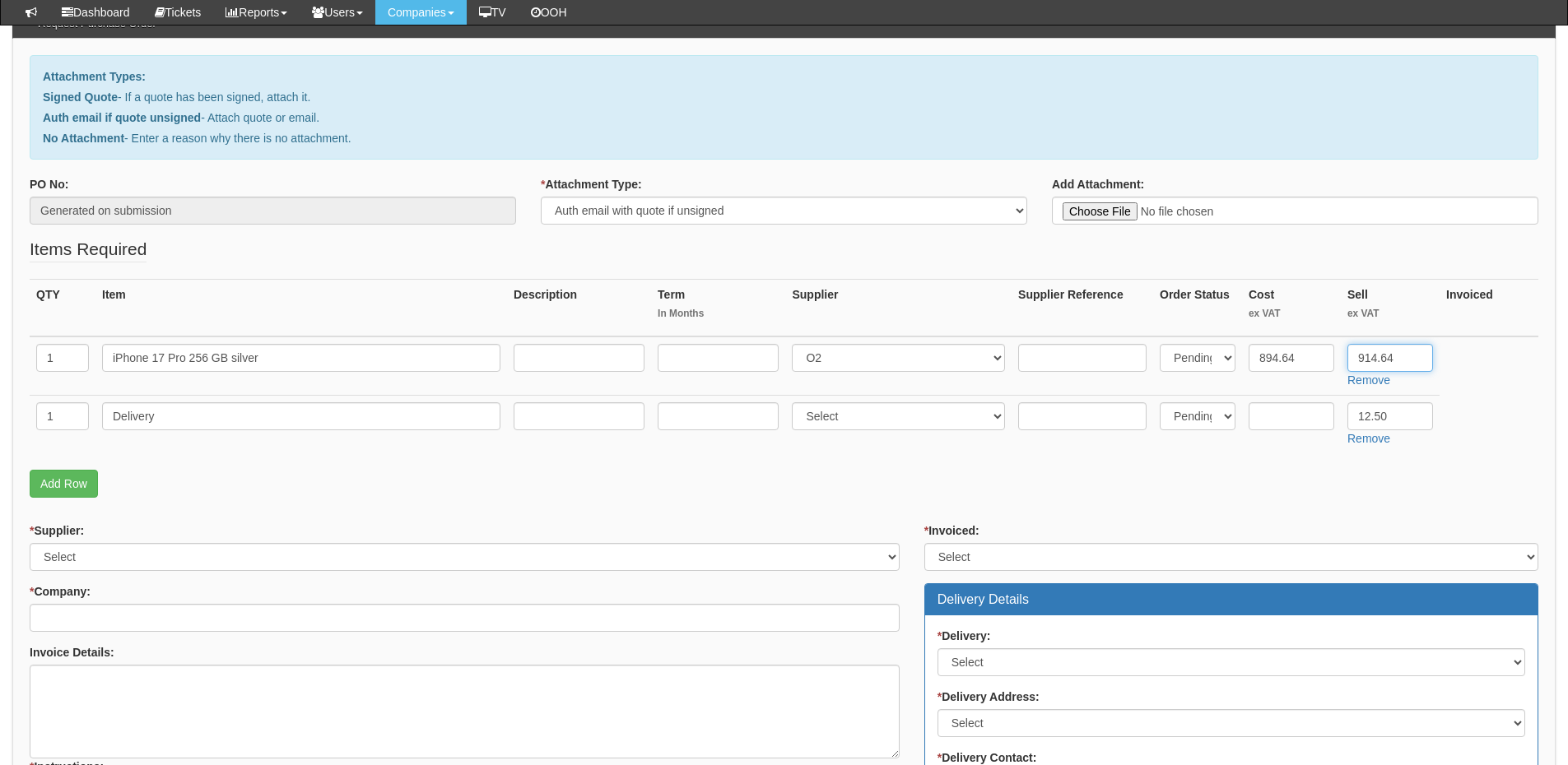
type input "914.64"
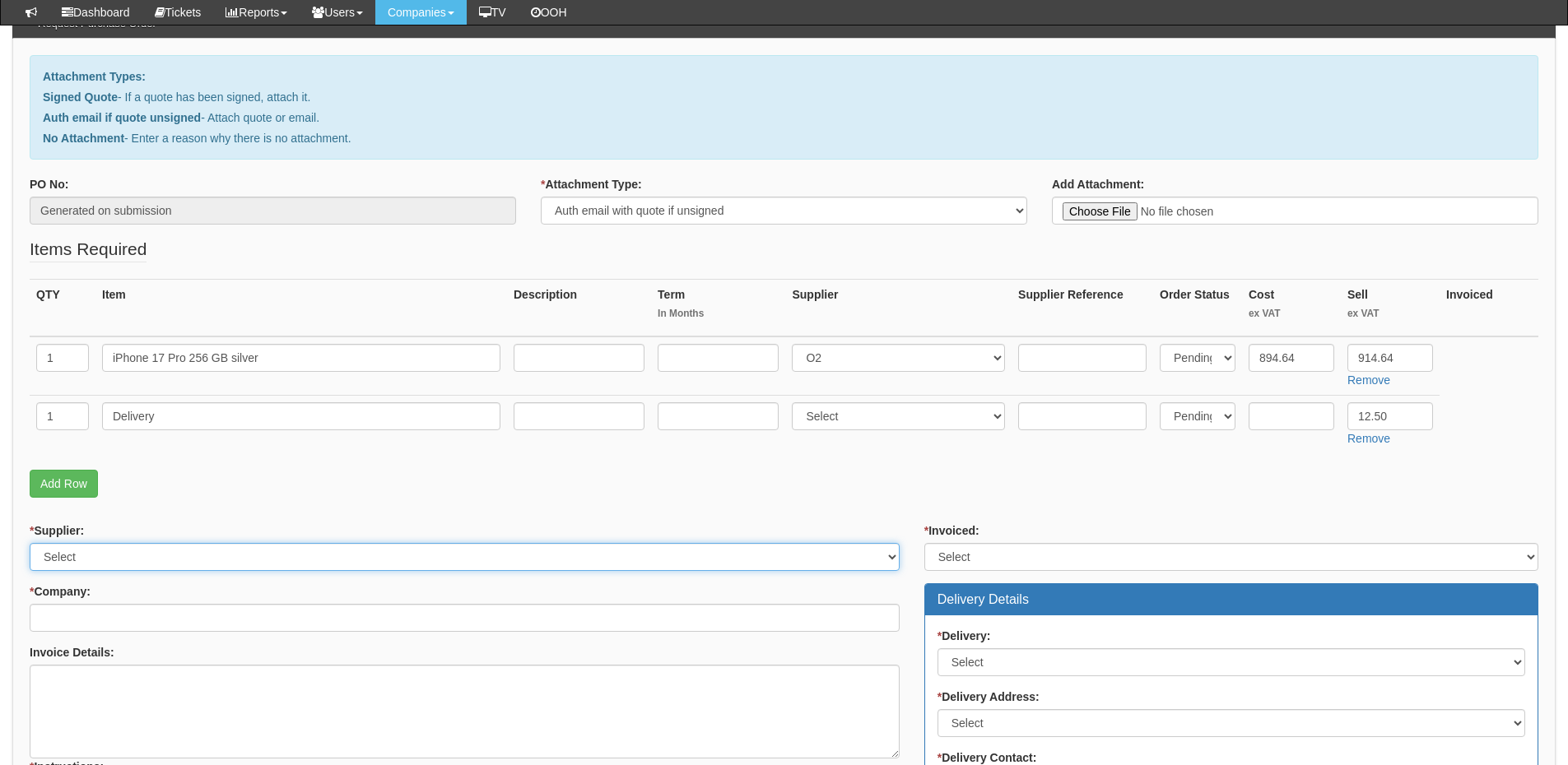
click at [198, 558] on select "Select 123 [DOMAIN_NAME] 1Password 3 4Gon [PERSON_NAME] Electric Ltd Abzorb Acc…" at bounding box center [464, 557] width 870 height 28
select select "54"
click at [30, 543] on select "Select 123 [DOMAIN_NAME] 1Password 3 4Gon [PERSON_NAME] Electric Ltd Abzorb Acc…" at bounding box center [464, 557] width 870 height 28
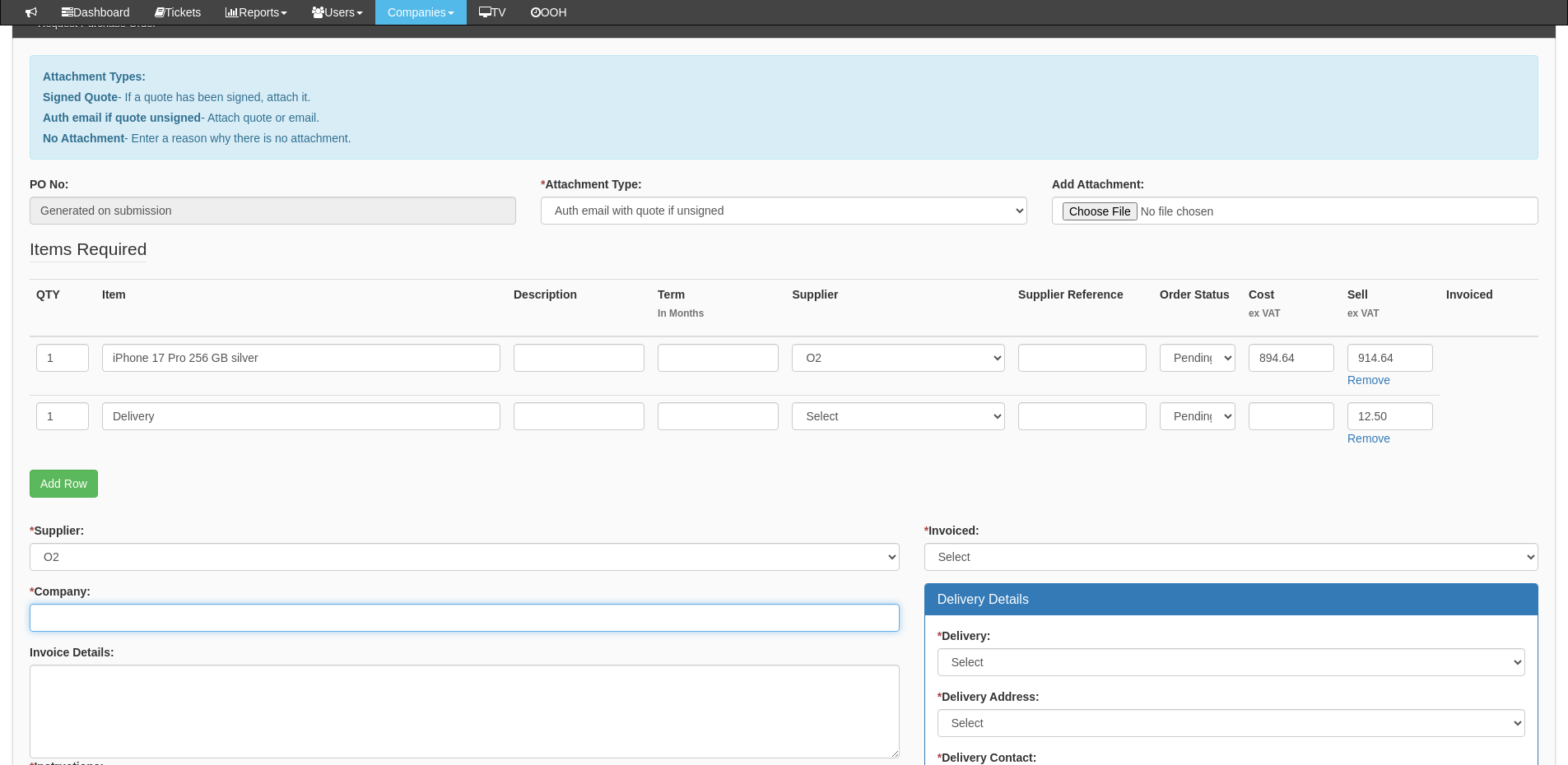
click at [179, 610] on input "* Company:" at bounding box center [464, 618] width 870 height 28
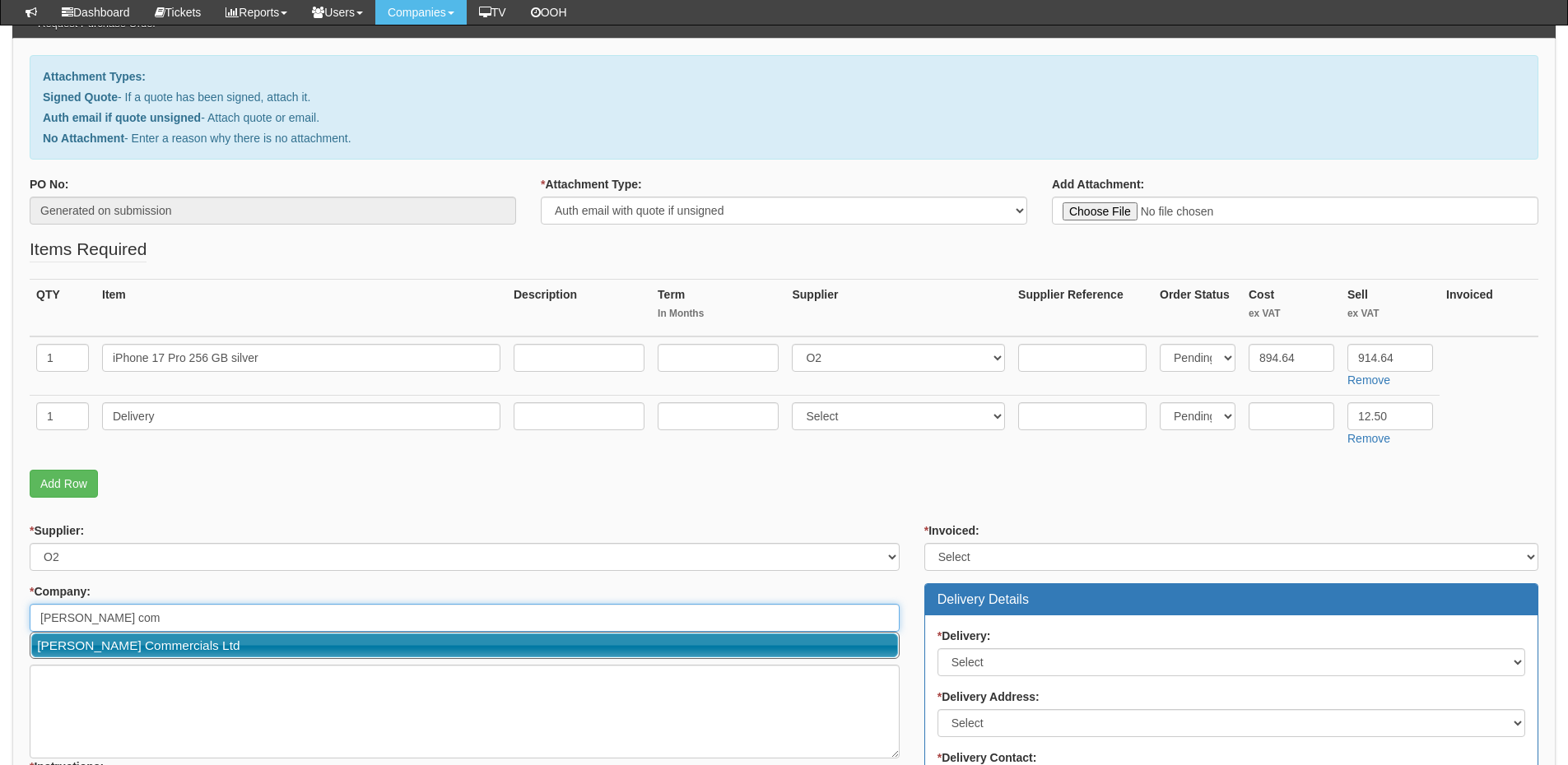
click at [223, 642] on link "[PERSON_NAME] Commercials Ltd" at bounding box center [464, 645] width 867 height 23
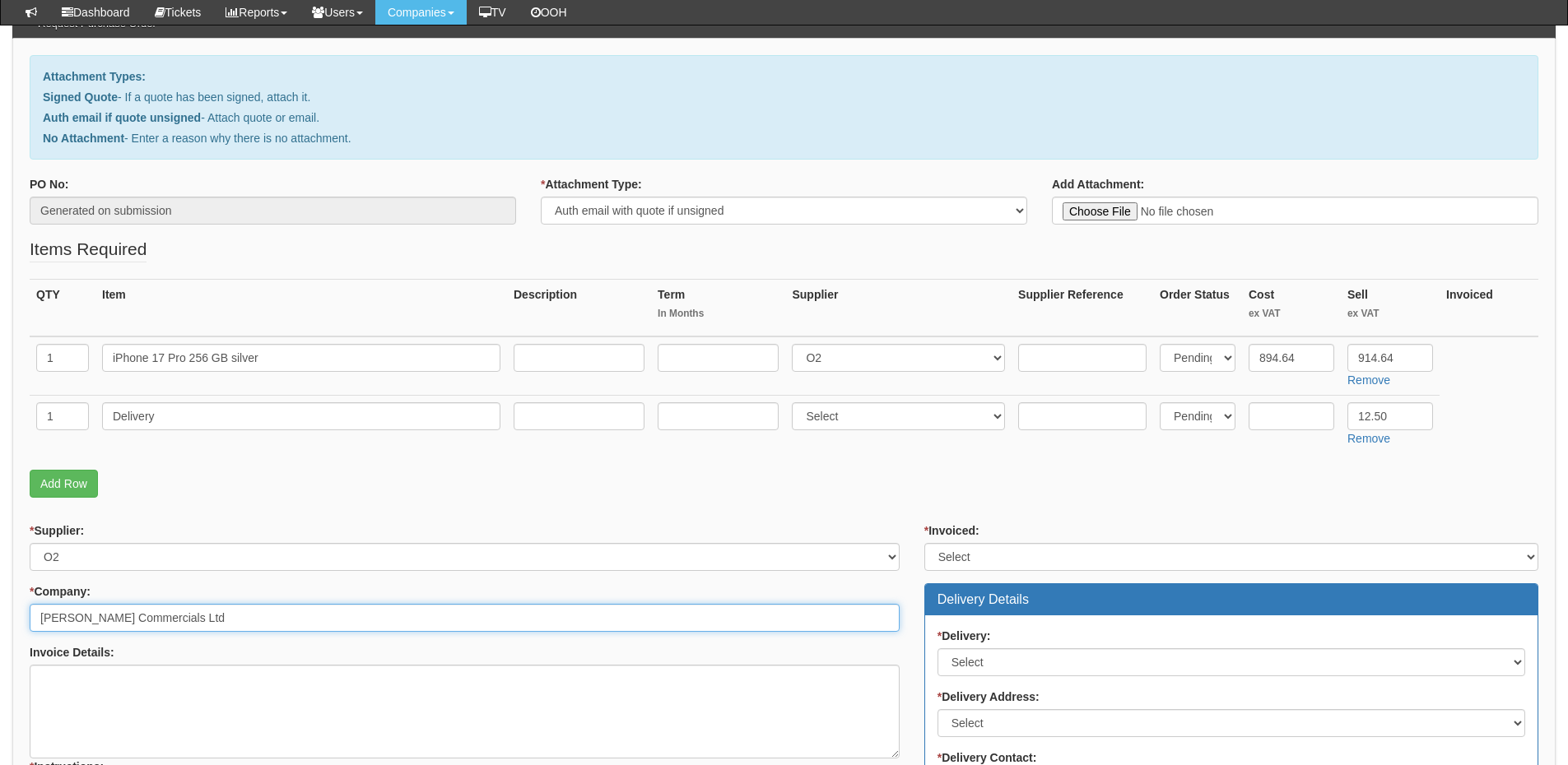
scroll to position [247, 0]
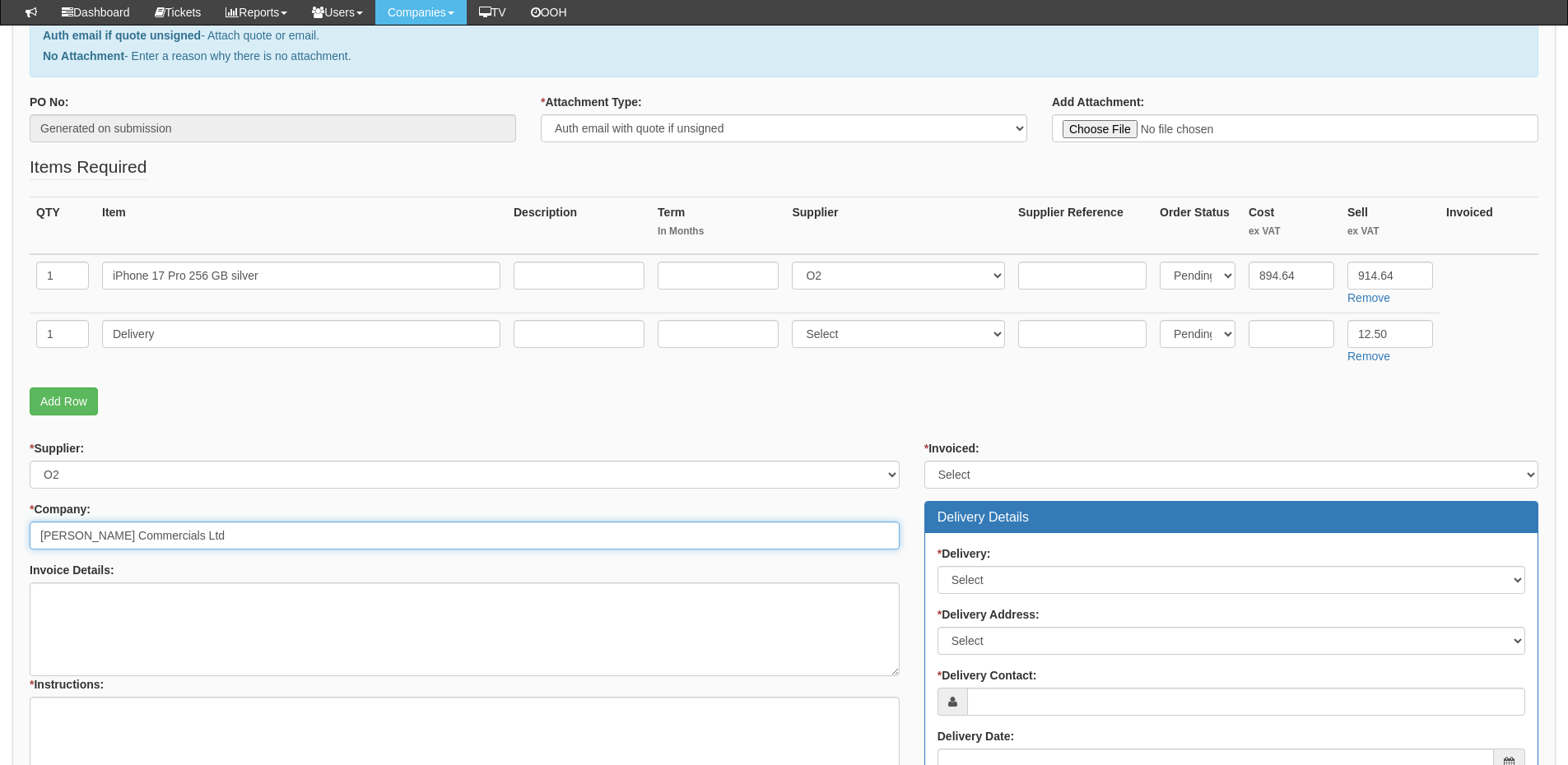
type input "[PERSON_NAME] Commercials Ltd"
click at [996, 473] on select "Select Yes No N/A STB (part of order)" at bounding box center [1231, 475] width 614 height 28
select select "2"
click at [924, 461] on select "Select Yes No N/A STB (part of order)" at bounding box center [1231, 475] width 614 height 28
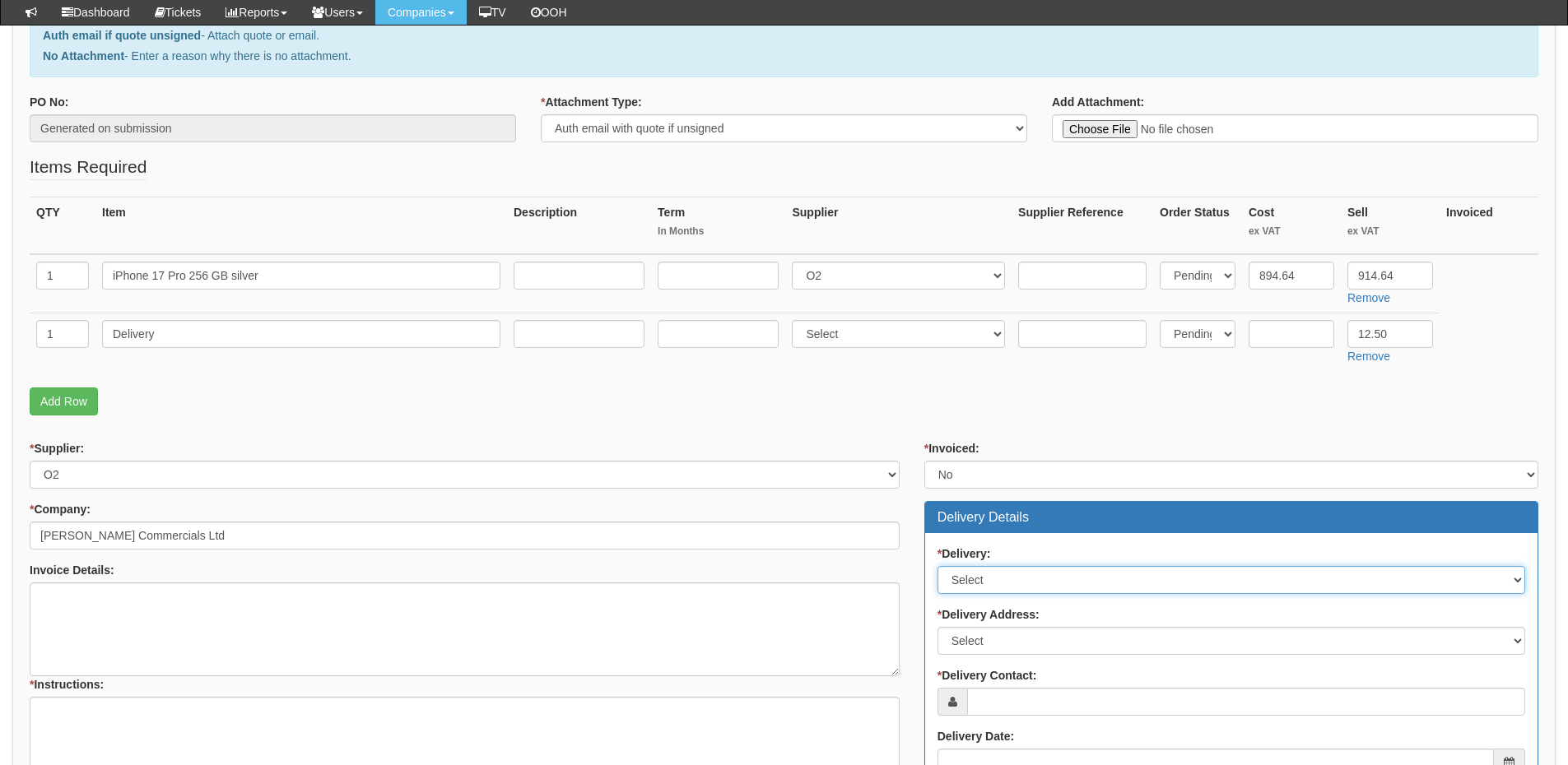
click at [981, 592] on select "Select No Not Applicable Yes" at bounding box center [1231, 580] width 588 height 28
select select "1"
click at [937, 566] on select "Select No Not Applicable Yes" at bounding box center [1231, 580] width 588 height 28
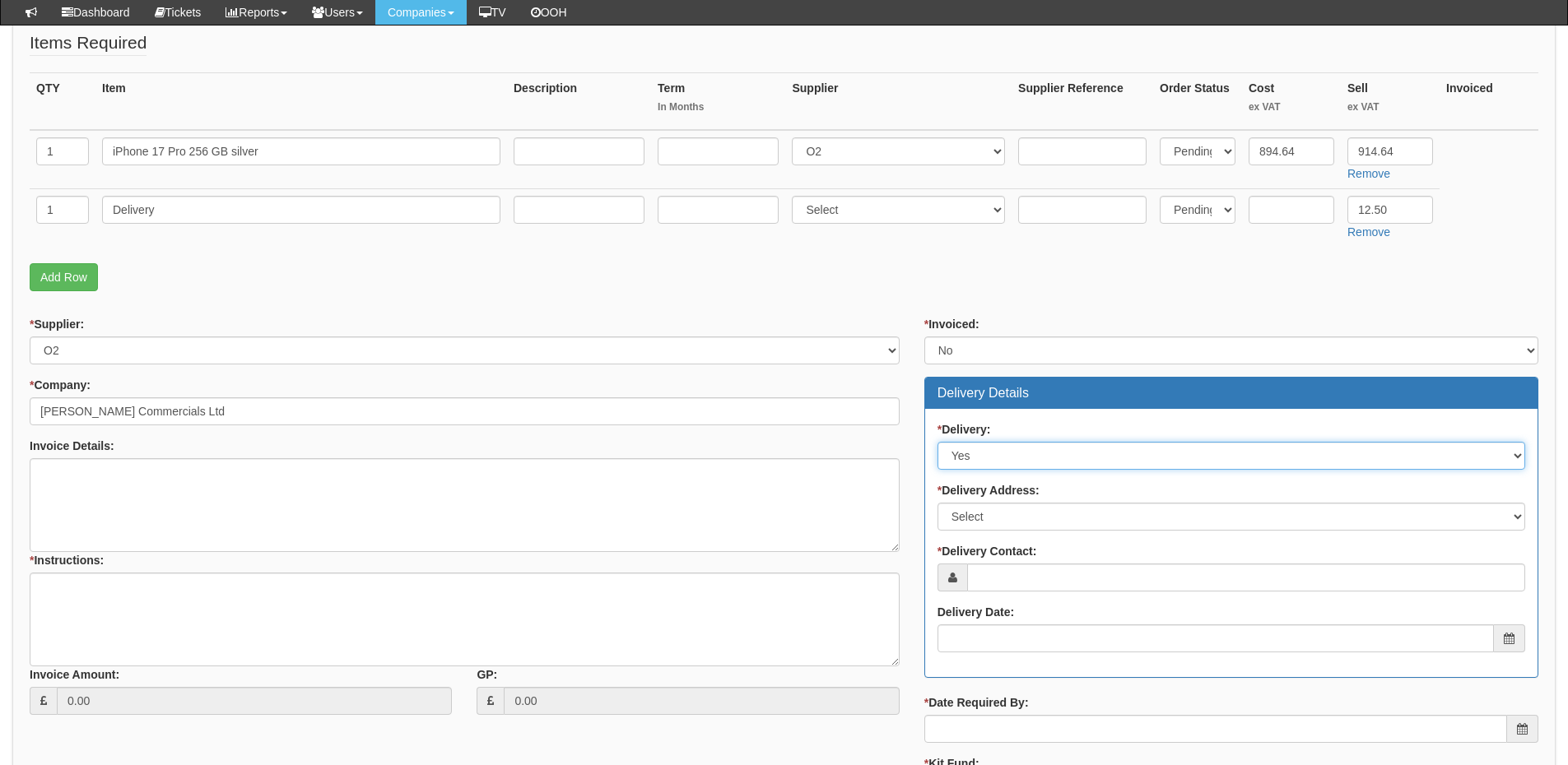
scroll to position [411, 0]
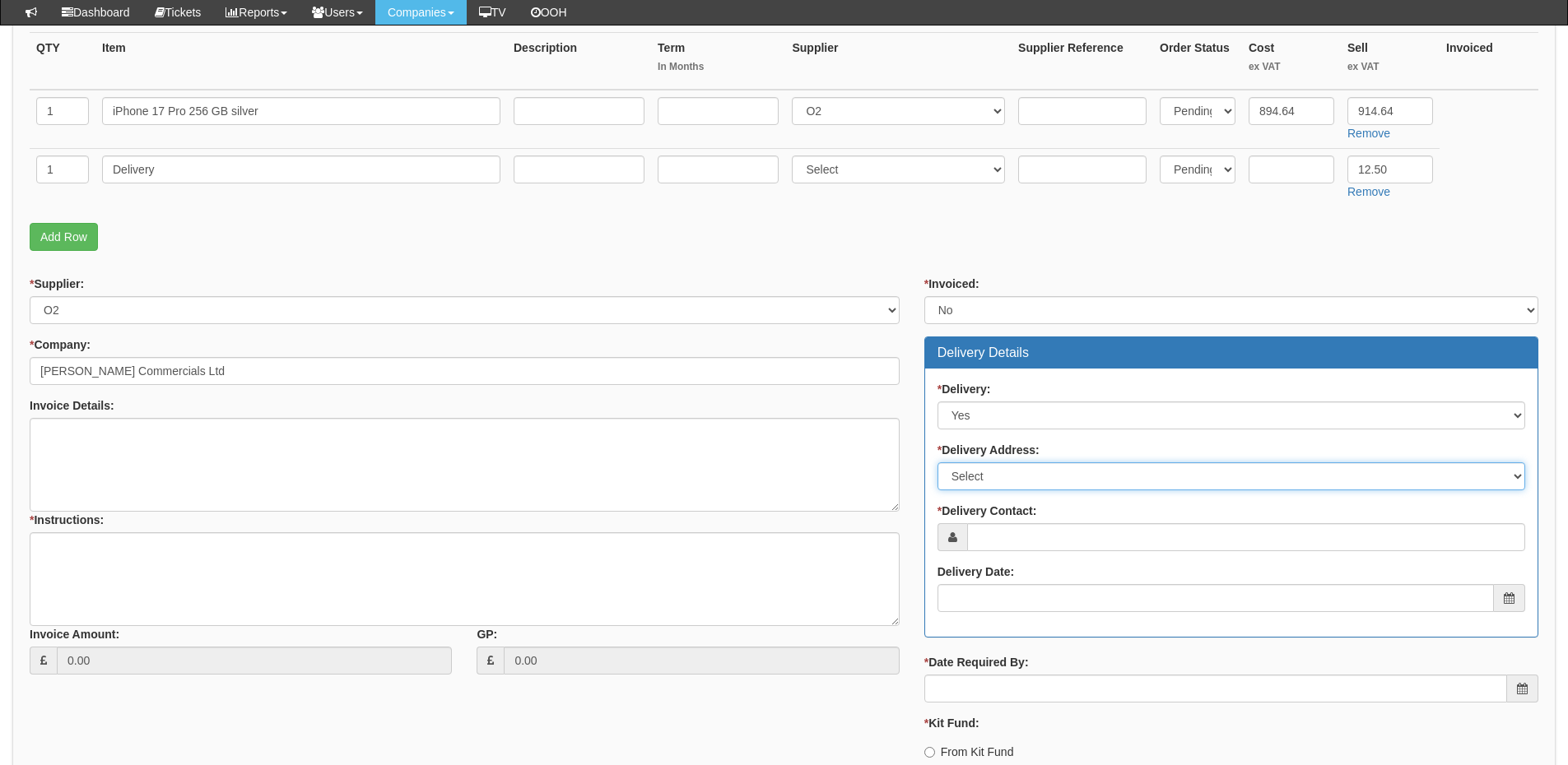
click at [996, 485] on select "Select Not Applicable Main Address - HU3 4UQ Other" at bounding box center [1231, 476] width 588 height 28
select select "company_main_address"
click at [937, 462] on select "Select Not Applicable Main Address - HU3 4UQ Other" at bounding box center [1231, 476] width 588 height 28
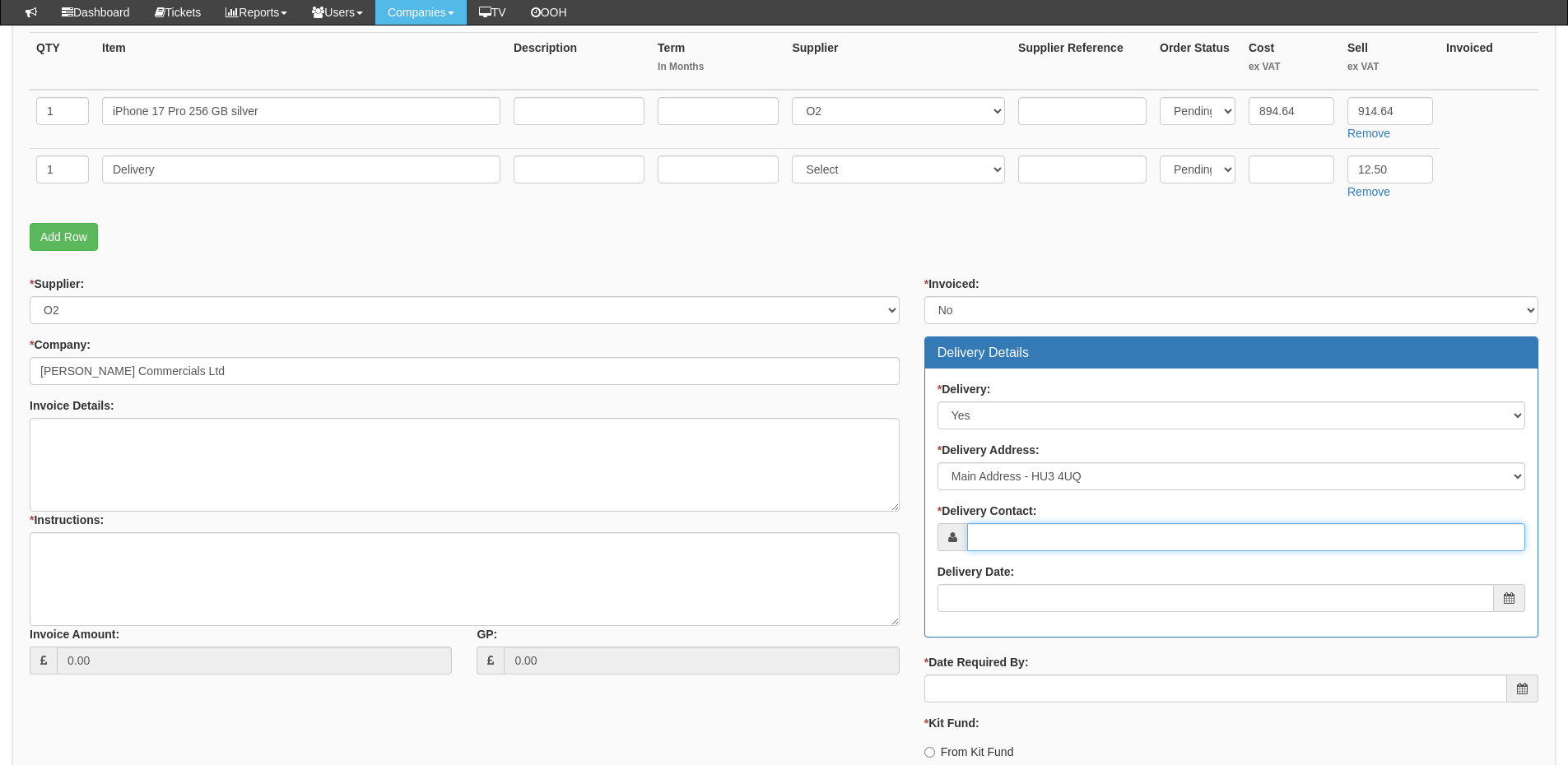
click at [1000, 537] on input "* Delivery Contact:" at bounding box center [1246, 537] width 558 height 28
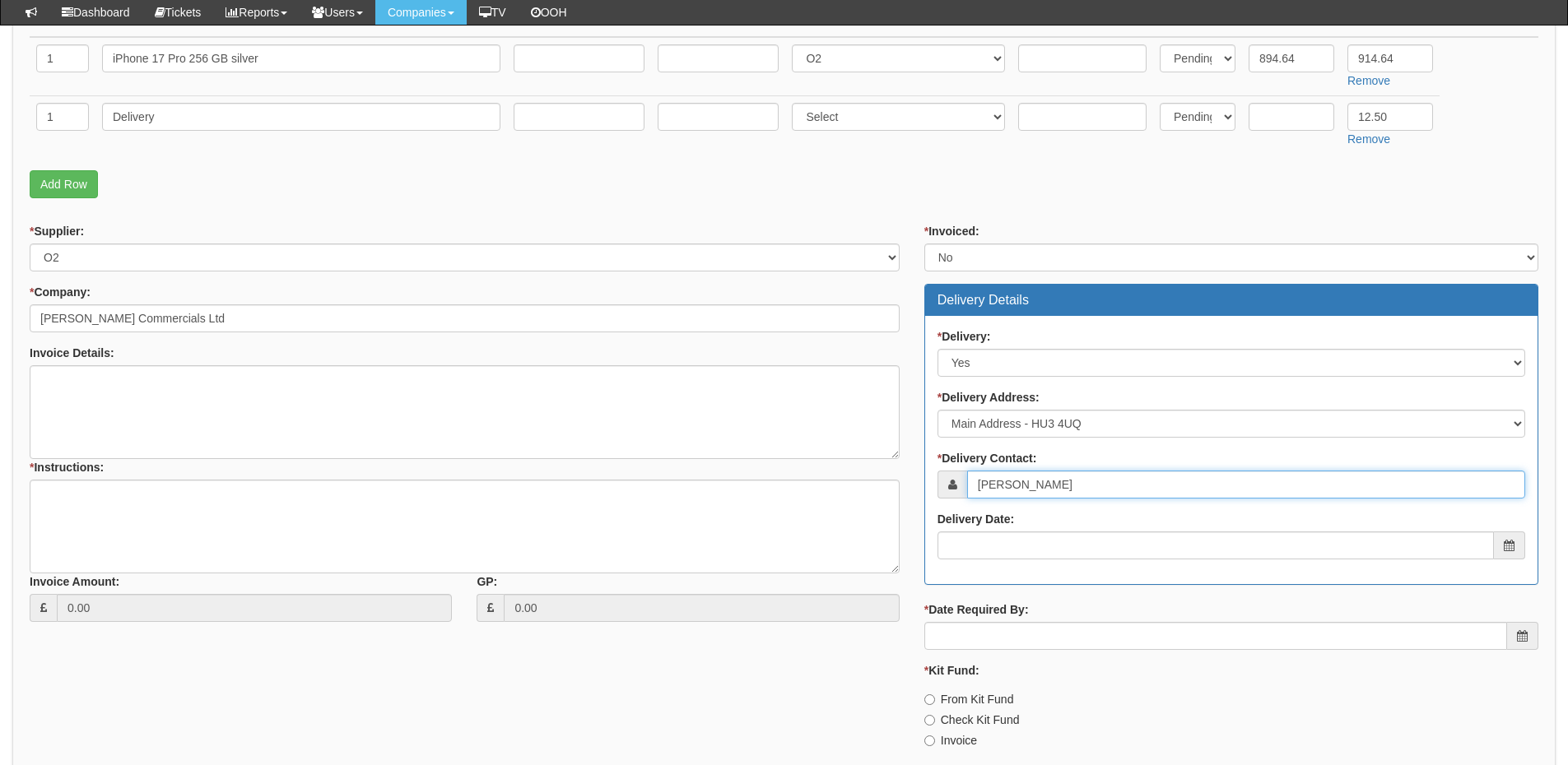
scroll to position [494, 0]
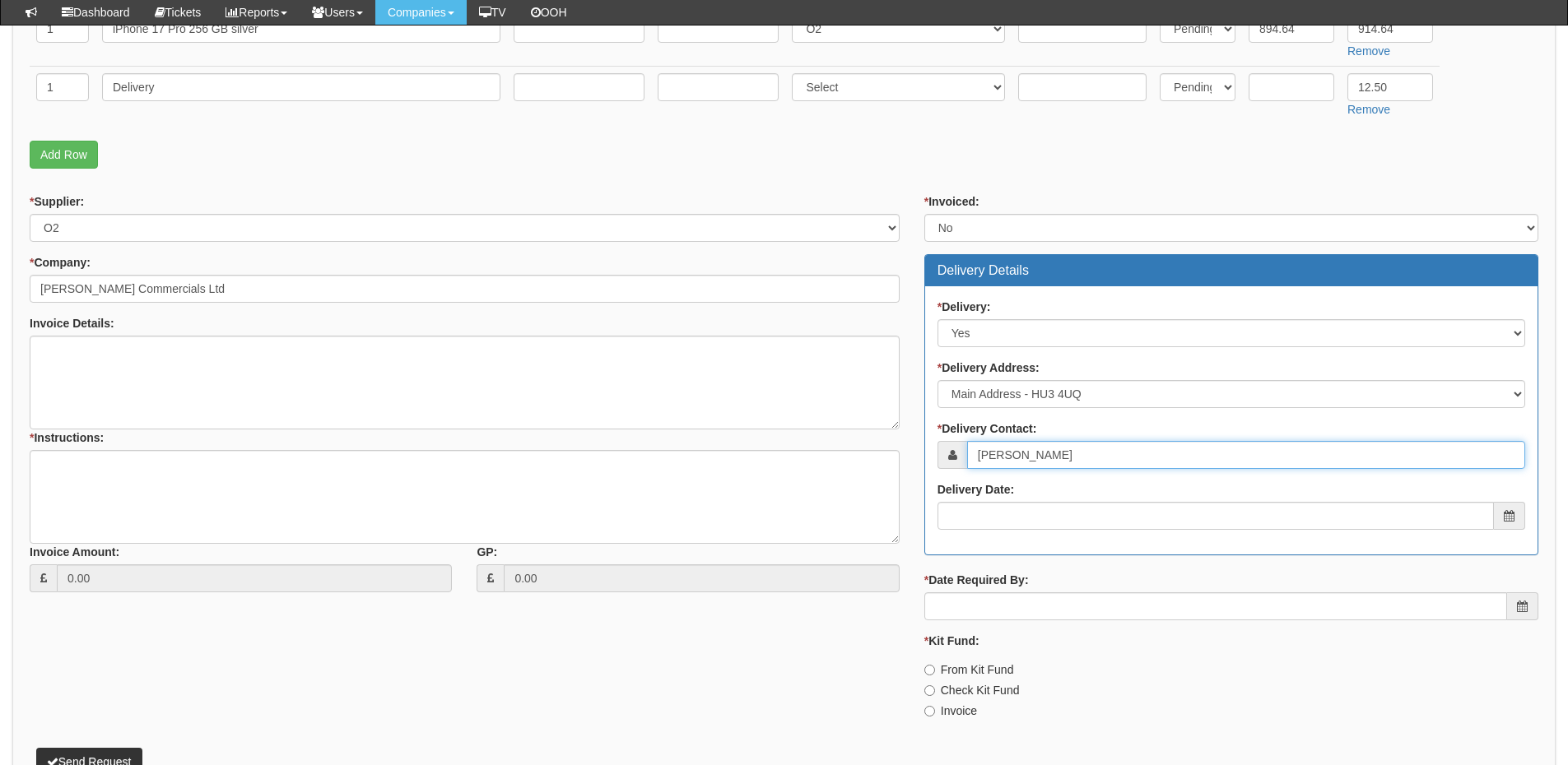
type input "James Swaby"
click at [1000, 537] on div "* Delivery: Select No Not Applicable Yes * Delivery Address: Select Not Applica…" at bounding box center [1231, 420] width 612 height 269
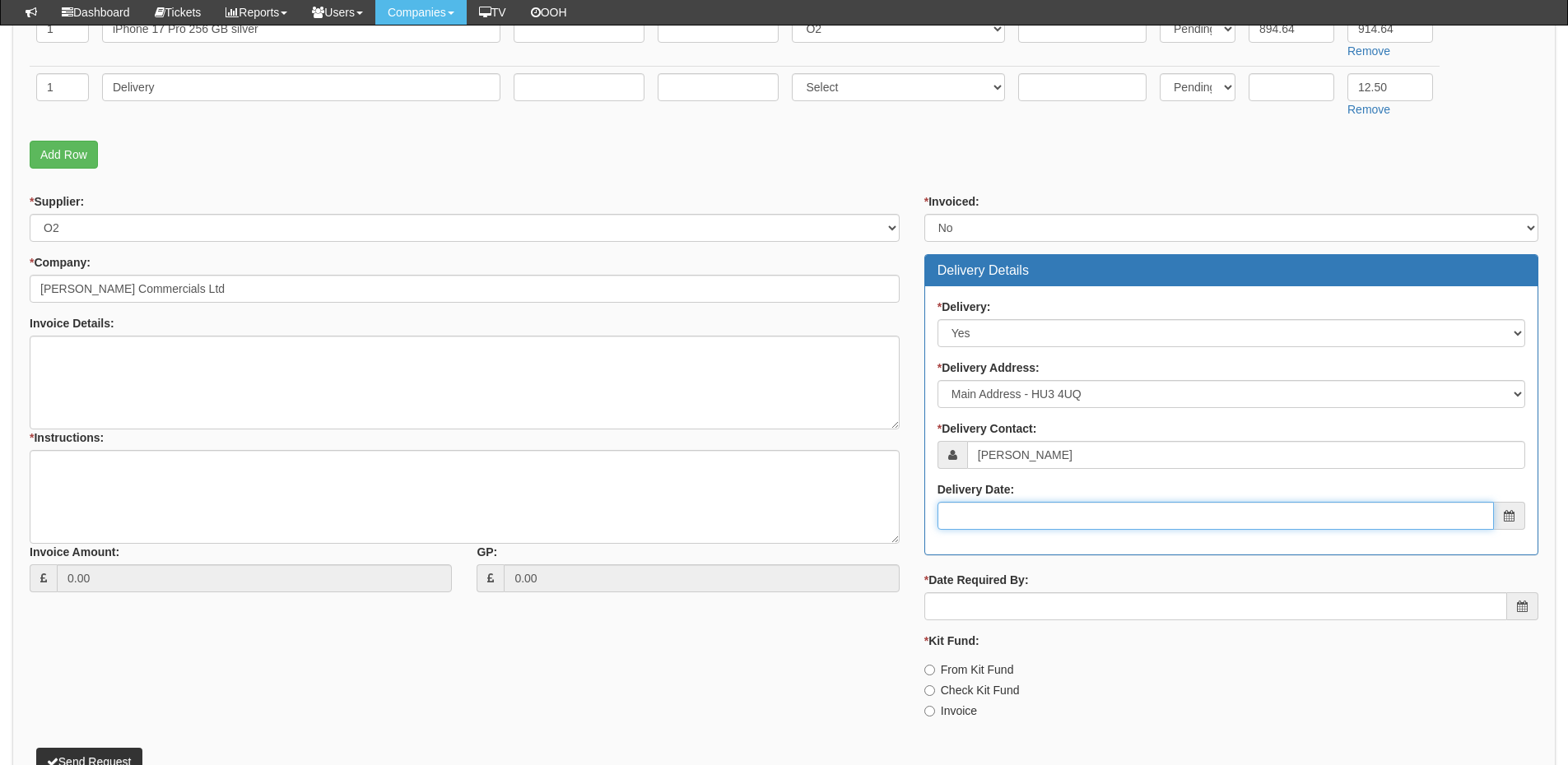
click at [1047, 519] on input "Delivery Date:" at bounding box center [1215, 516] width 556 height 28
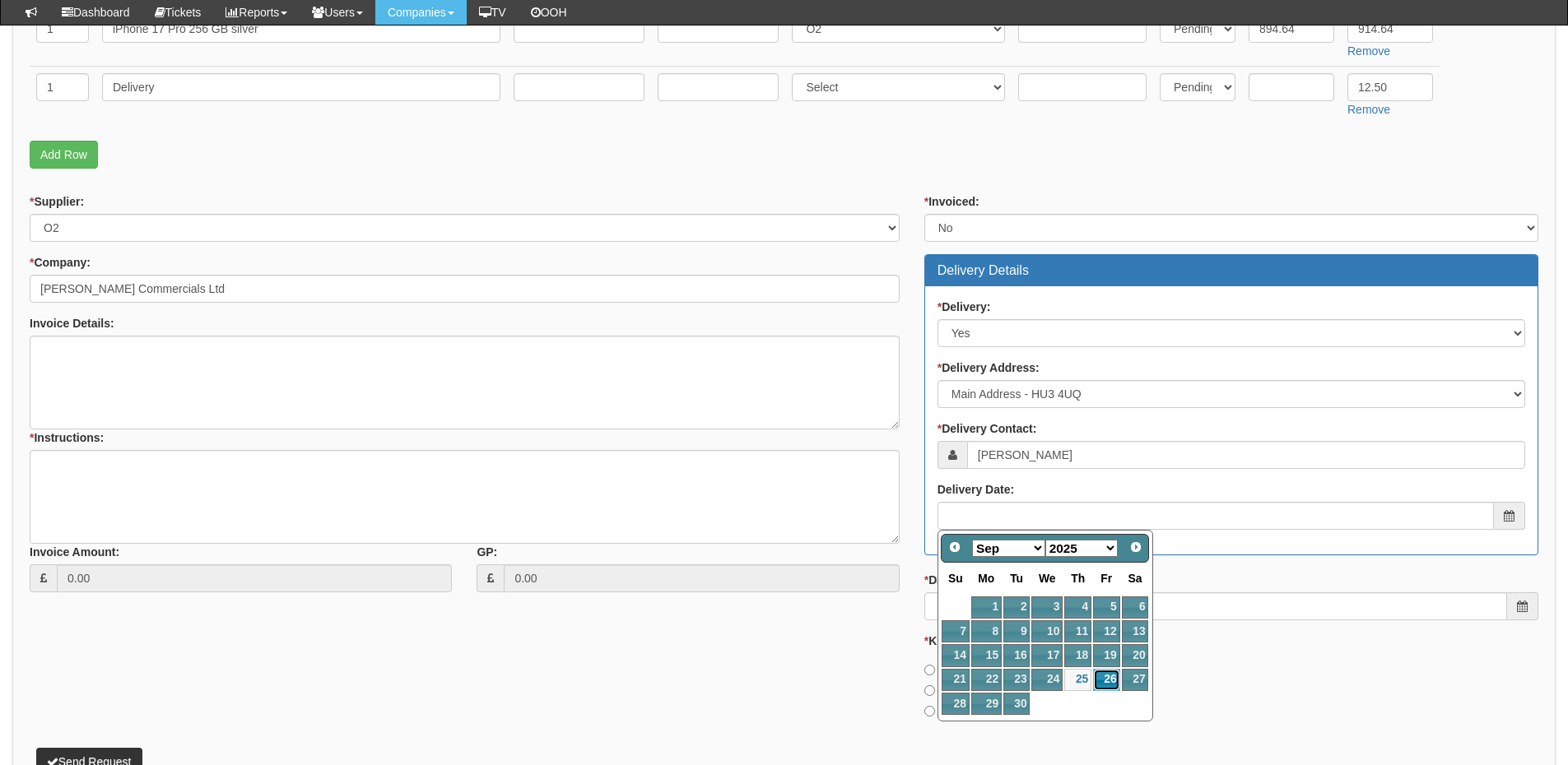
click at [1102, 685] on link "26" at bounding box center [1106, 681] width 26 height 23
type input "2025-09-26"
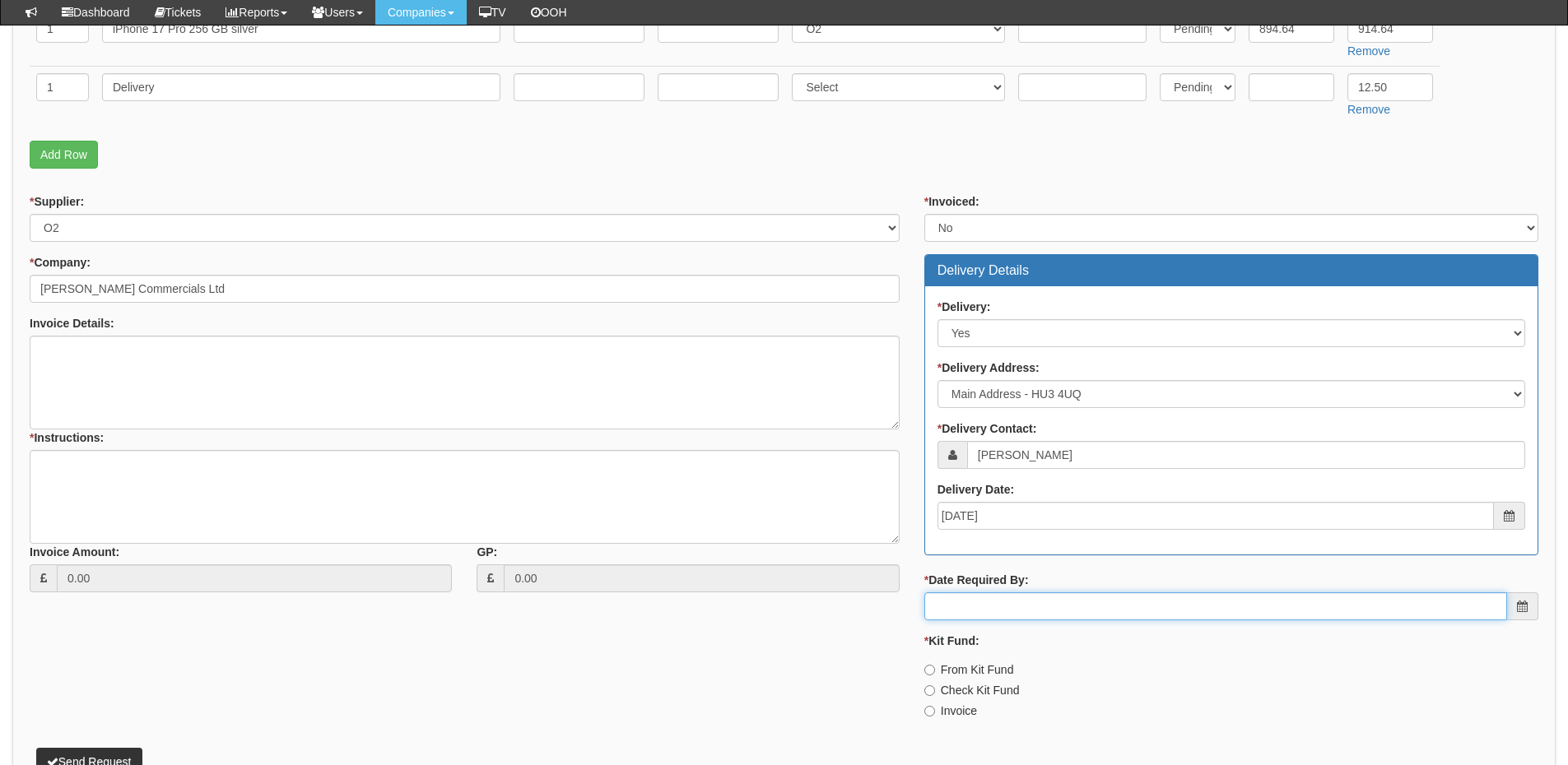
click at [1106, 610] on input "* Date Required By:" at bounding box center [1215, 607] width 582 height 28
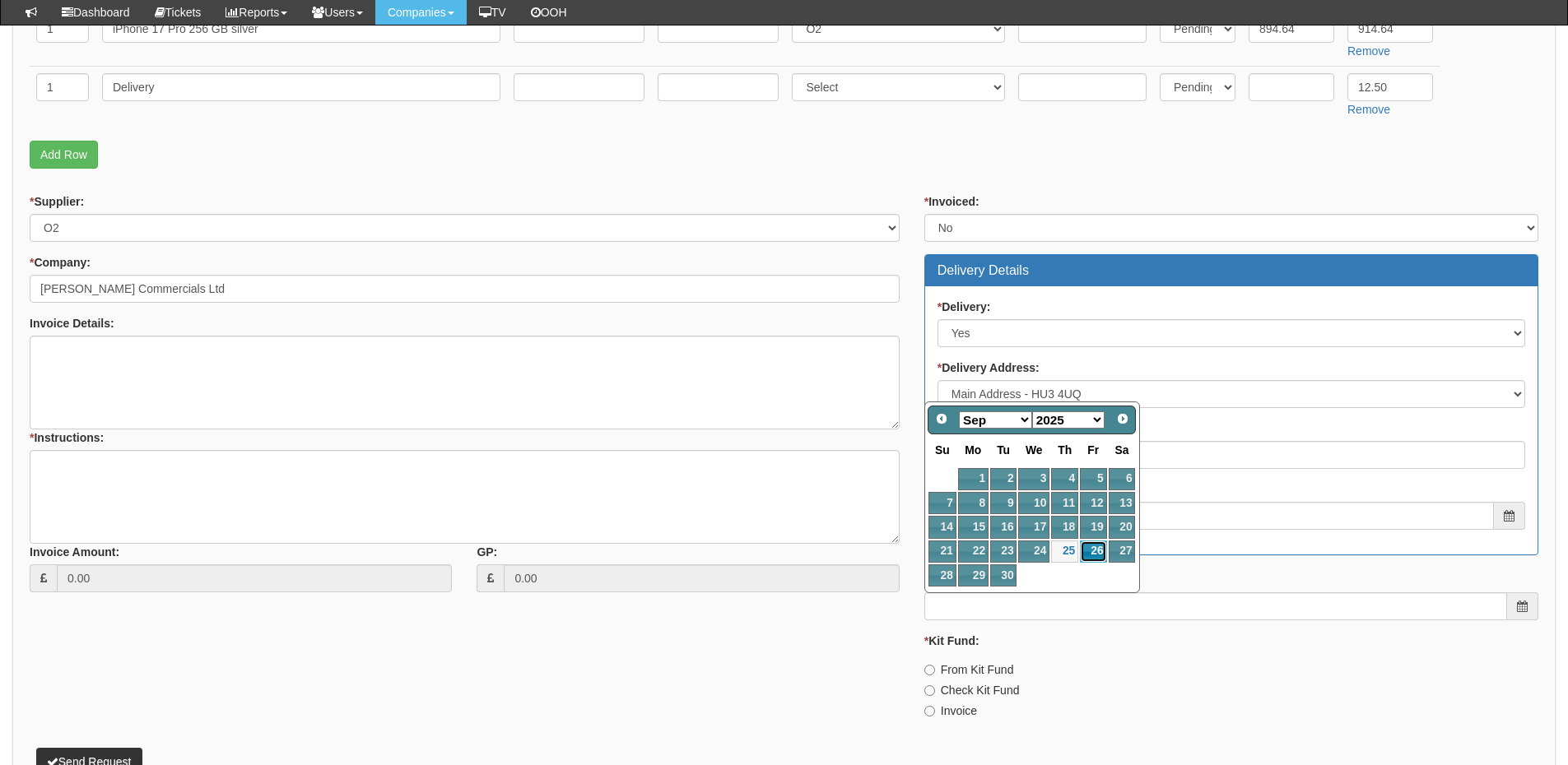
click at [1105, 555] on link "26" at bounding box center [1093, 552] width 26 height 23
type input "2025-09-26"
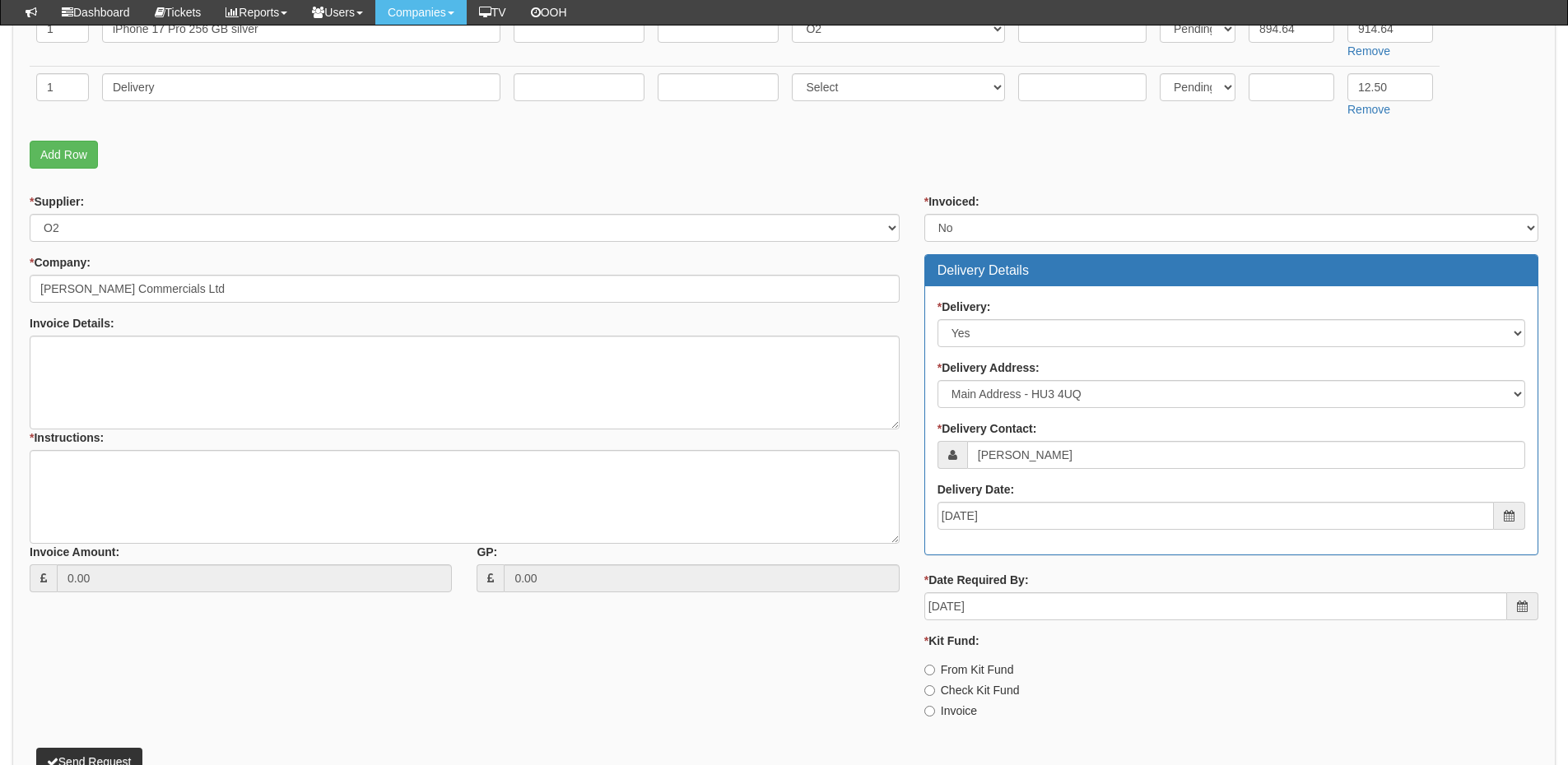
click at [967, 715] on label "Invoice" at bounding box center [950, 711] width 53 height 17
click at [935, 715] on input "Invoice" at bounding box center [929, 711] width 10 height 10
radio input "true"
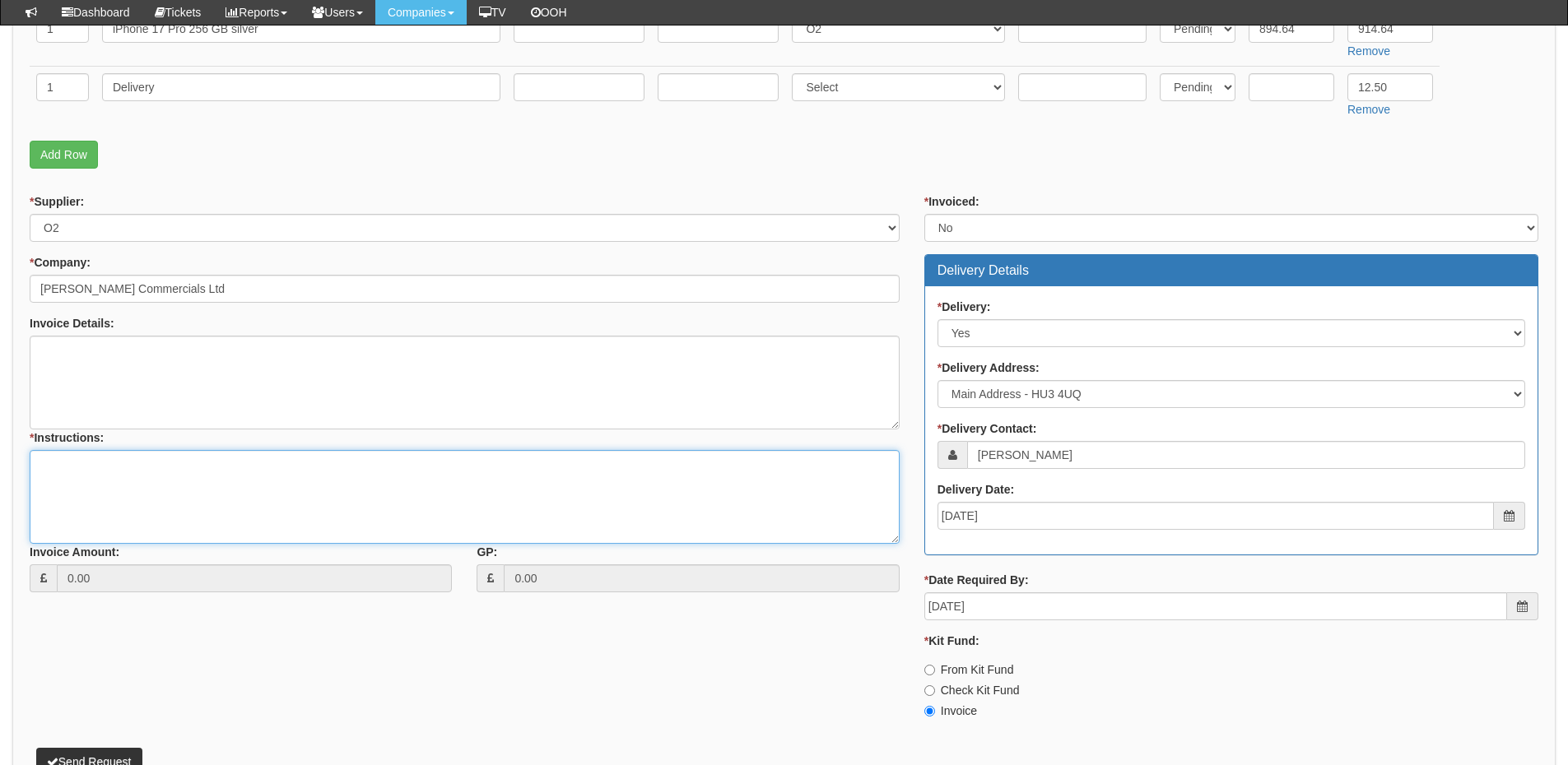
click at [343, 496] on textarea "* Instructions:" at bounding box center [464, 497] width 870 height 94
type textarea "James is aware of the lead time"
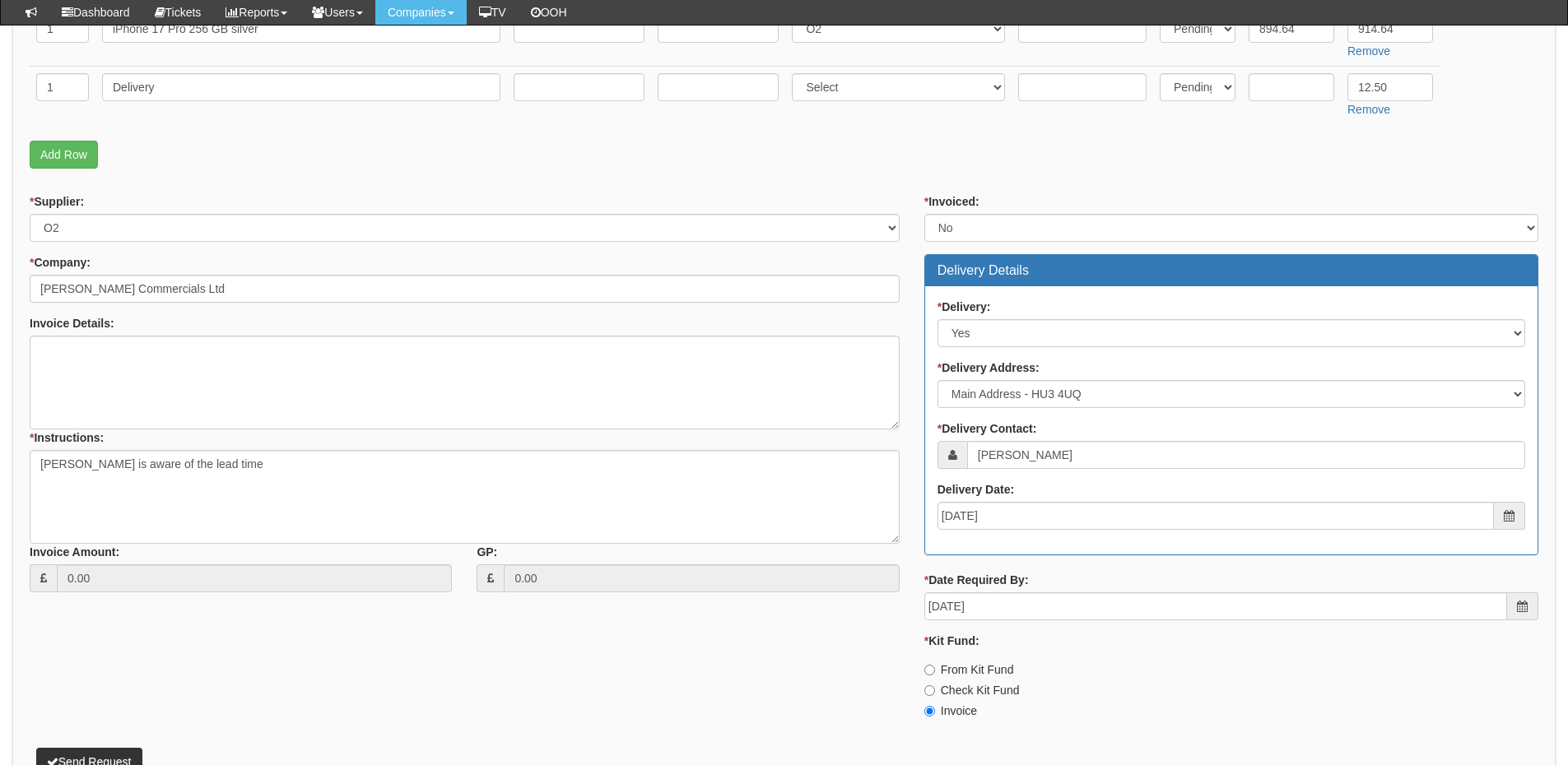
click at [947, 673] on label "From Kit Fund" at bounding box center [968, 669] width 90 height 17
click at [935, 673] on input "From Kit Fund" at bounding box center [929, 670] width 10 height 10
radio input "true"
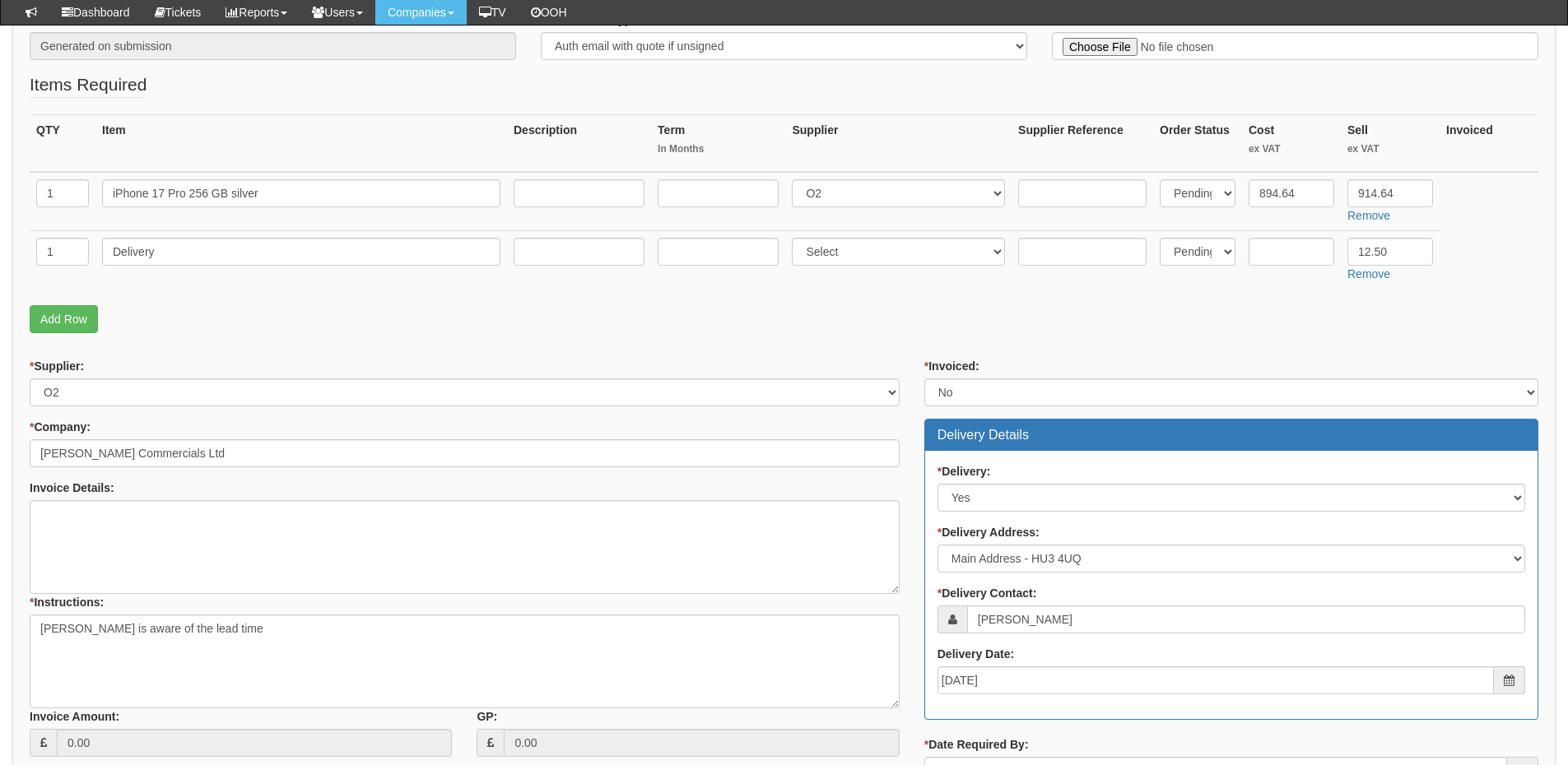
scroll to position [595, 0]
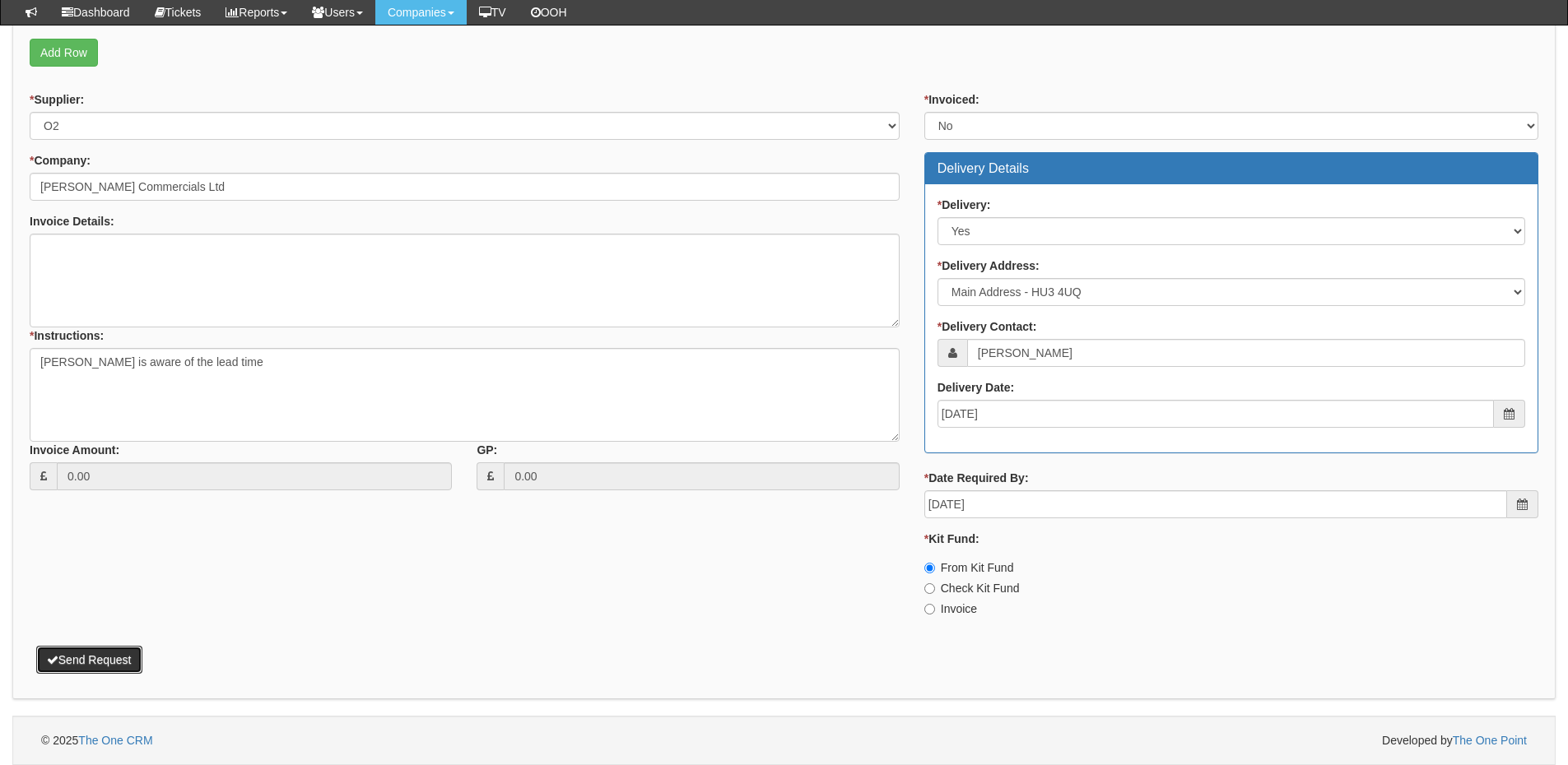
click at [133, 649] on button "Send Request" at bounding box center [90, 660] width 106 height 28
